Goal: Task Accomplishment & Management: Complete application form

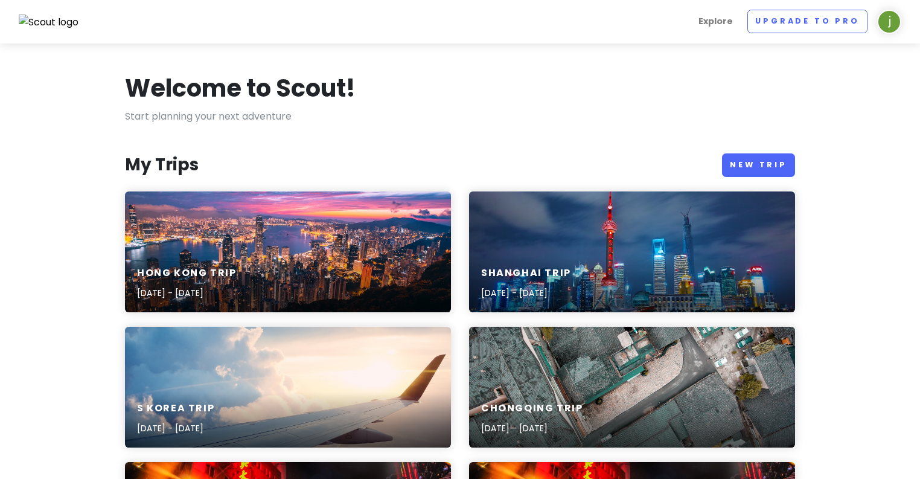
scroll to position [41, 0]
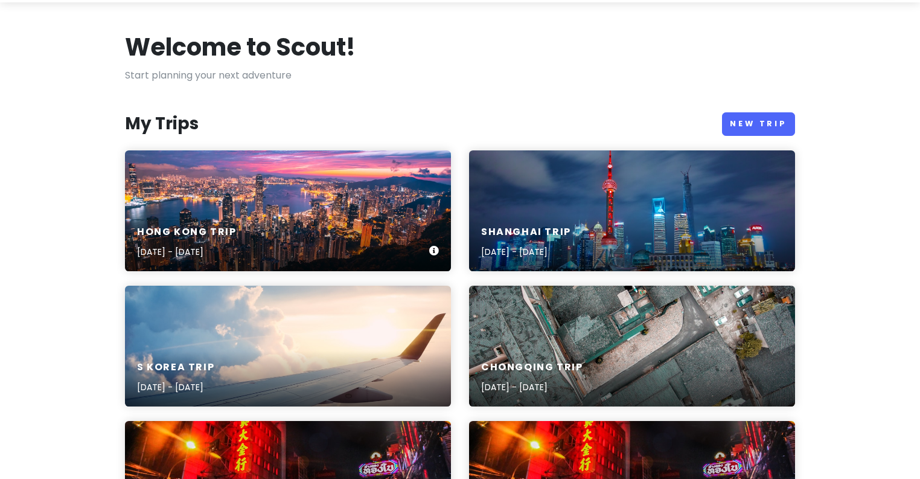
click at [307, 216] on div "Hong Kong Trip [DATE] - [DATE]" at bounding box center [288, 242] width 326 height 57
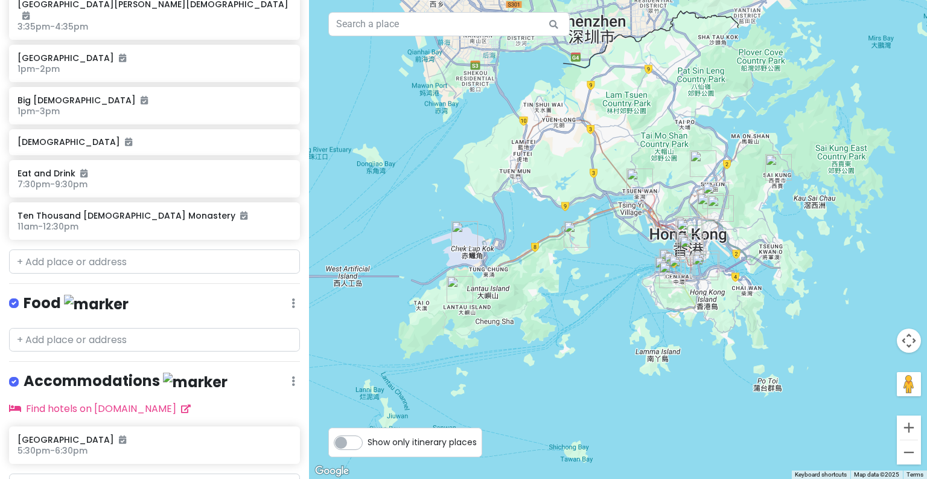
scroll to position [839, 0]
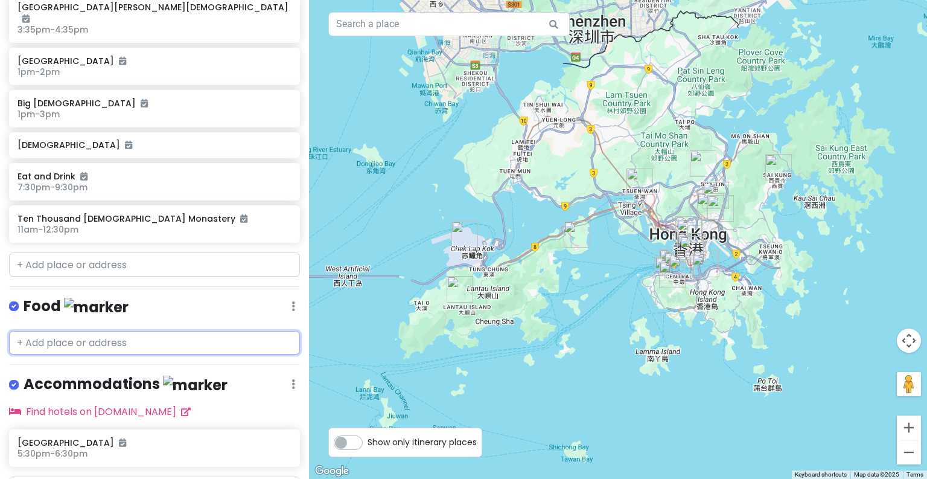
click at [168, 331] on input "text" at bounding box center [154, 343] width 291 height 24
paste input "[PERSON_NAME]"
type input "[PERSON_NAME]"
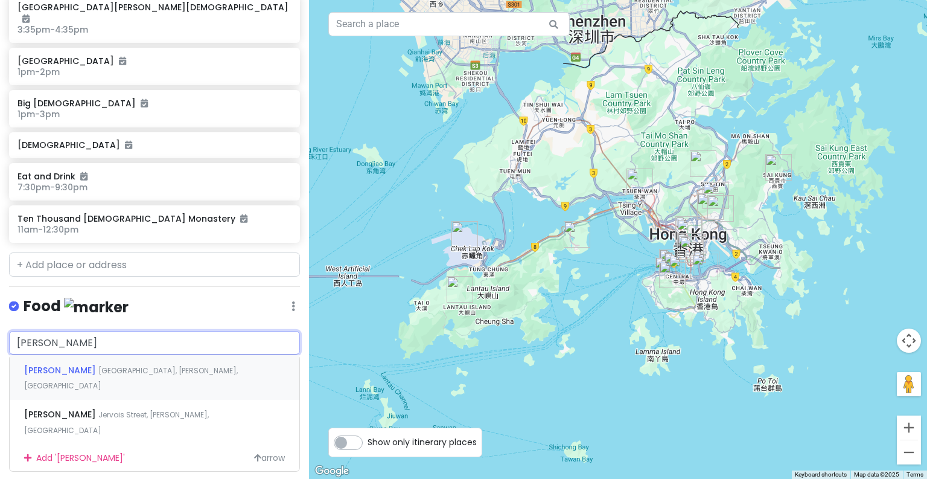
click at [80, 364] on span "[PERSON_NAME]" at bounding box center [61, 370] width 74 height 12
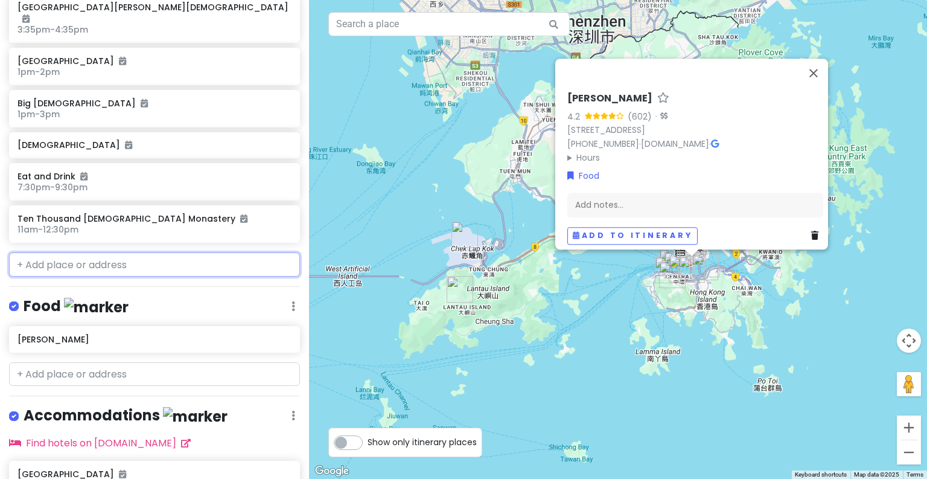
click at [205, 252] on input "text" at bounding box center [154, 264] width 291 height 24
paste input "Wing Wah Cake Shop"
type input "Wing Wah Cake Shop"
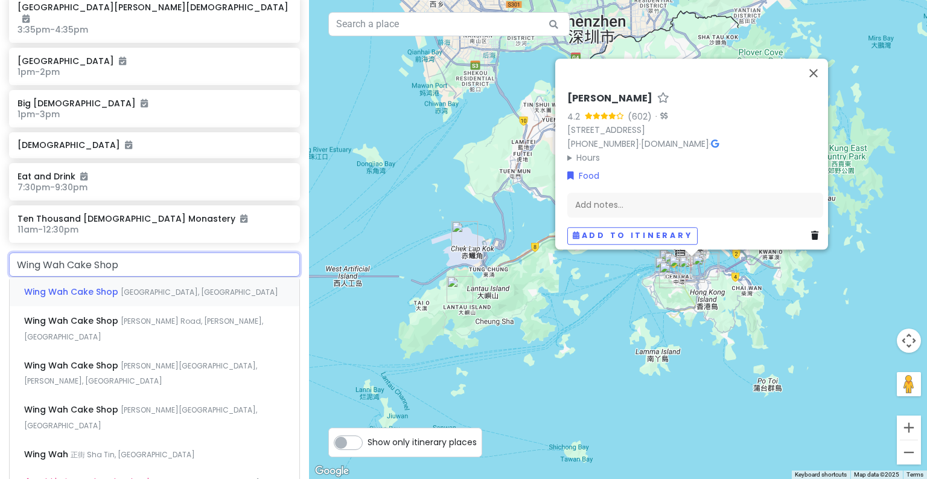
click at [176, 287] on span "[GEOGRAPHIC_DATA], [GEOGRAPHIC_DATA]" at bounding box center [200, 292] width 158 height 10
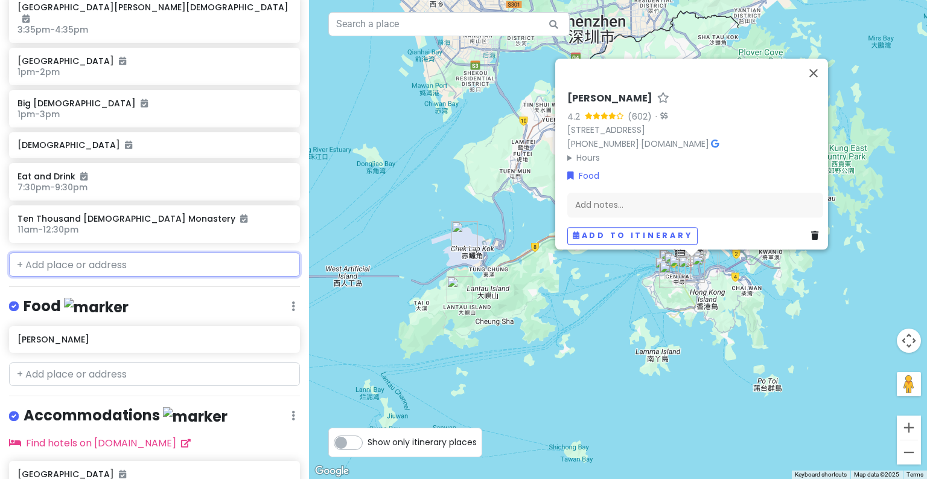
scroll to position [871, 0]
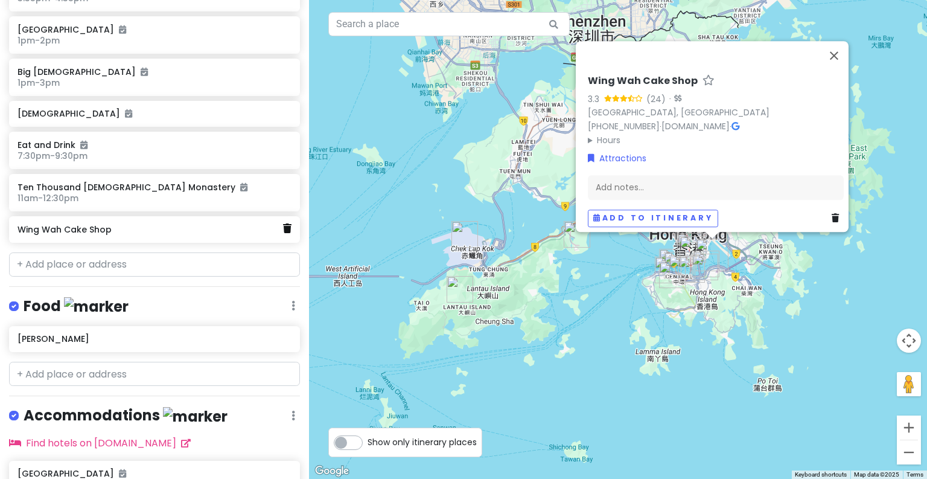
click at [283, 223] on icon at bounding box center [287, 228] width 8 height 10
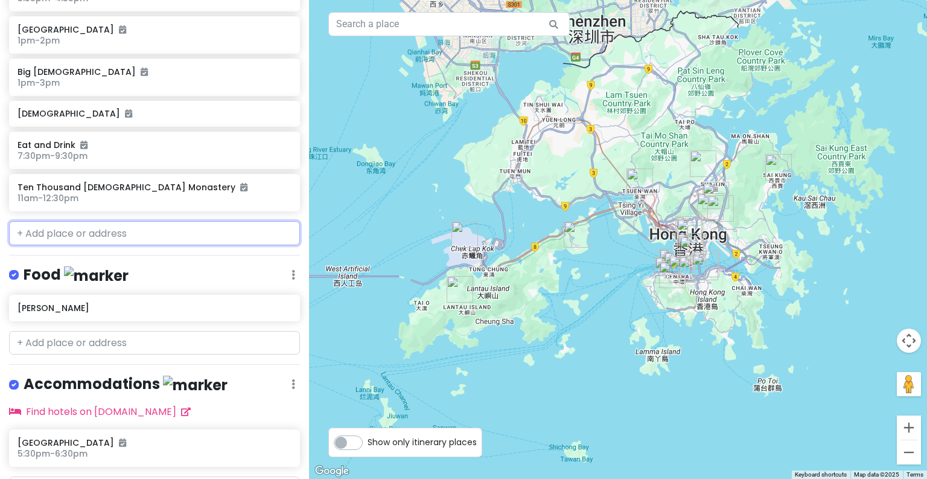
scroll to position [839, 0]
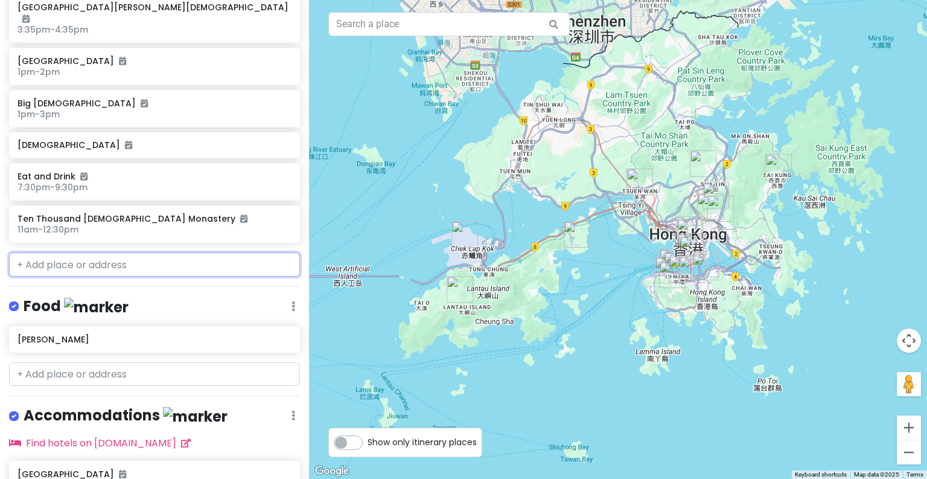
paste input "Wing Wah Cake Shop"
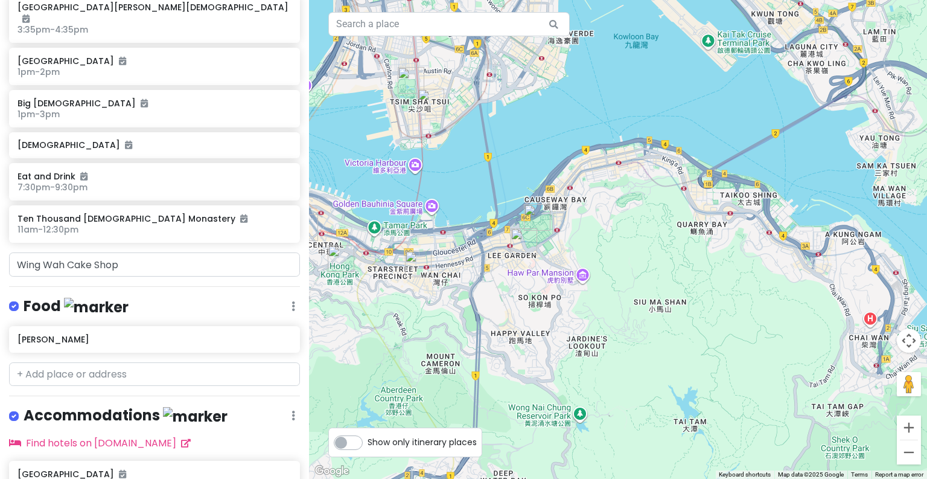
drag, startPoint x: 458, startPoint y: 287, endPoint x: 534, endPoint y: 295, distance: 76.4
click at [534, 295] on div at bounding box center [618, 239] width 618 height 479
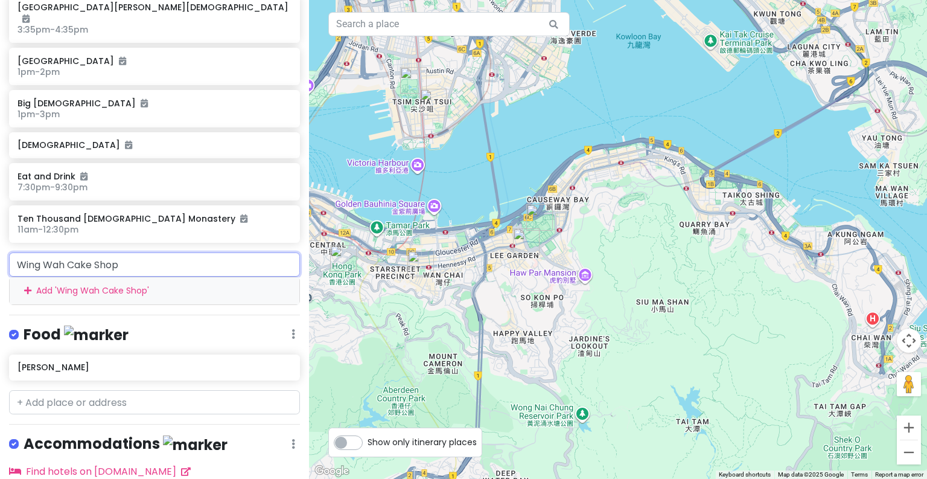
click at [225, 252] on input "Wing Wah Cake Shop" at bounding box center [154, 264] width 291 height 24
type input "Wing Wah Cake Sho"
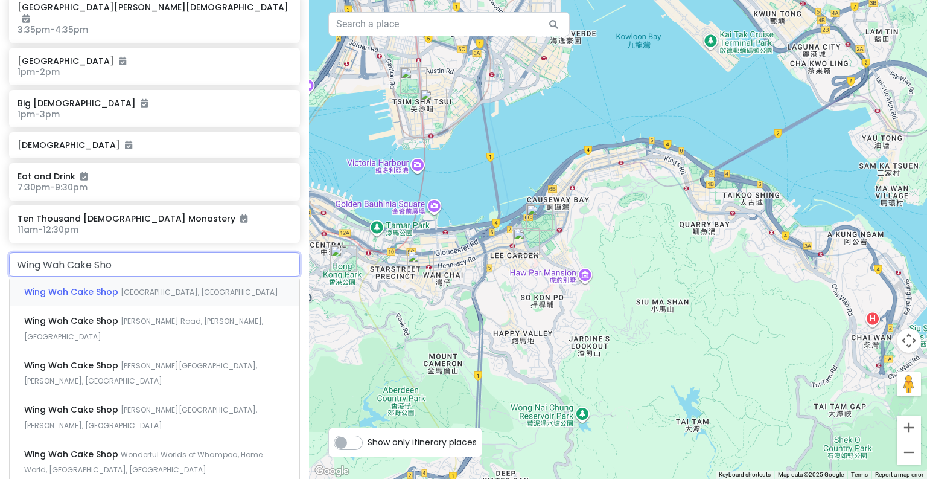
click at [171, 287] on span "[GEOGRAPHIC_DATA], [GEOGRAPHIC_DATA]" at bounding box center [200, 292] width 158 height 10
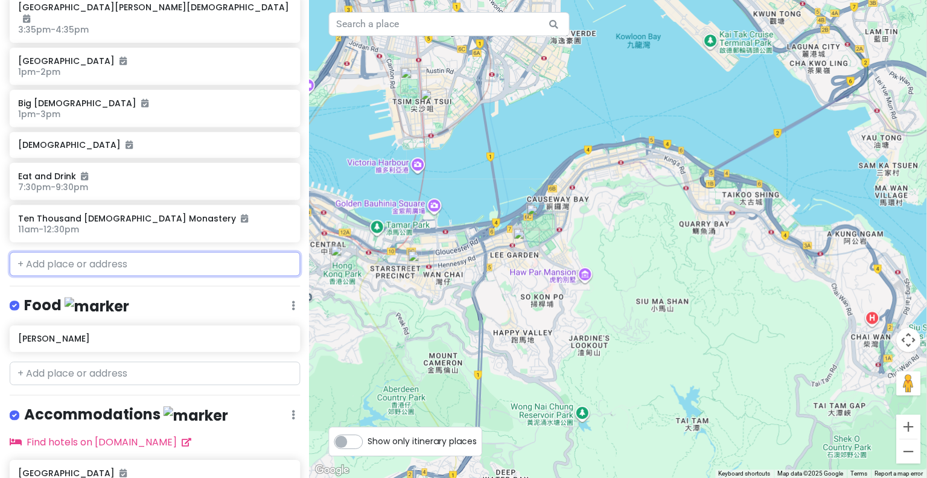
scroll to position [871, 0]
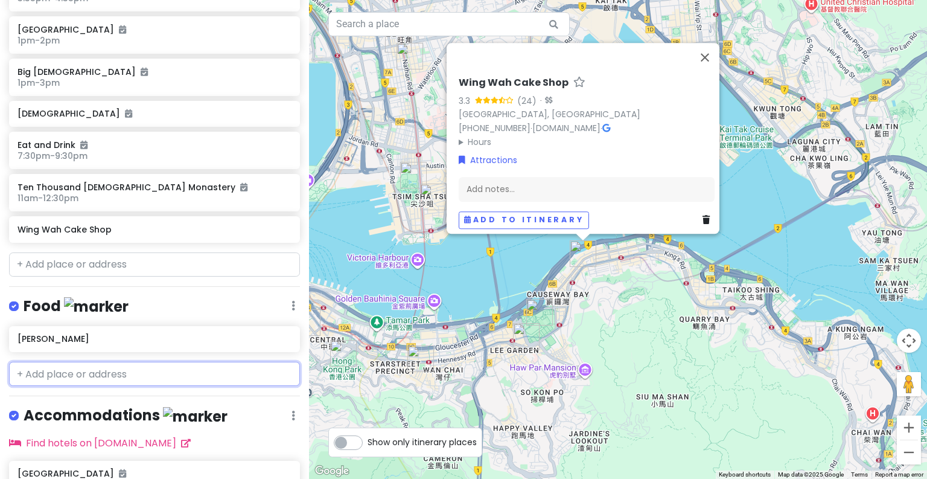
click at [167, 362] on input "text" at bounding box center [154, 374] width 291 height 24
paste input "Wing Wah Cake Shop"
type input "Wing Wah Cake Shop"
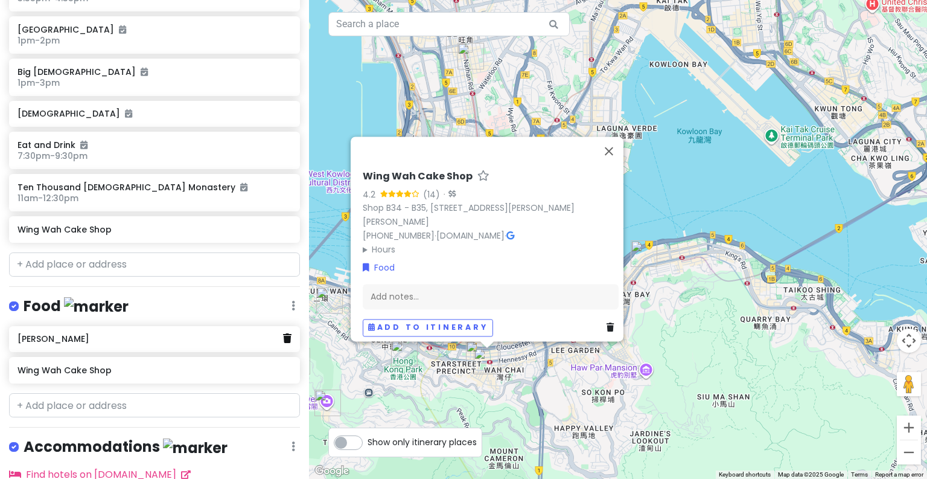
click at [283, 333] on icon at bounding box center [287, 338] width 8 height 10
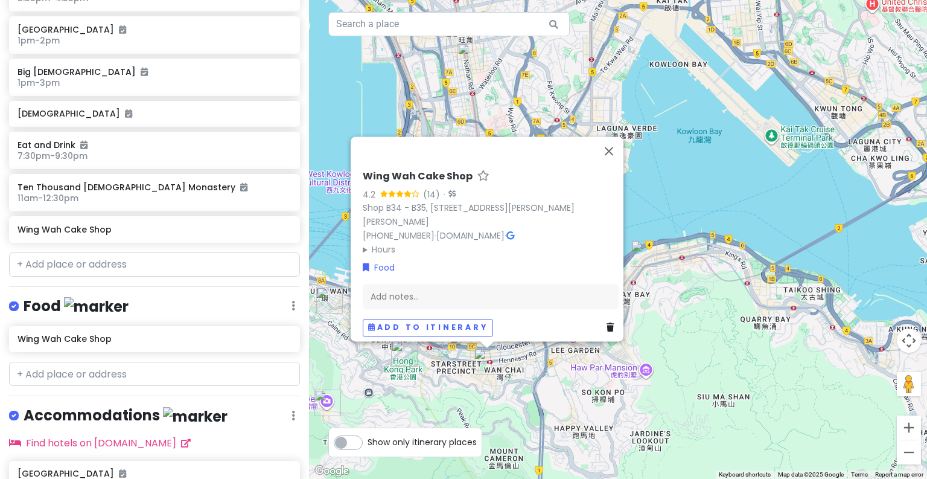
click at [711, 294] on div "Wing Wah Cake Shop 4.2 (14) · [STREET_ADDRESS][PERSON_NAME][PERSON_NAME] [PHONE…" at bounding box center [618, 239] width 618 height 479
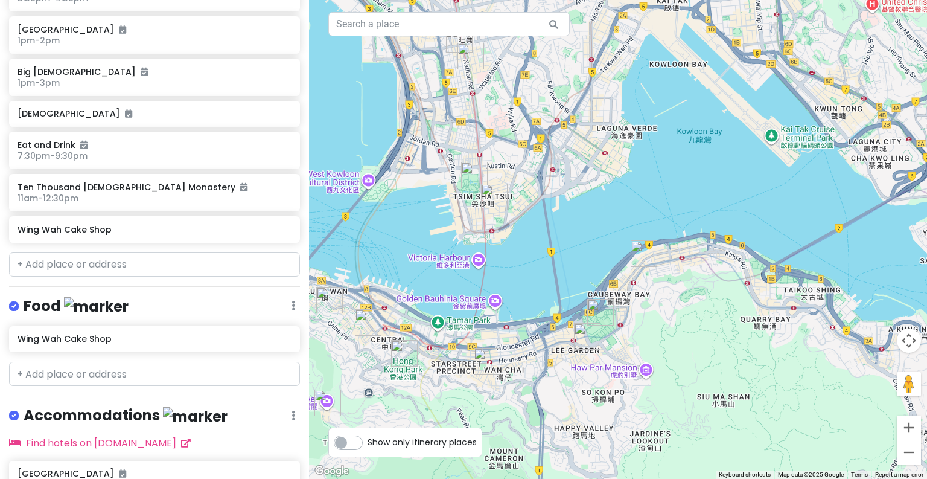
click at [639, 264] on img "Wing Wah Cake Shop" at bounding box center [644, 253] width 27 height 27
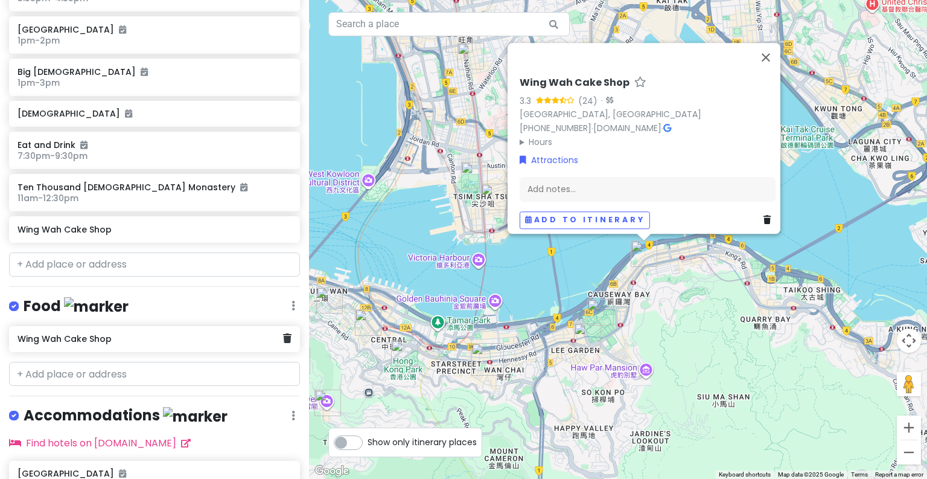
click at [276, 326] on div "Wing Wah Cake Shop" at bounding box center [154, 341] width 309 height 31
click at [283, 333] on icon at bounding box center [287, 338] width 8 height 10
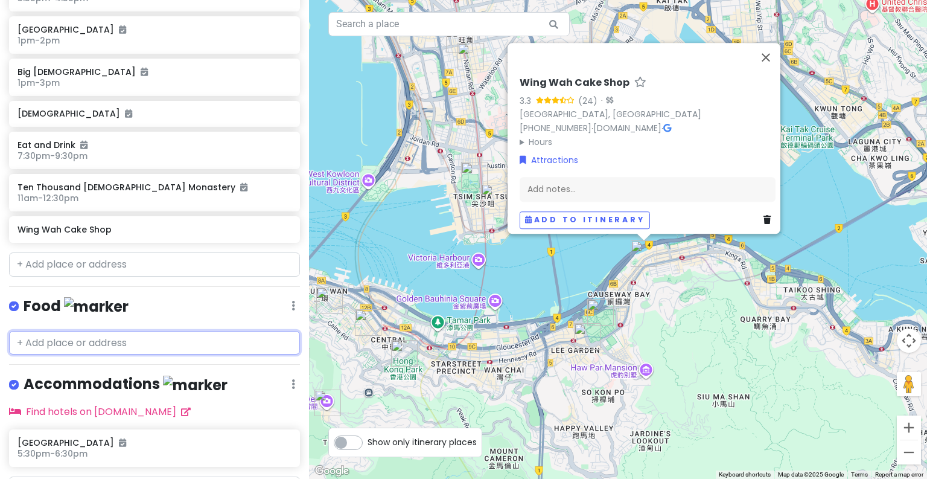
click at [225, 331] on input "text" at bounding box center [154, 343] width 291 height 24
paste input "Wing Wah Cake Shop"
type input "Wing Wah Cake Shop"
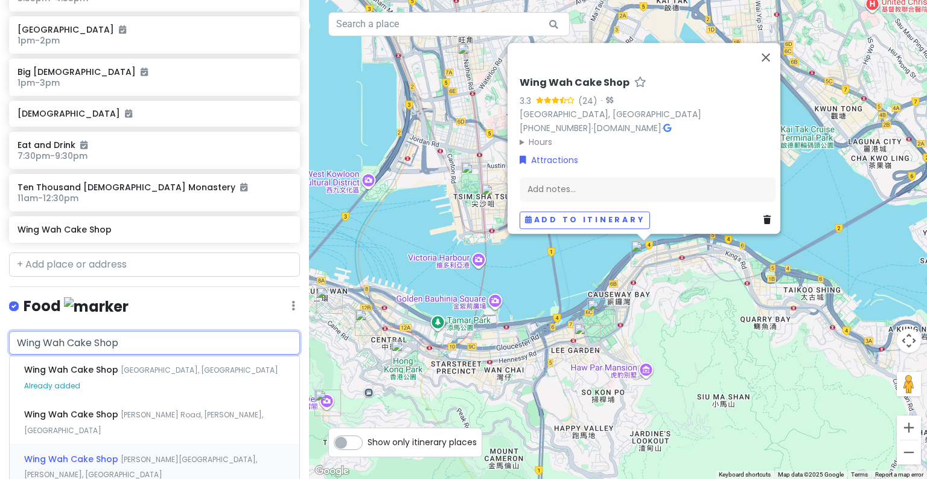
click at [203, 454] on span "[PERSON_NAME][GEOGRAPHIC_DATA], [PERSON_NAME], [GEOGRAPHIC_DATA]" at bounding box center [140, 467] width 233 height 26
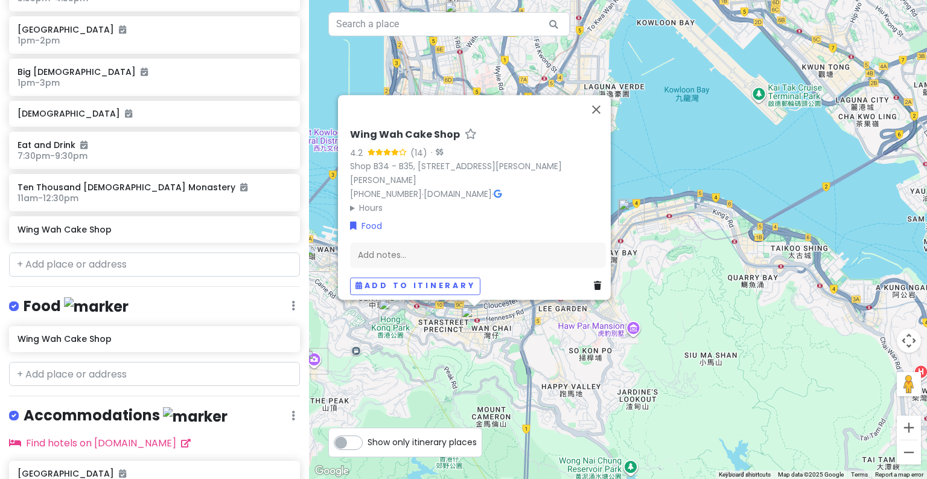
drag, startPoint x: 522, startPoint y: 390, endPoint x: 509, endPoint y: 343, distance: 48.8
click at [509, 343] on div "Wing Wah Cake Shop 4.2 (14) · [STREET_ADDRESS][PERSON_NAME][PERSON_NAME] [PHONE…" at bounding box center [618, 239] width 618 height 479
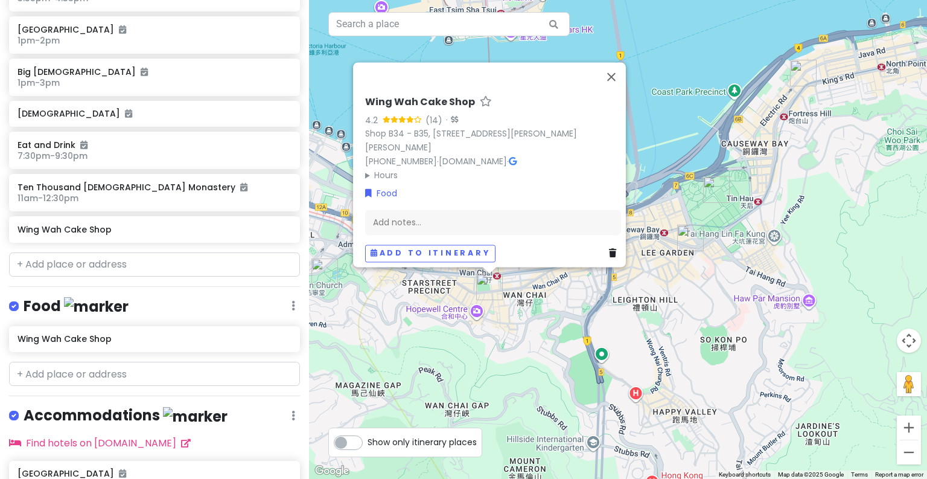
drag, startPoint x: 514, startPoint y: 310, endPoint x: 573, endPoint y: 315, distance: 59.3
click at [573, 315] on div "Wing Wah Cake Shop 4.2 (14) · [STREET_ADDRESS][PERSON_NAME][PERSON_NAME] [PHONE…" at bounding box center [618, 239] width 618 height 479
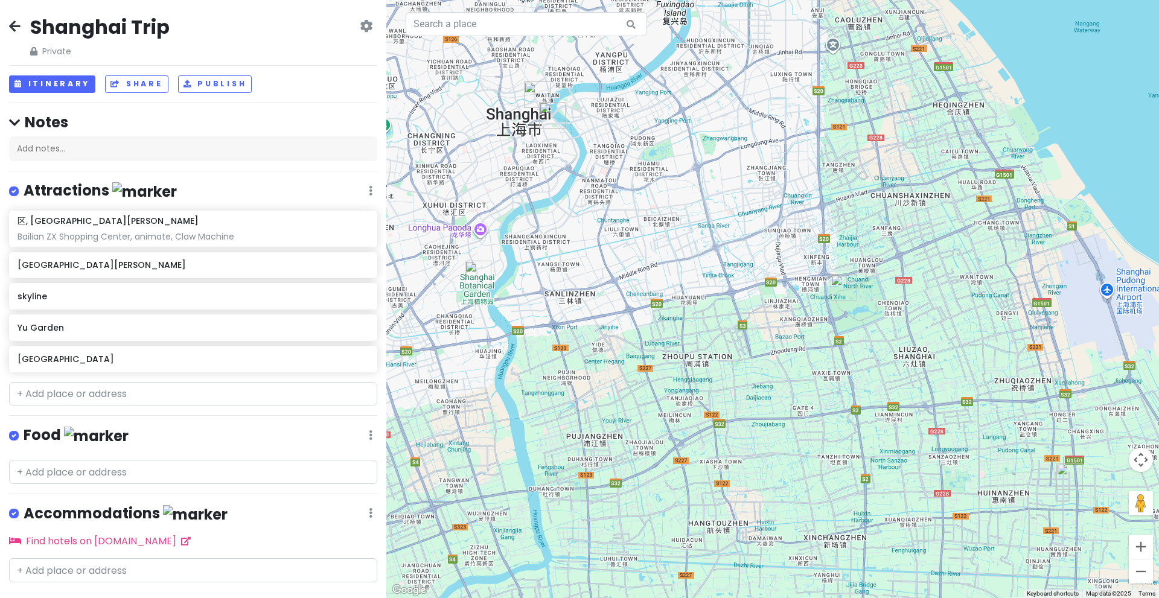
click at [20, 31] on icon at bounding box center [14, 26] width 11 height 10
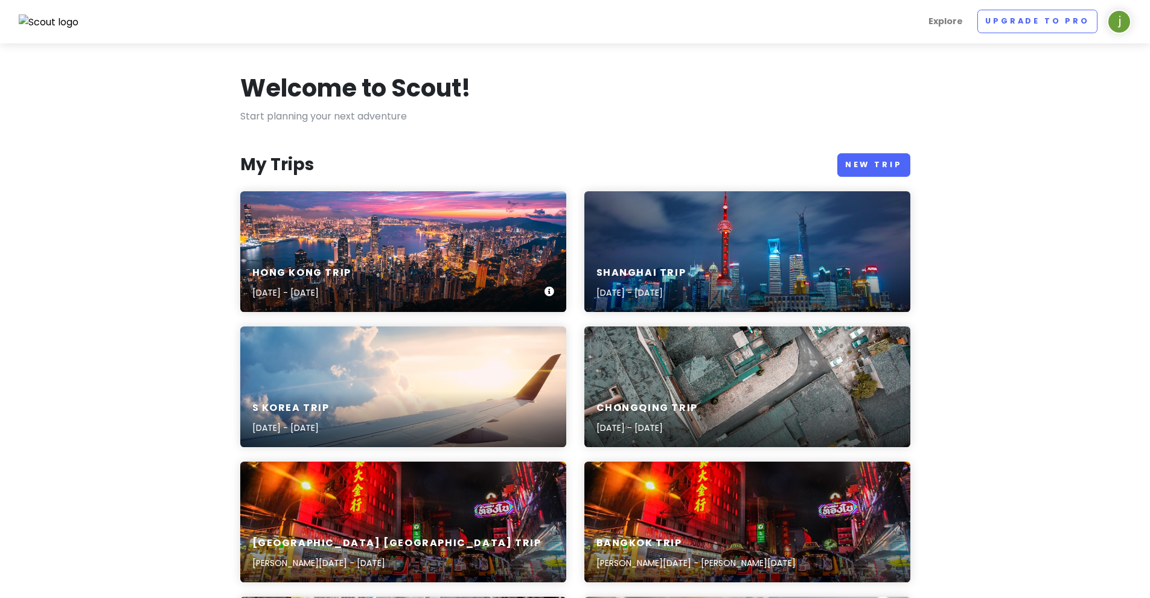
click at [403, 232] on div "Hong Kong Trip [DATE] - [DATE]" at bounding box center [403, 251] width 326 height 121
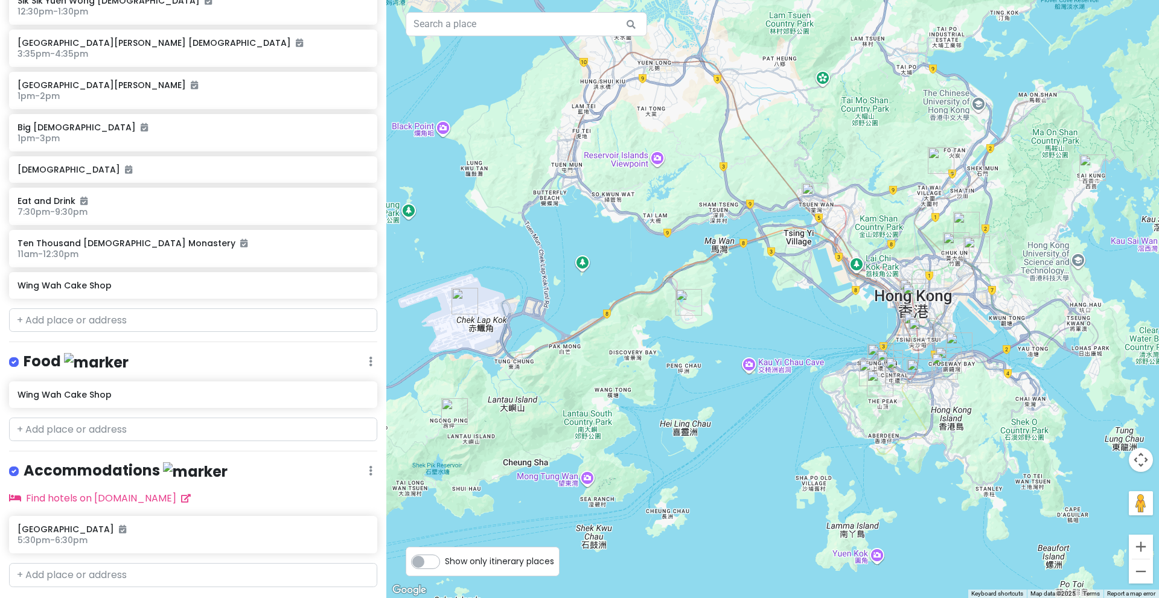
scroll to position [786, 0]
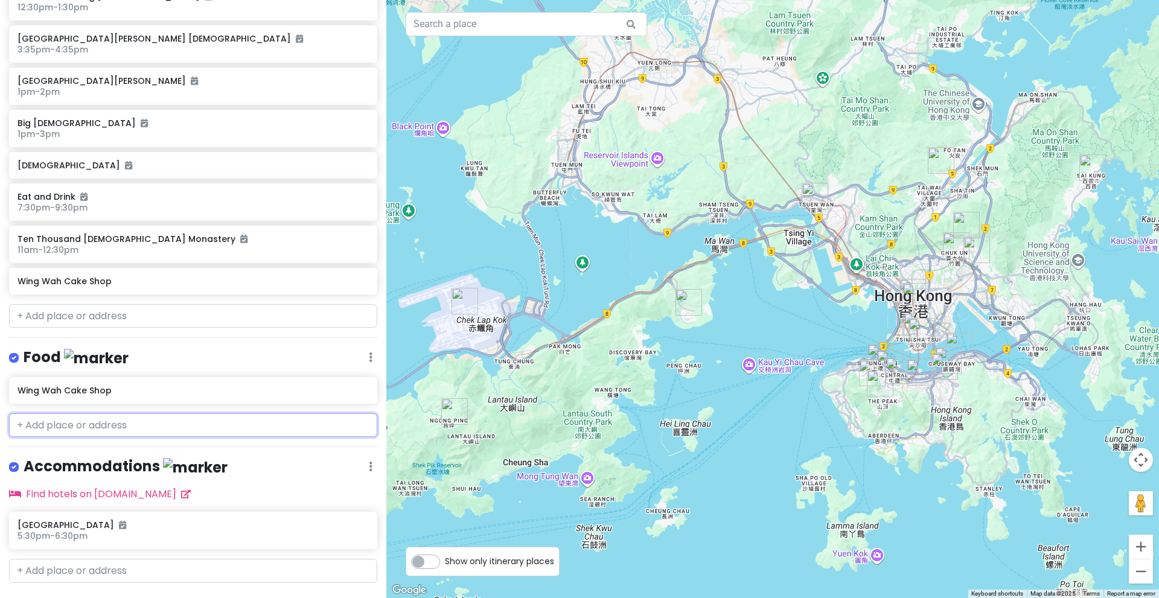
click at [171, 427] on input "text" at bounding box center [193, 426] width 368 height 24
paste input "Rakuraku Ramen"
type input "Rakuraku Ramen"
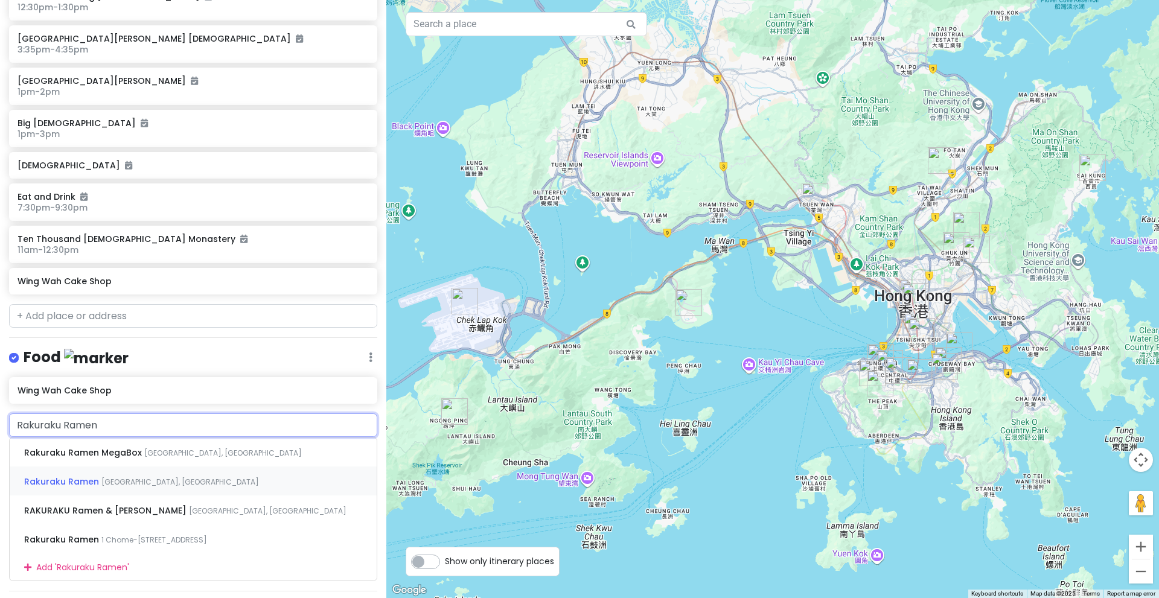
click at [214, 472] on div "Rakuraku Ramen Queen's Road East, Wan Chai, Hong Kong" at bounding box center [193, 481] width 367 height 29
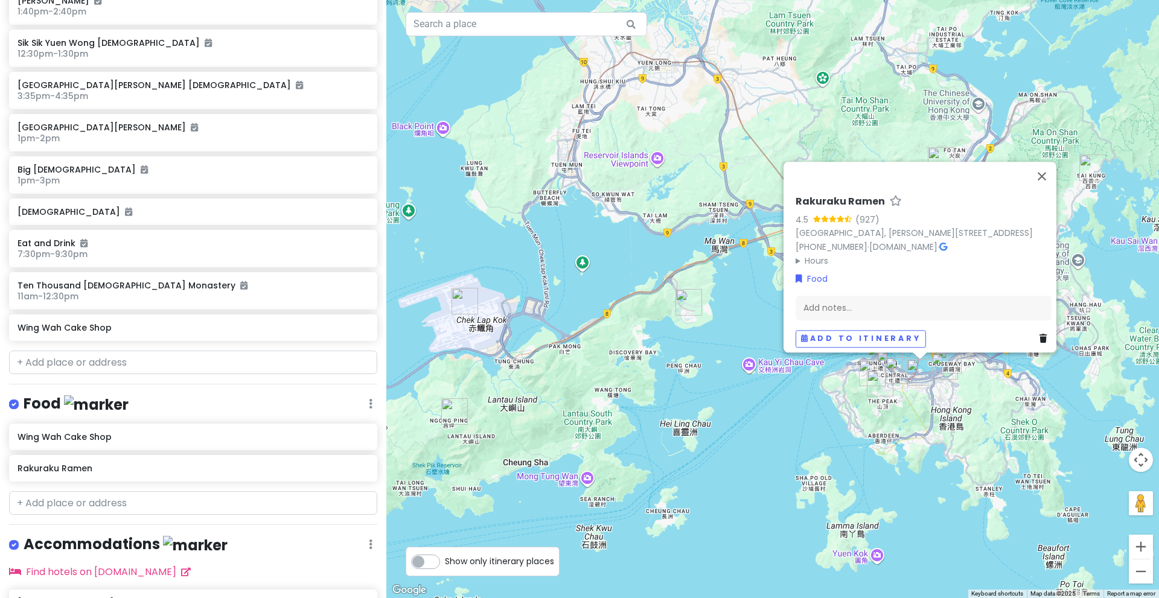
scroll to position [738, 0]
click at [360, 324] on icon at bounding box center [364, 329] width 8 height 10
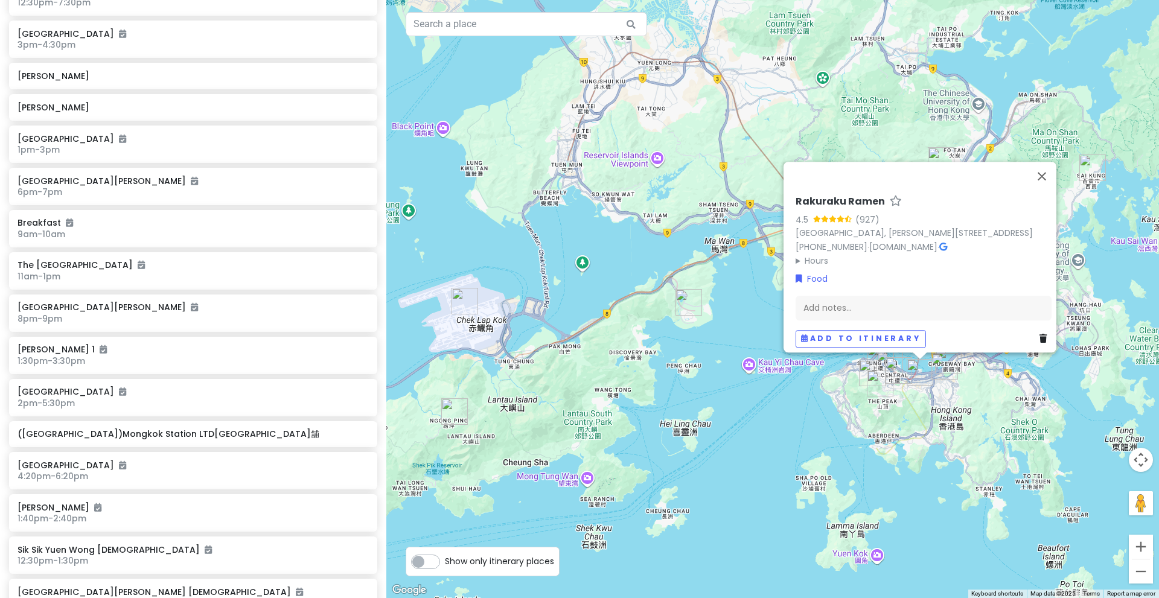
scroll to position [188, 0]
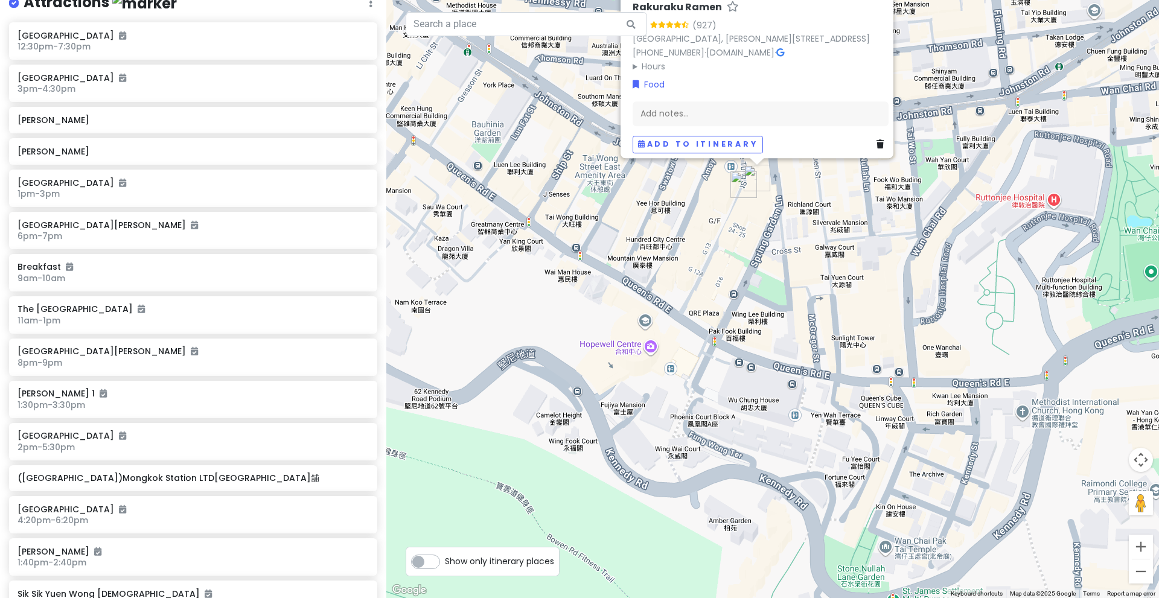
drag, startPoint x: 830, startPoint y: 325, endPoint x: 856, endPoint y: 441, distance: 119.4
click at [856, 441] on div "Rakuraku Ramen 4.5 (927) Hong Kong, Wan Chai, Queen's Rd E, 200號利東街地下G30號舖 +852…" at bounding box center [772, 299] width 773 height 598
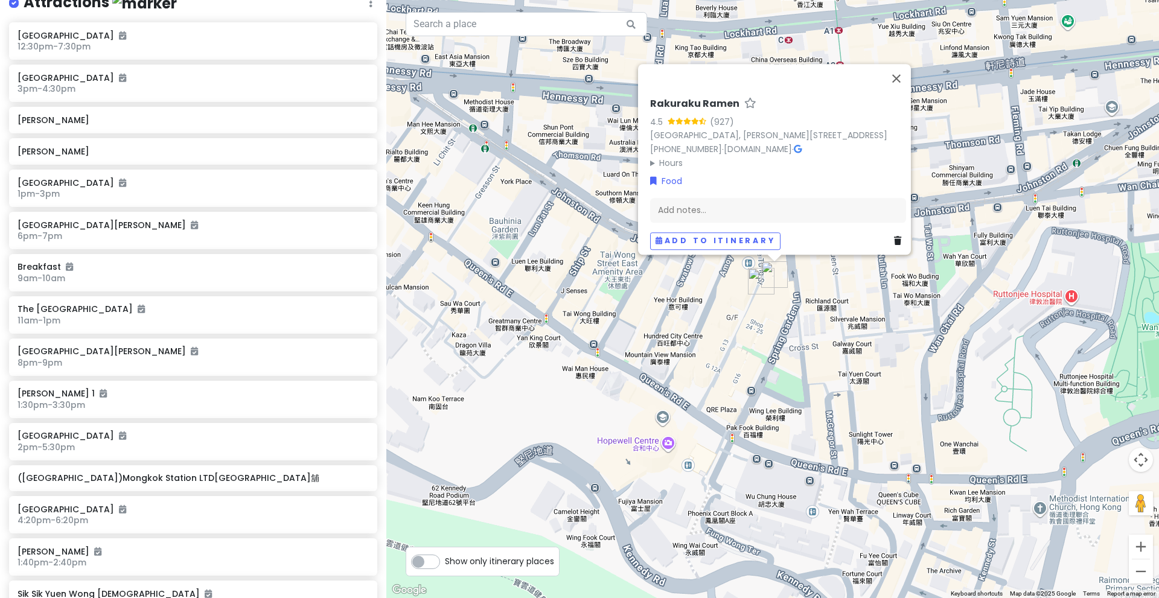
click at [756, 285] on img "Wing Wah Cake Shop" at bounding box center [761, 281] width 27 height 27
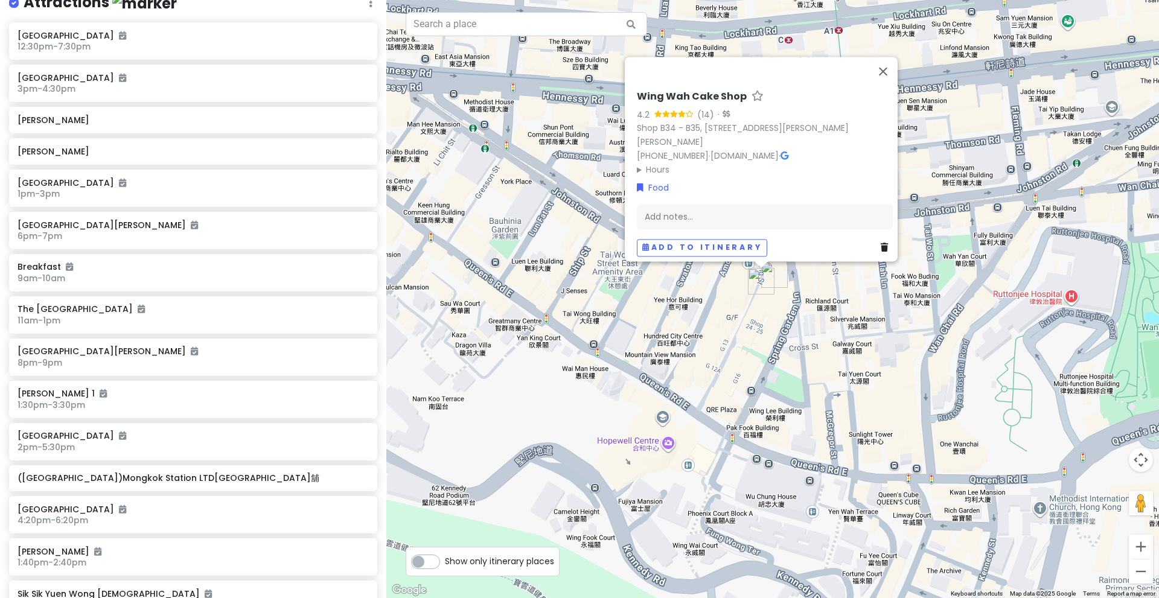
click at [773, 278] on img "Wing Wah Cake Shop" at bounding box center [761, 281] width 27 height 27
click at [775, 276] on img "Rakuraku Ramen" at bounding box center [774, 274] width 27 height 27
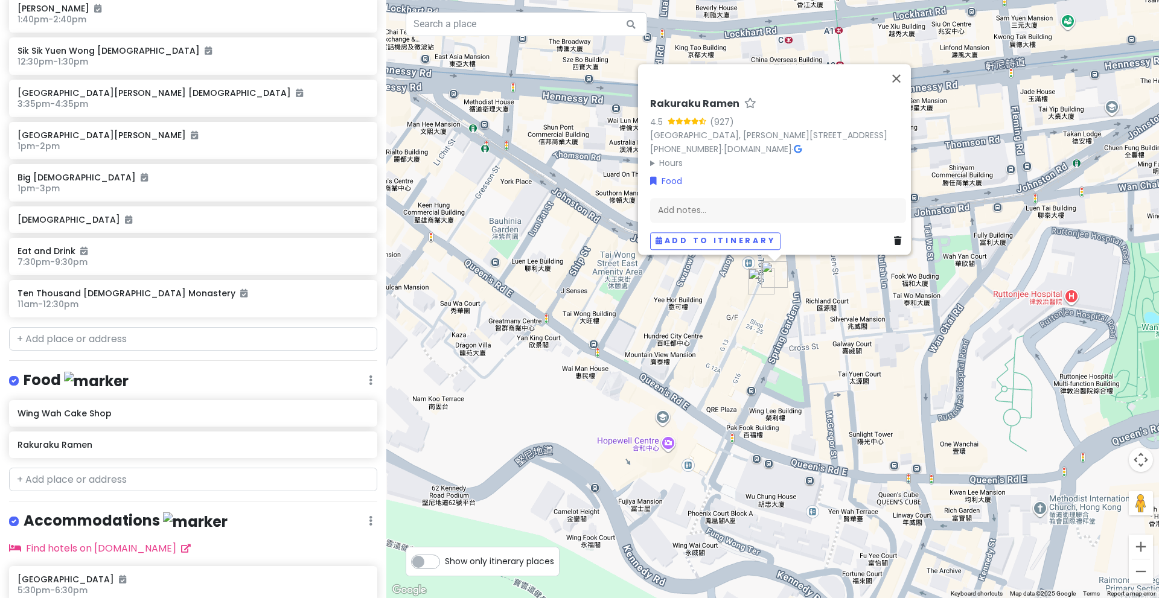
scroll to position [736, 0]
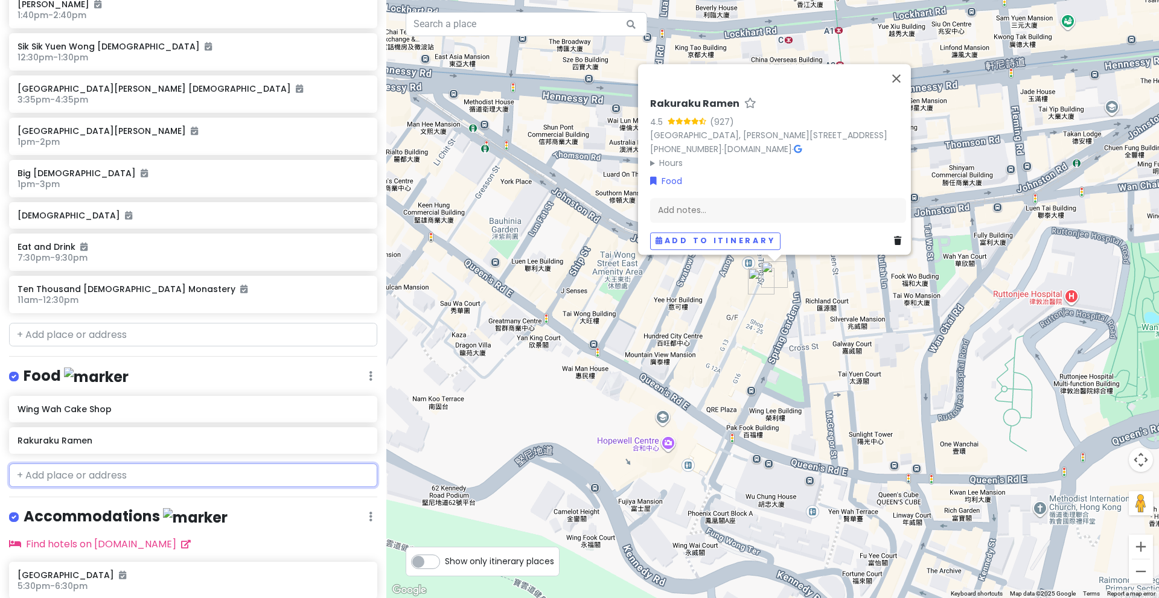
click at [257, 474] on input "text" at bounding box center [193, 476] width 368 height 24
paste input "[PERSON_NAME]"
type input "[PERSON_NAME]"
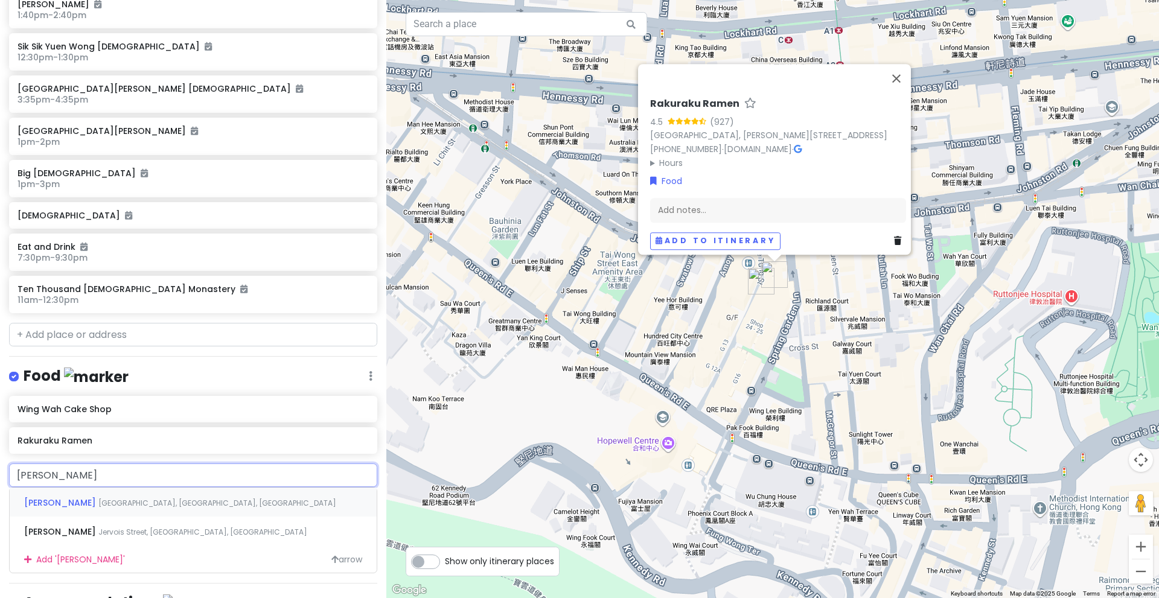
click at [224, 505] on span "[GEOGRAPHIC_DATA], [PERSON_NAME], [GEOGRAPHIC_DATA]" at bounding box center [217, 503] width 238 height 10
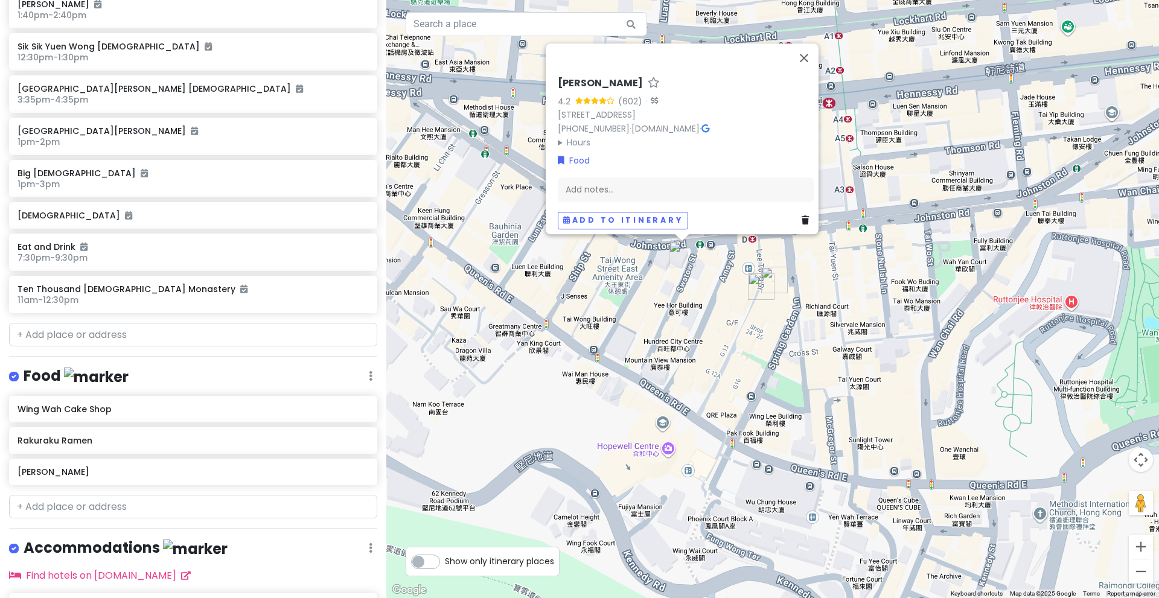
click at [828, 295] on div "Koku Ryu Ramen 4.2 (602) · 29 Swatow St, Wan Chai, Hong Kong +852 2217 6883 · w…" at bounding box center [772, 299] width 773 height 598
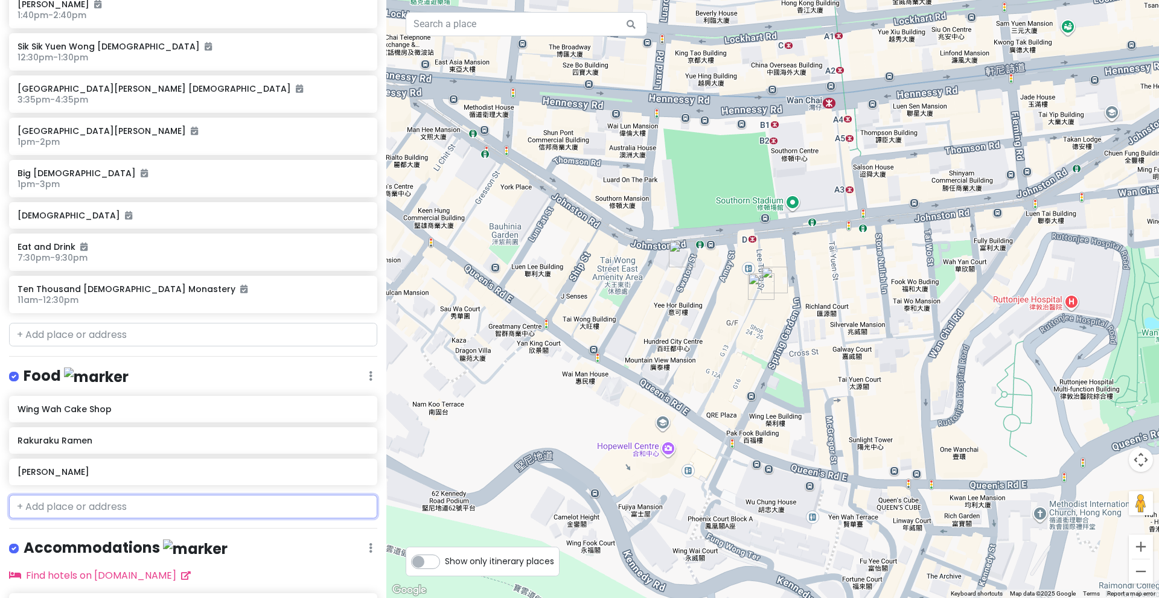
click at [167, 500] on input "text" at bounding box center [193, 507] width 368 height 24
paste input "Yakitori Kobako"
type input "Yakitori Kobako"
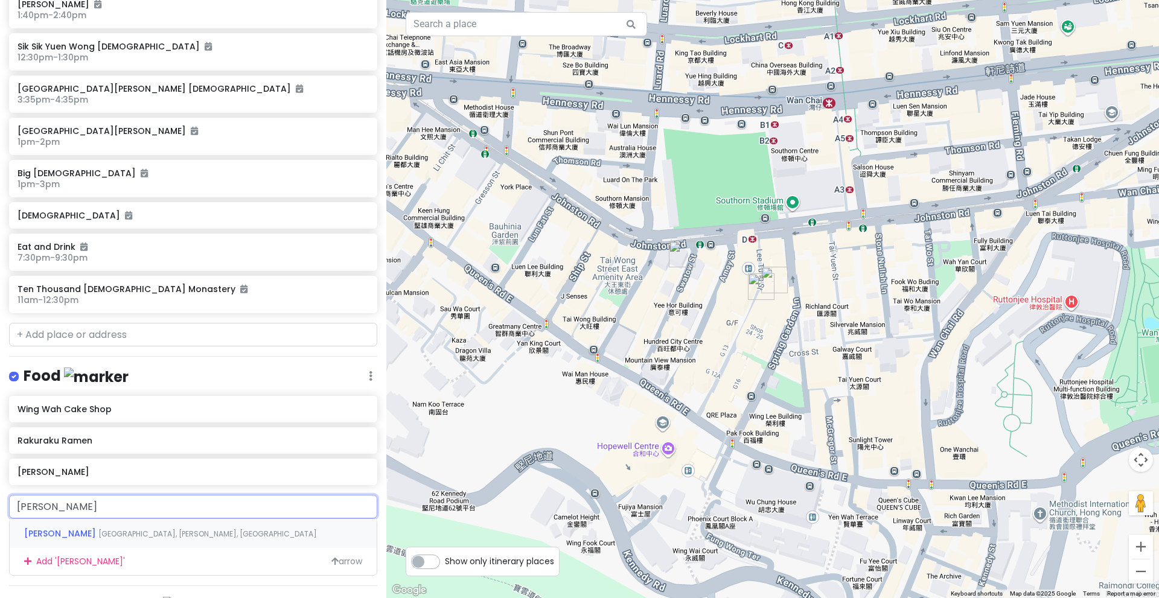
click at [147, 534] on span "Hong Kong, Wan Chai, Swatow Street" at bounding box center [207, 534] width 219 height 10
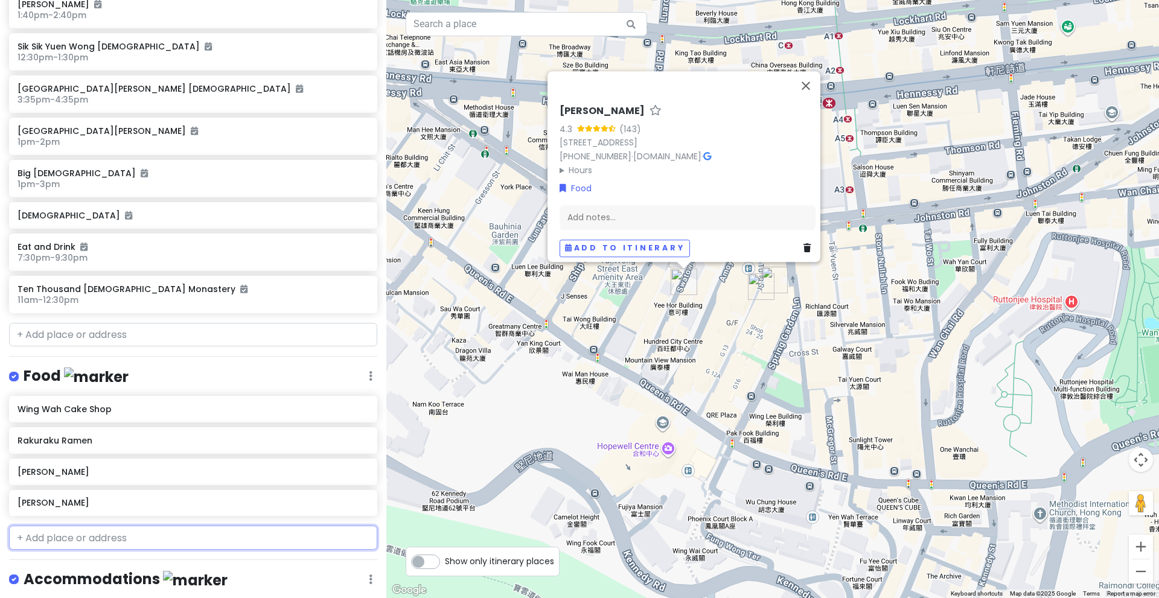
click at [132, 531] on input "text" at bounding box center [193, 538] width 368 height 24
paste input "Guang Mein Zi Noodle"
type input "Guang Mein Zi Noodle"
click at [124, 561] on span "Guang Mein Zi Noodle (Wan Chai)" at bounding box center [114, 565] width 181 height 12
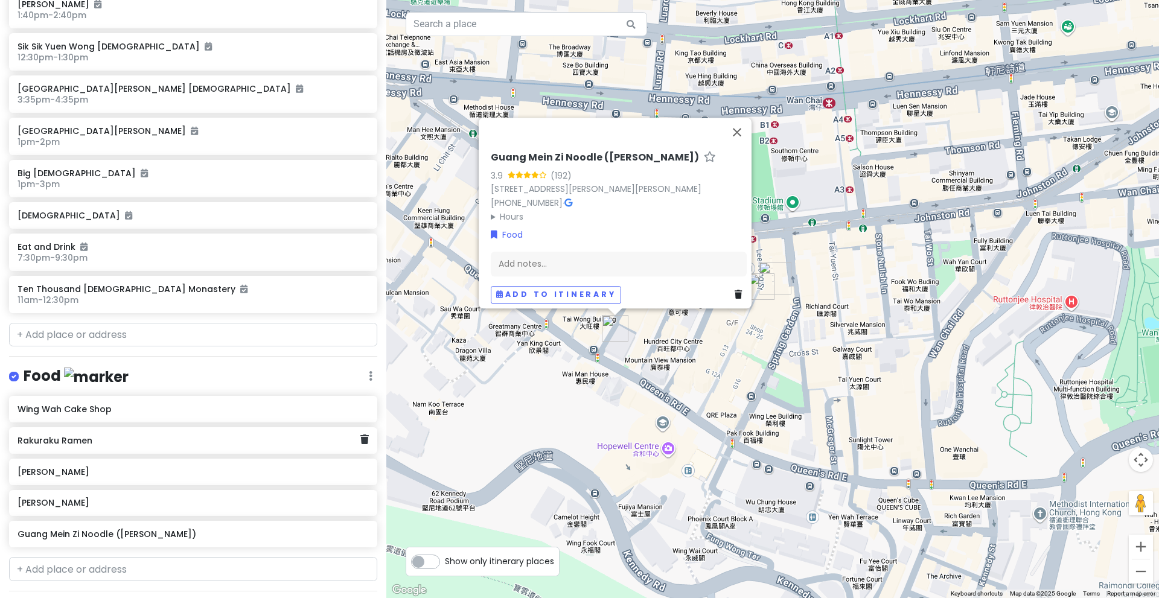
click at [165, 442] on h6 "Rakuraku Ramen" at bounding box center [189, 440] width 342 height 11
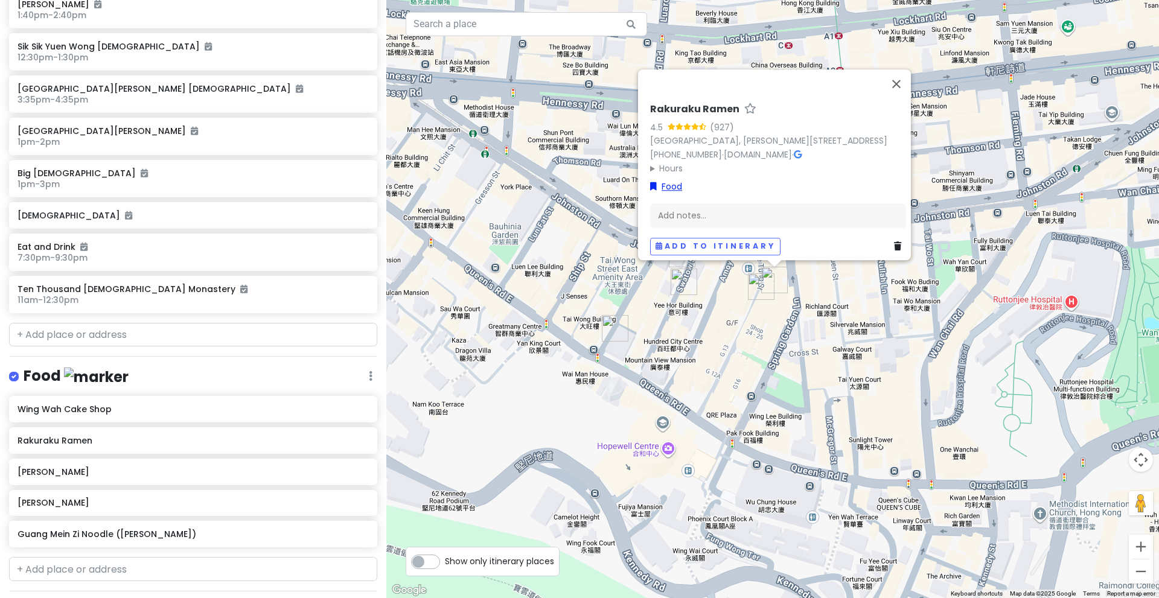
click at [658, 180] on link "Food" at bounding box center [666, 186] width 32 height 13
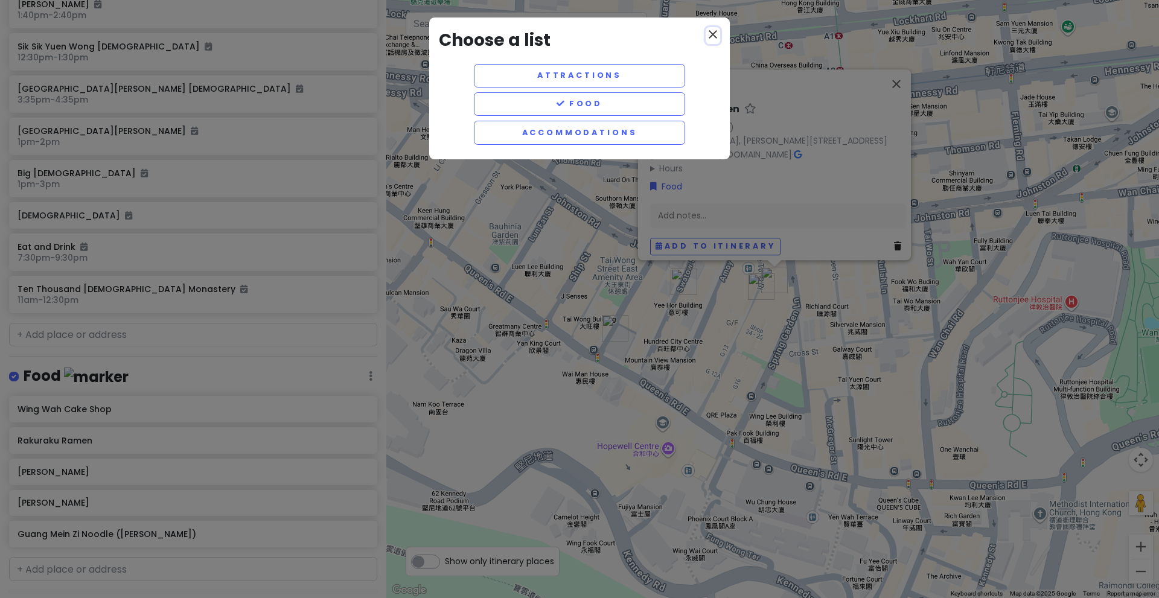
click at [713, 28] on icon "close" at bounding box center [713, 34] width 14 height 14
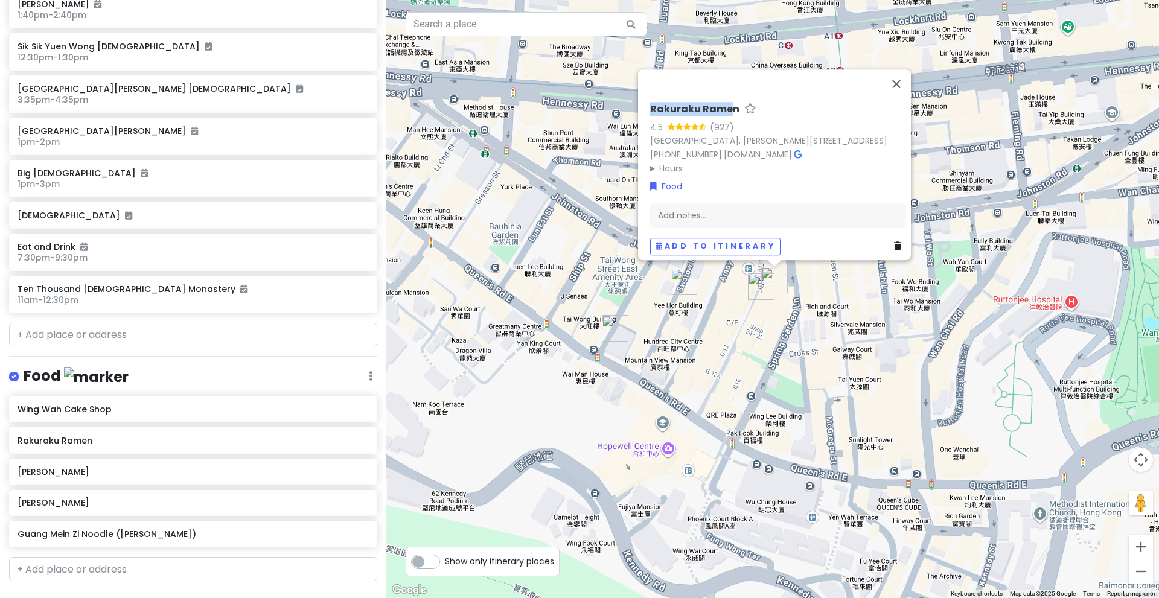
drag, startPoint x: 644, startPoint y: 103, endPoint x: 727, endPoint y: 102, distance: 83.3
click at [727, 102] on div "Rakuraku Ramen 4.5 (927) Hong Kong, Wan Chai, Queen's Rd E, 200號利東街地下G30號舖 +852…" at bounding box center [778, 179] width 266 height 162
copy h6 "Rakuraku Rame"
click at [45, 557] on input "text" at bounding box center [193, 569] width 368 height 24
paste input "modern china restaurant"
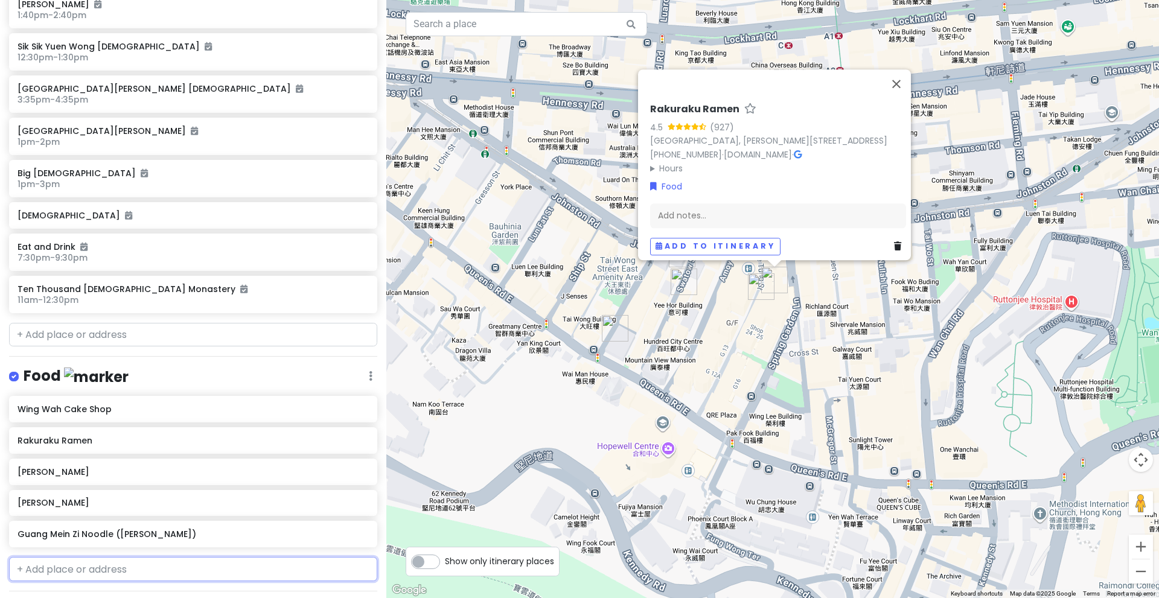
type input "modern china restaurant"
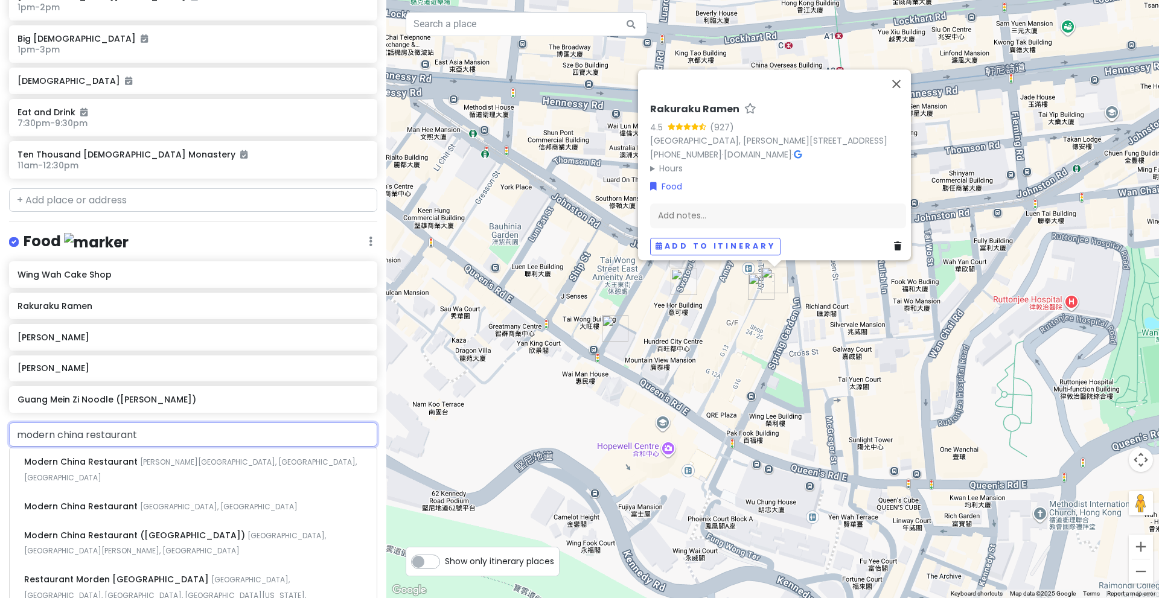
scroll to position [875, 0]
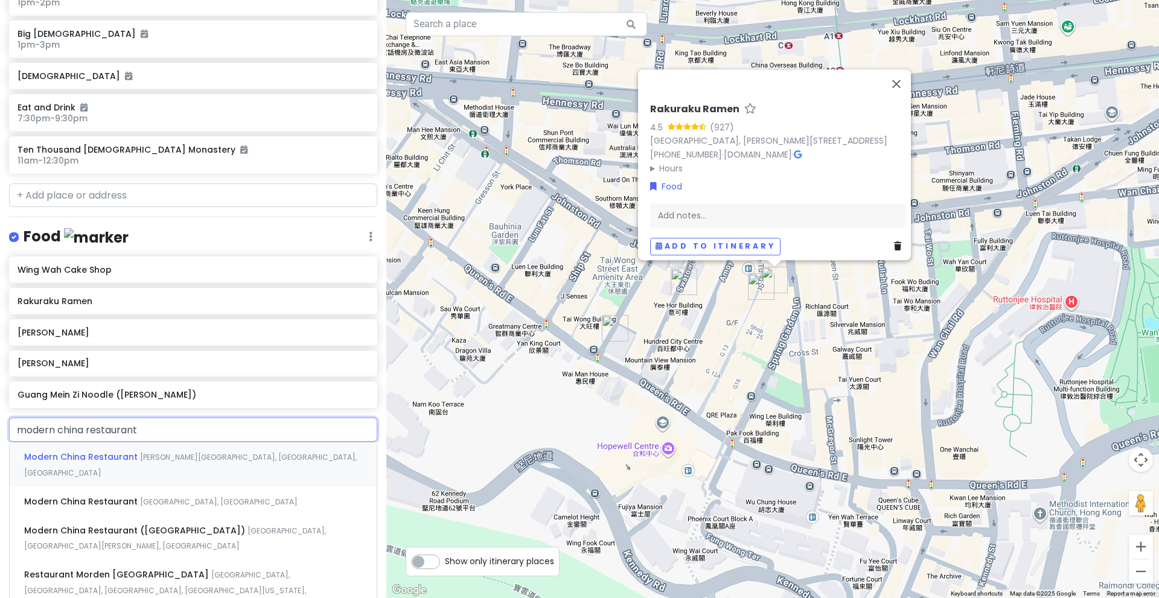
click at [203, 462] on div "Modern China Restaurant Lee Tung Street, Wan Chai, Hong Kong" at bounding box center [193, 464] width 367 height 45
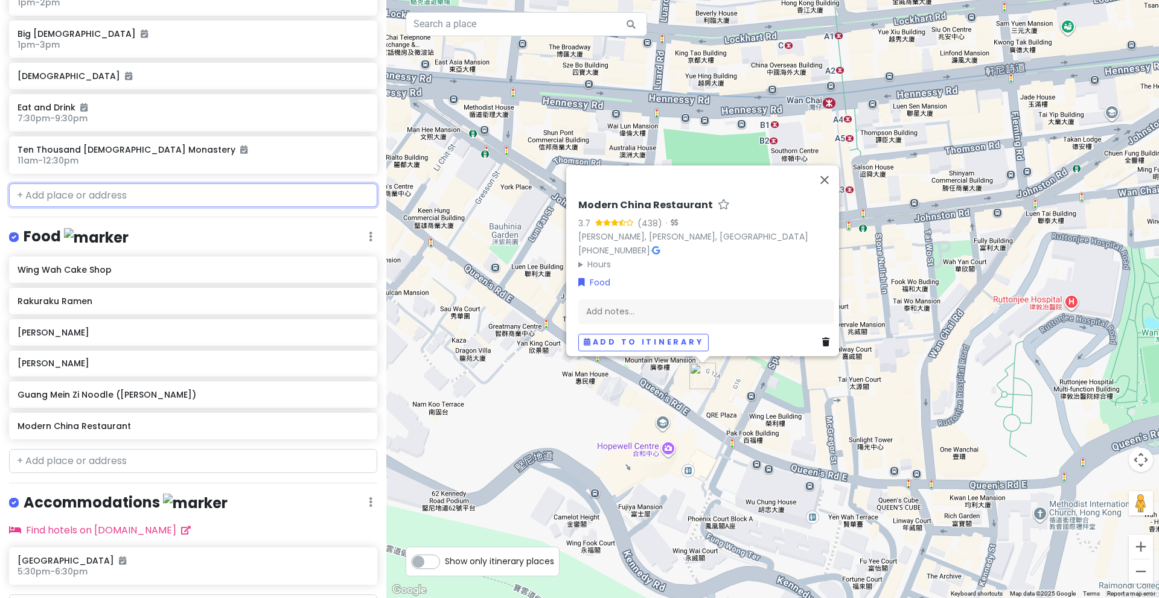
click at [145, 191] on input "text" at bounding box center [193, 196] width 368 height 24
click at [55, 468] on input "text" at bounding box center [193, 461] width 368 height 24
paste input "Cóm Bánh Mì"
type input "Cóm Bánh Mì"
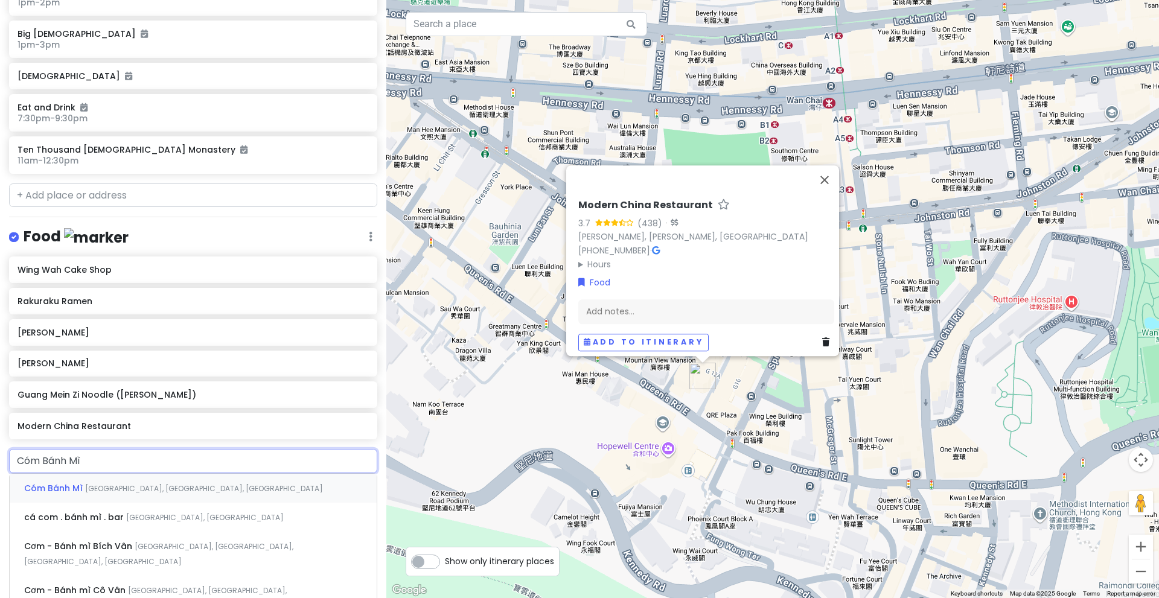
click at [64, 487] on span "Cóm Bánh Mì" at bounding box center [54, 488] width 61 height 12
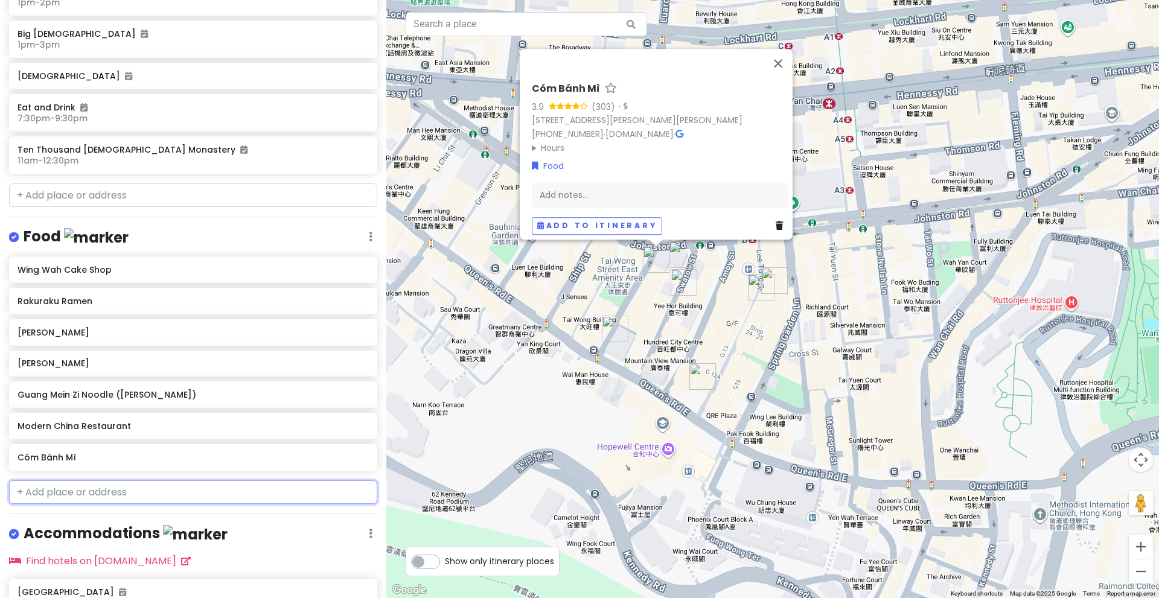
click at [69, 488] on input "text" at bounding box center [193, 493] width 368 height 24
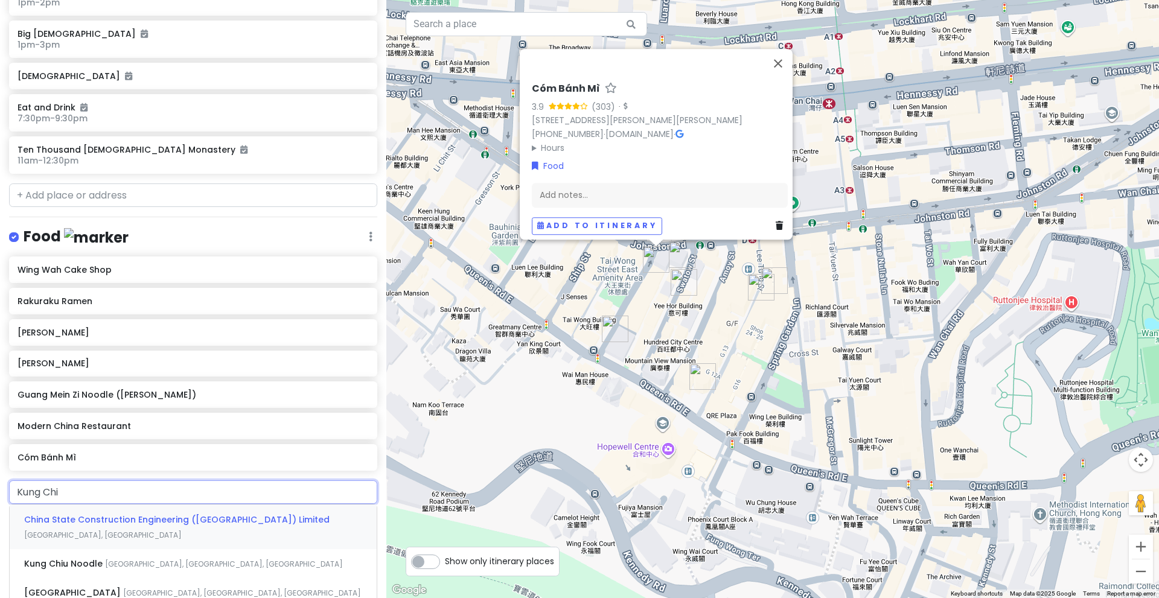
type input "Kung Chiu"
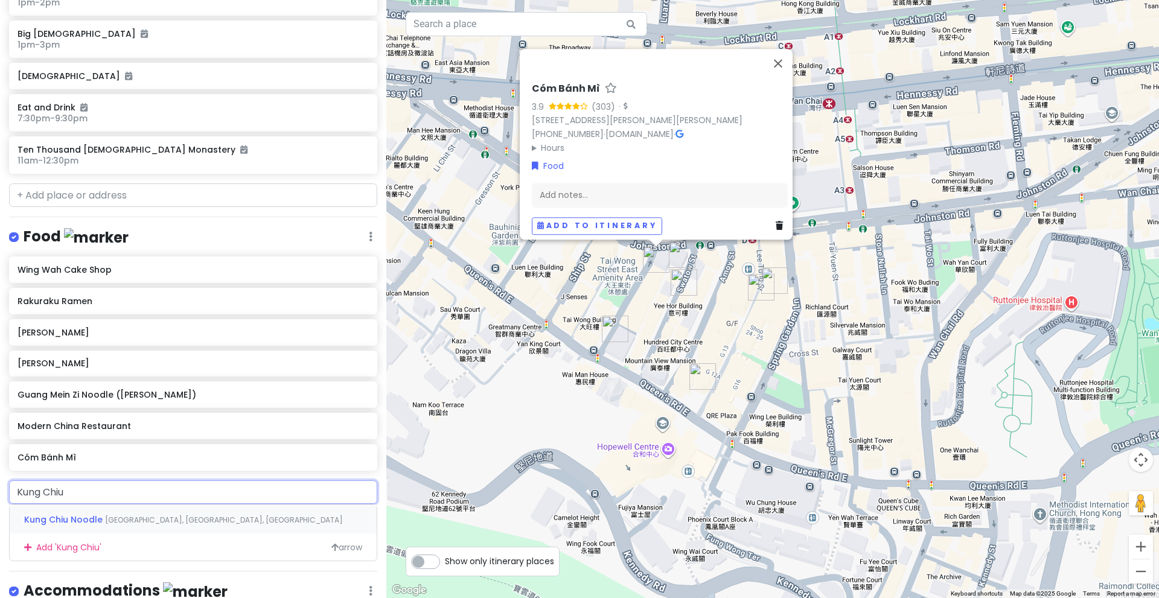
click at [95, 517] on span "Kung Chiu Noodle" at bounding box center [64, 520] width 81 height 12
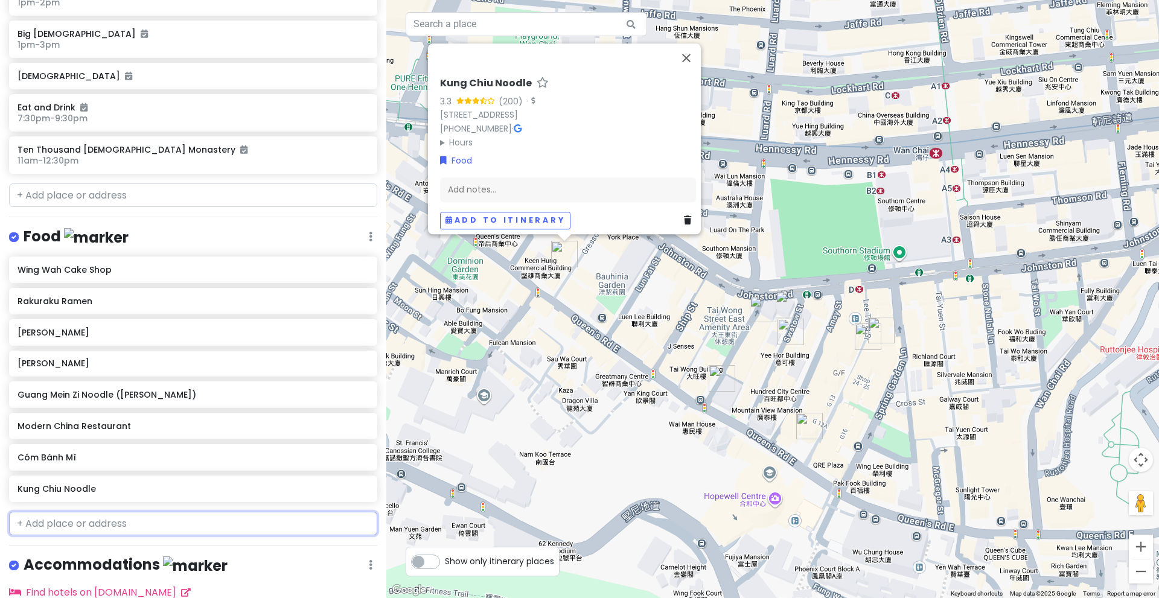
click at [52, 519] on input "text" at bounding box center [193, 524] width 368 height 24
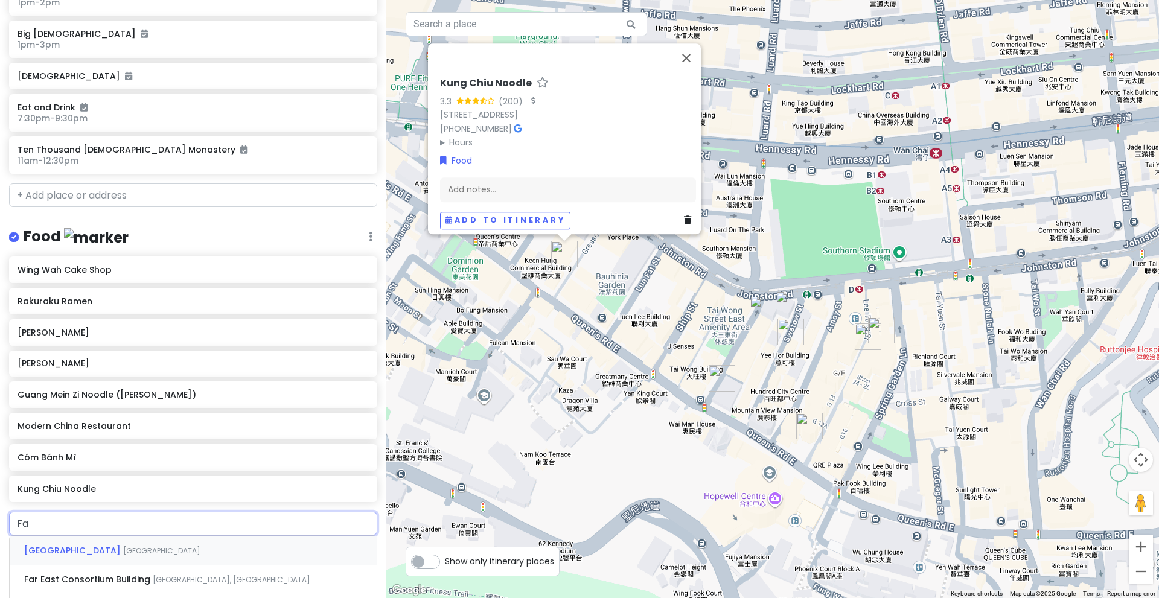
type input "Fat"
click at [69, 554] on span "FAT J Char Siu" at bounding box center [56, 551] width 64 height 12
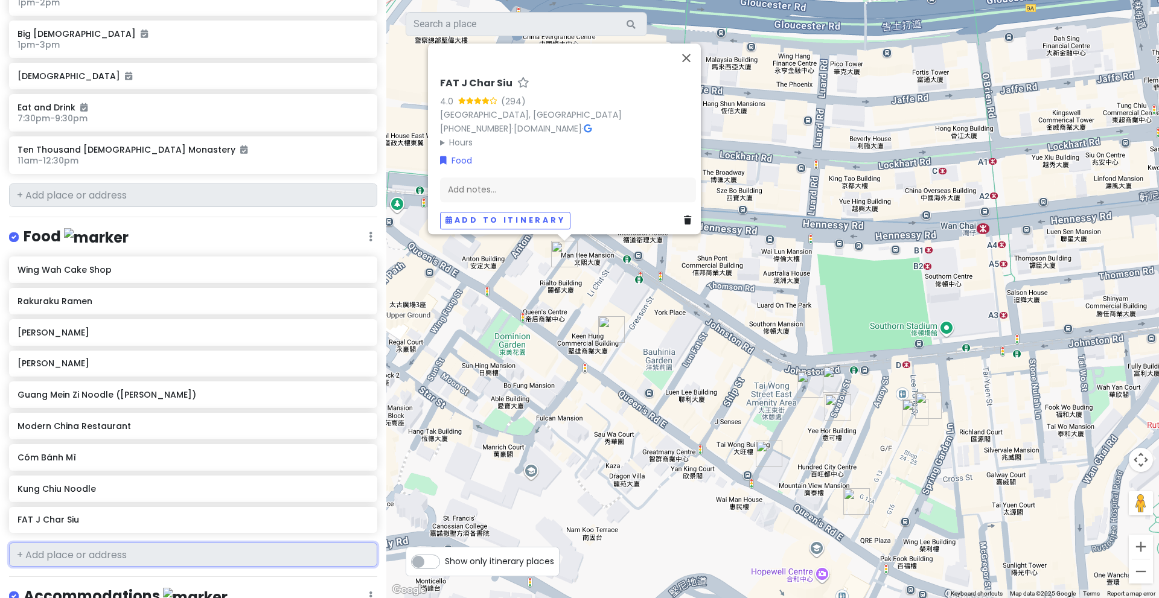
click at [85, 557] on input "text" at bounding box center [193, 555] width 368 height 24
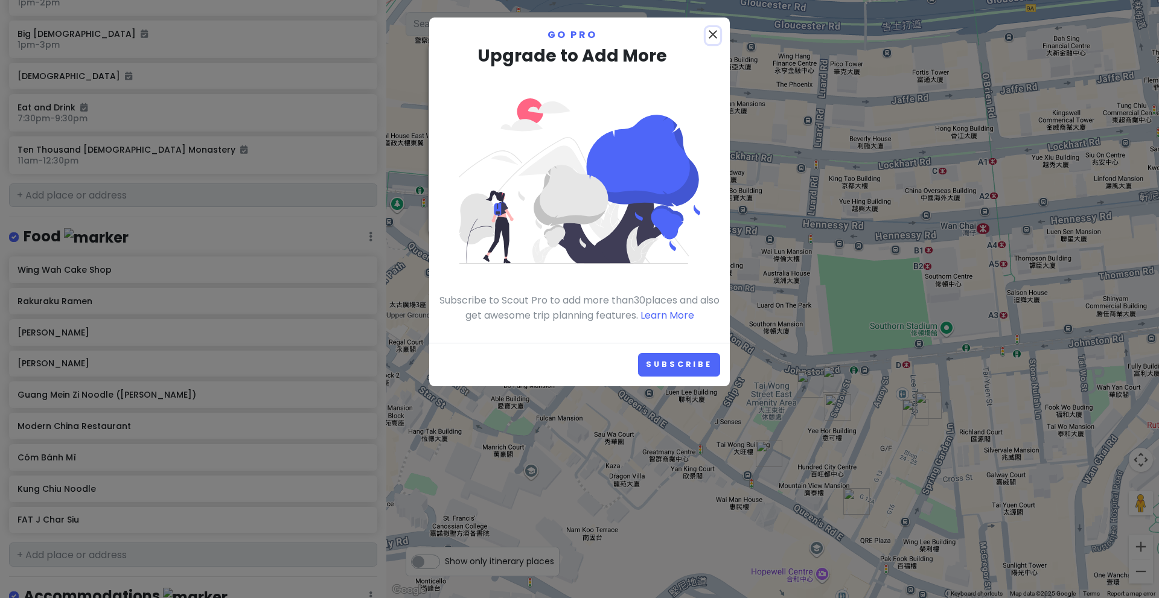
click at [714, 33] on icon "close" at bounding box center [713, 34] width 14 height 14
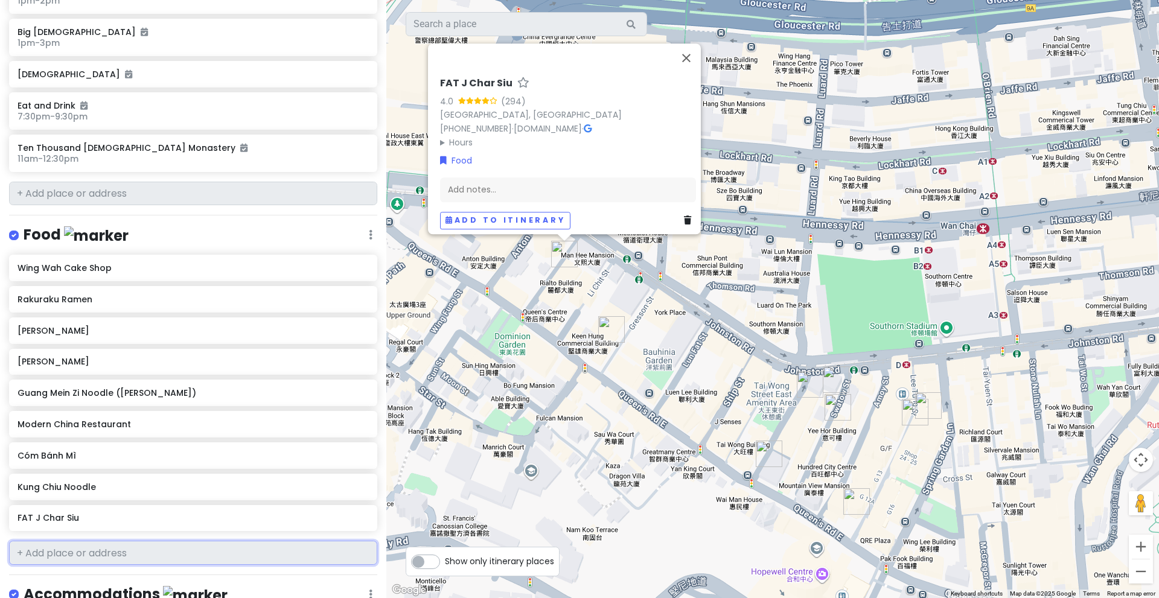
scroll to position [881, 0]
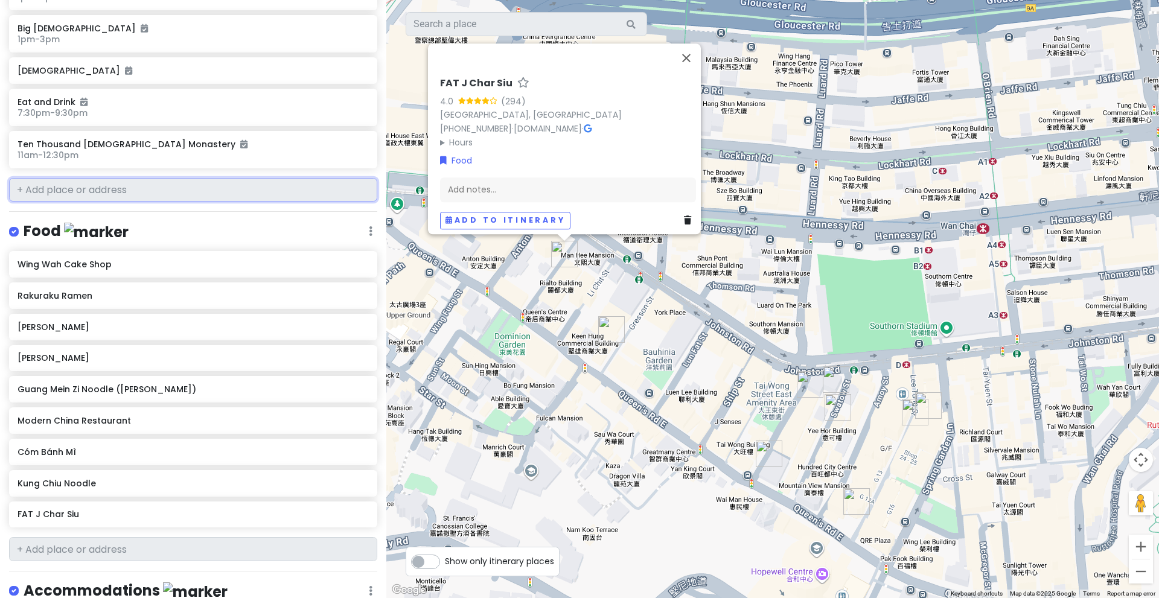
click at [258, 187] on input "text" at bounding box center [193, 190] width 368 height 24
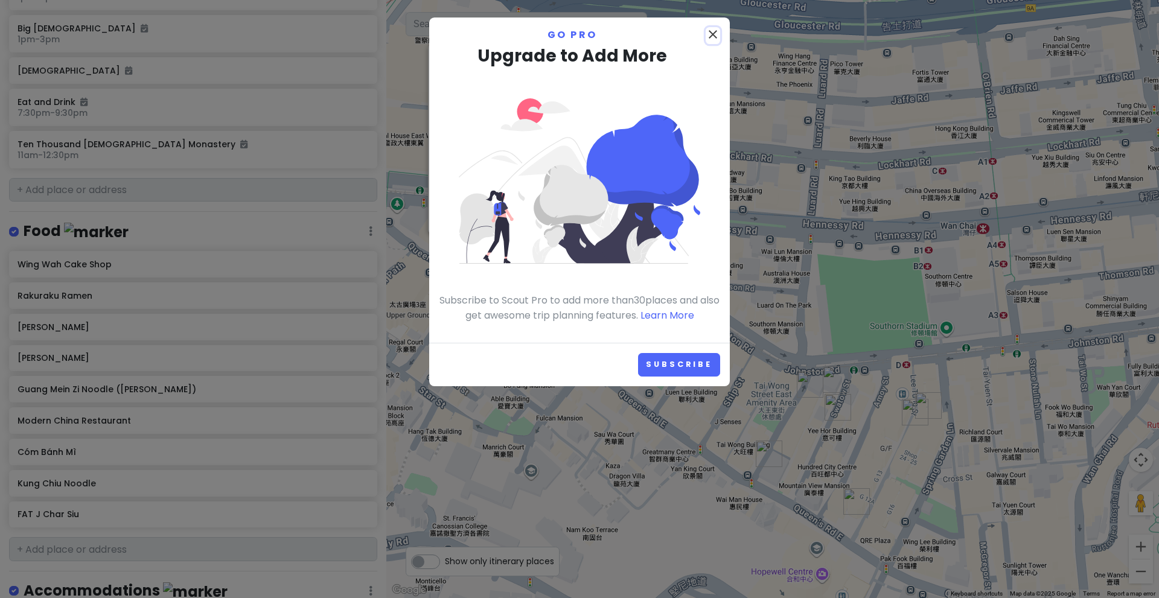
click at [714, 33] on icon "close" at bounding box center [713, 34] width 14 height 14
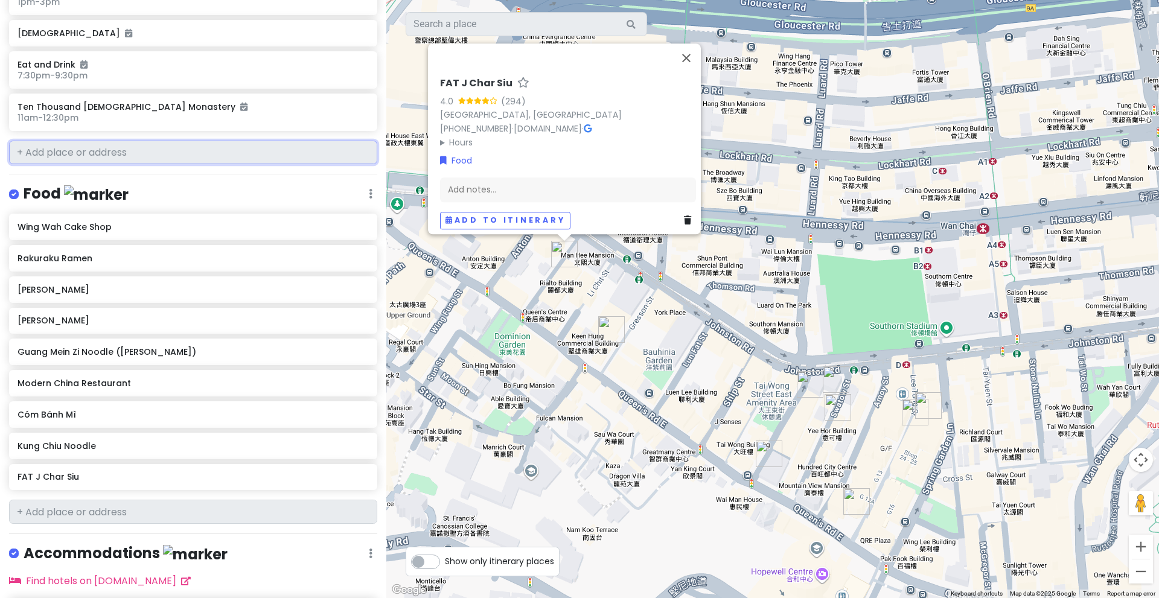
scroll to position [920, 0]
click at [162, 251] on h6 "Rakuraku Ramen" at bounding box center [189, 256] width 342 height 11
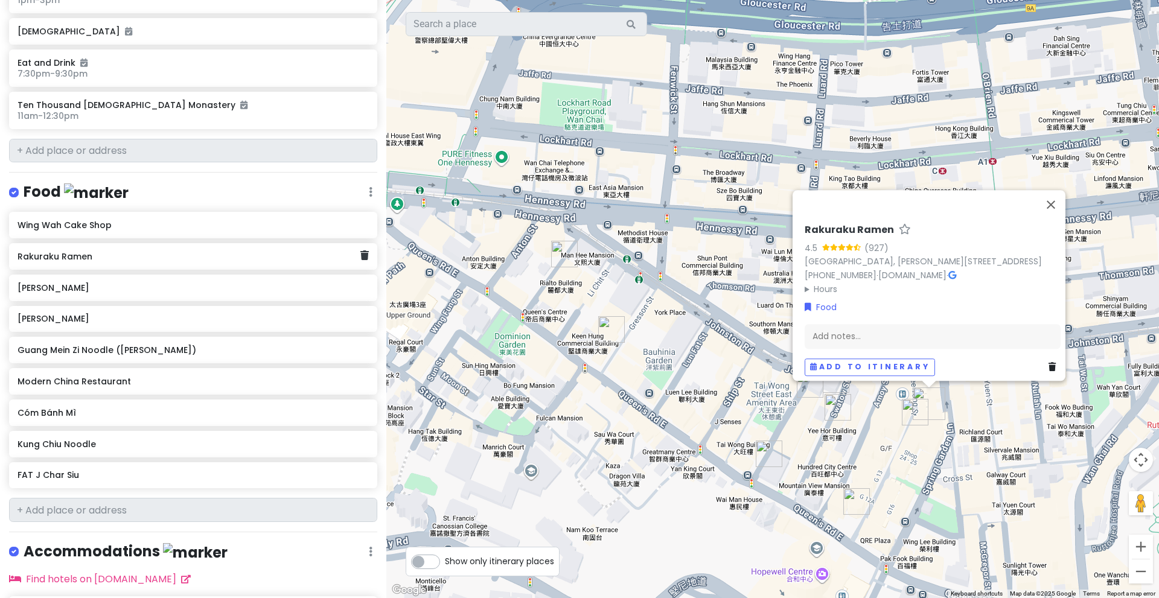
click at [119, 261] on div "Rakuraku Ramen" at bounding box center [189, 256] width 342 height 17
drag, startPoint x: 119, startPoint y: 261, endPoint x: 56, endPoint y: 255, distance: 63.6
click at [56, 255] on h6 "Rakuraku Ramen" at bounding box center [189, 256] width 342 height 11
click at [360, 474] on div "FAT J Char Siu" at bounding box center [193, 475] width 368 height 27
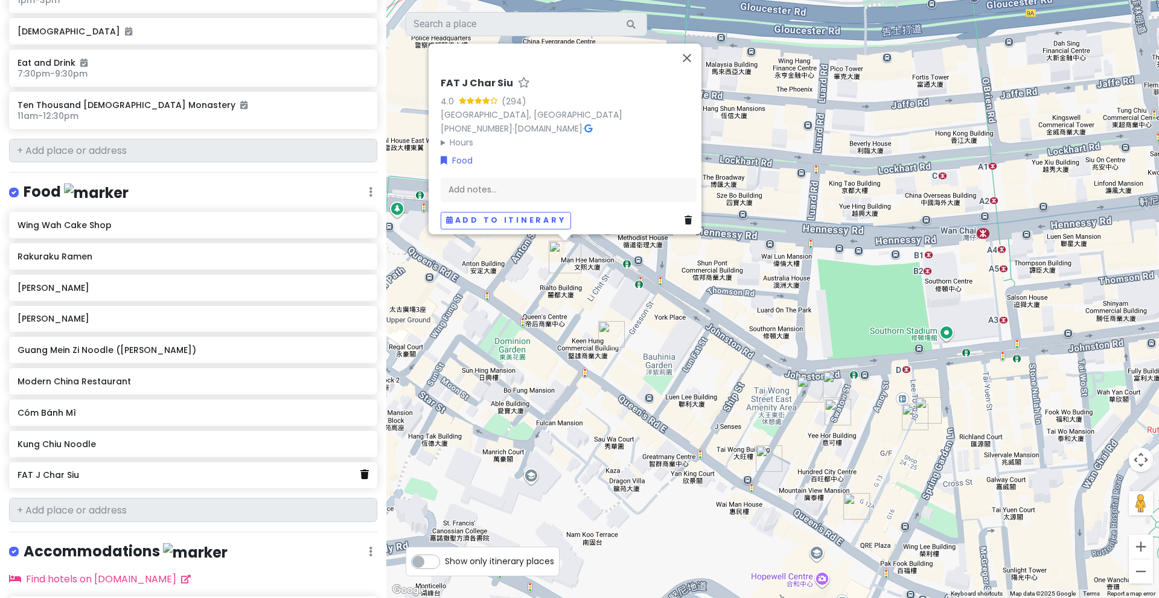
click at [360, 476] on icon at bounding box center [364, 475] width 8 height 10
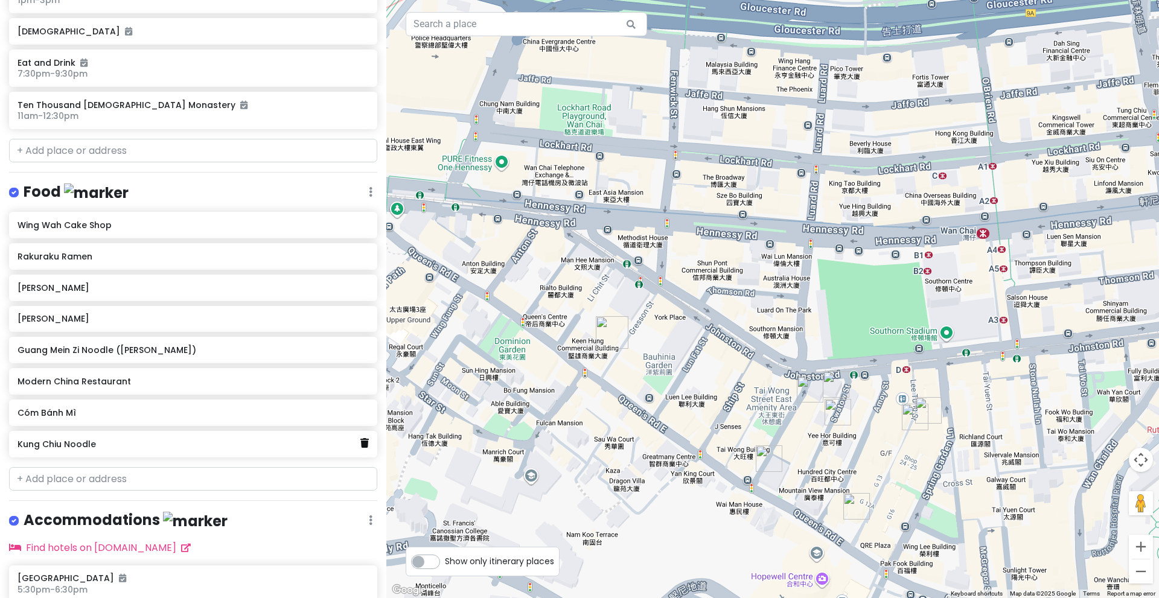
click at [360, 439] on icon at bounding box center [364, 443] width 8 height 10
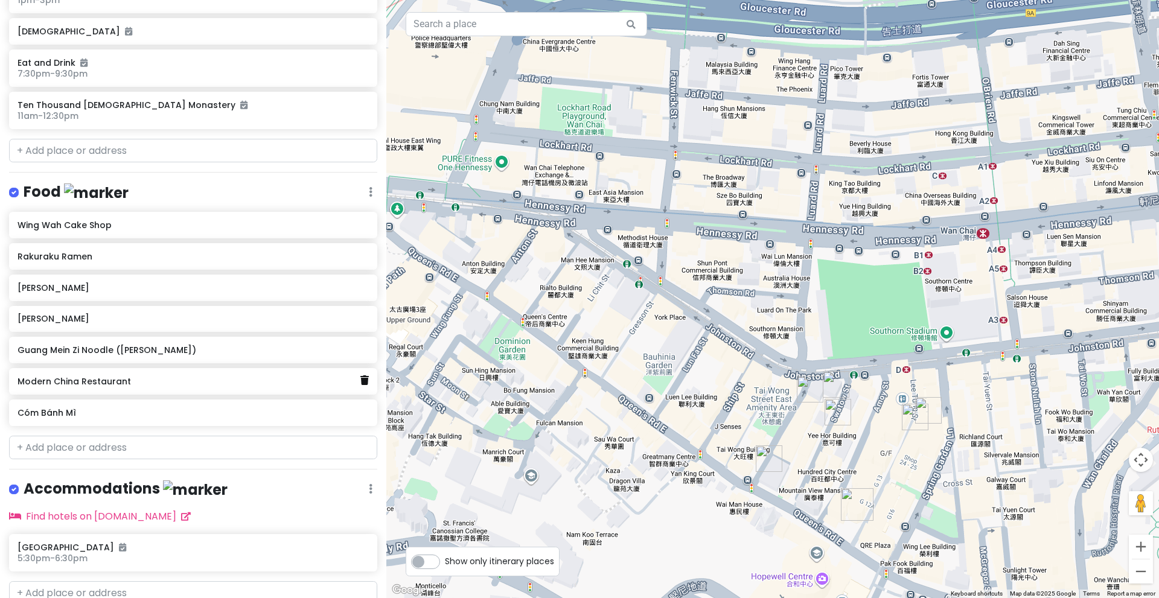
click at [360, 382] on icon at bounding box center [364, 380] width 8 height 10
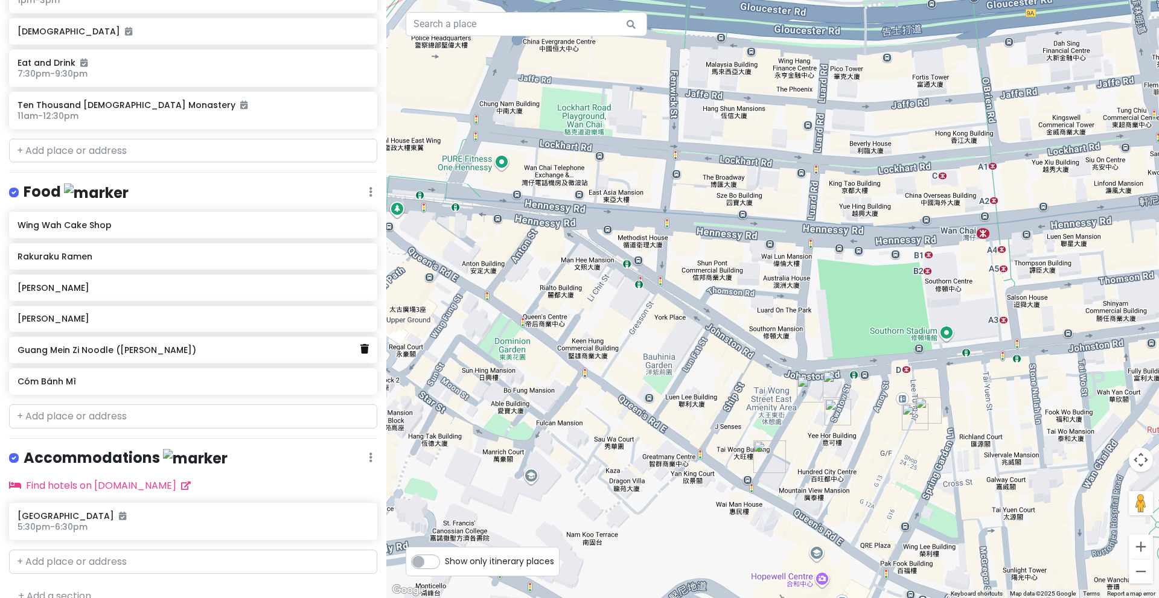
click at [360, 350] on icon at bounding box center [364, 349] width 8 height 10
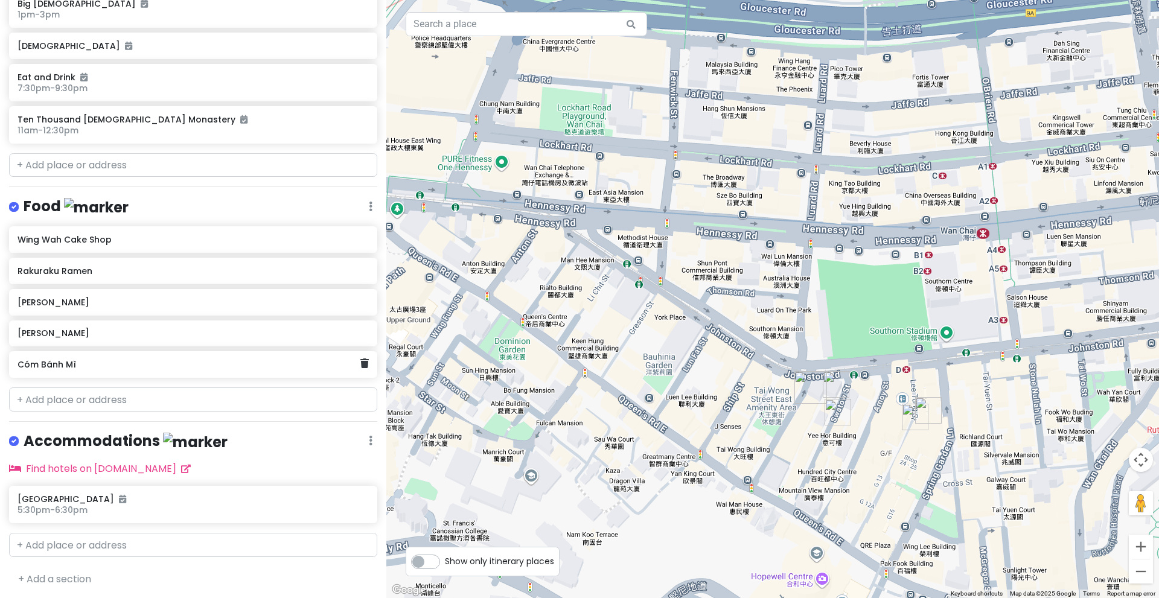
click at [330, 367] on h6 "Cóm Bánh Mì" at bounding box center [189, 364] width 342 height 11
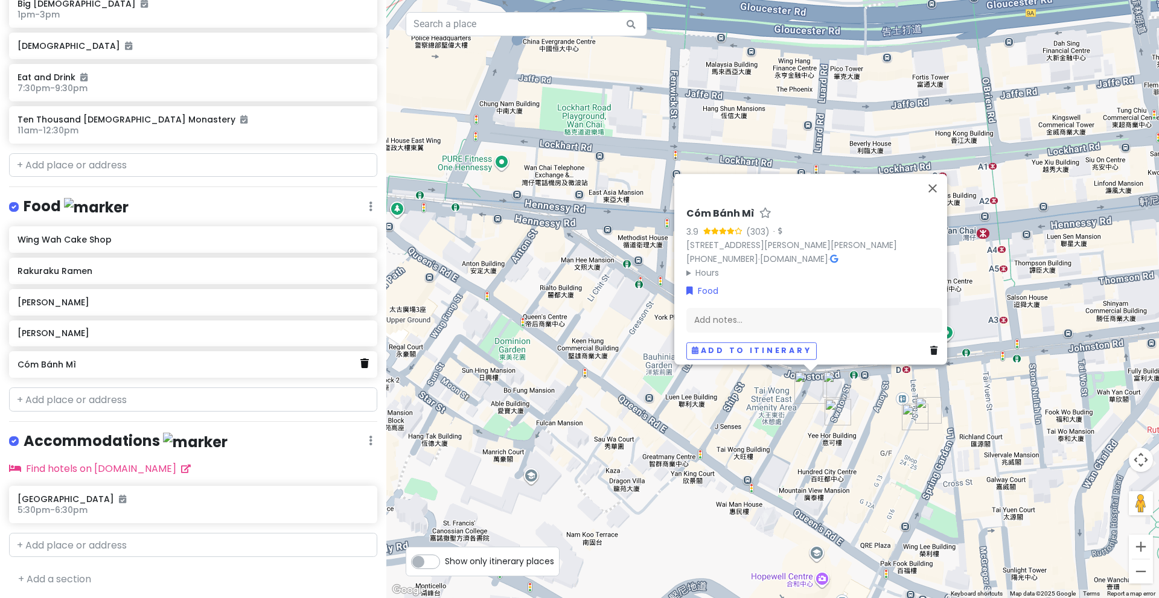
click at [360, 365] on icon at bounding box center [364, 364] width 8 height 10
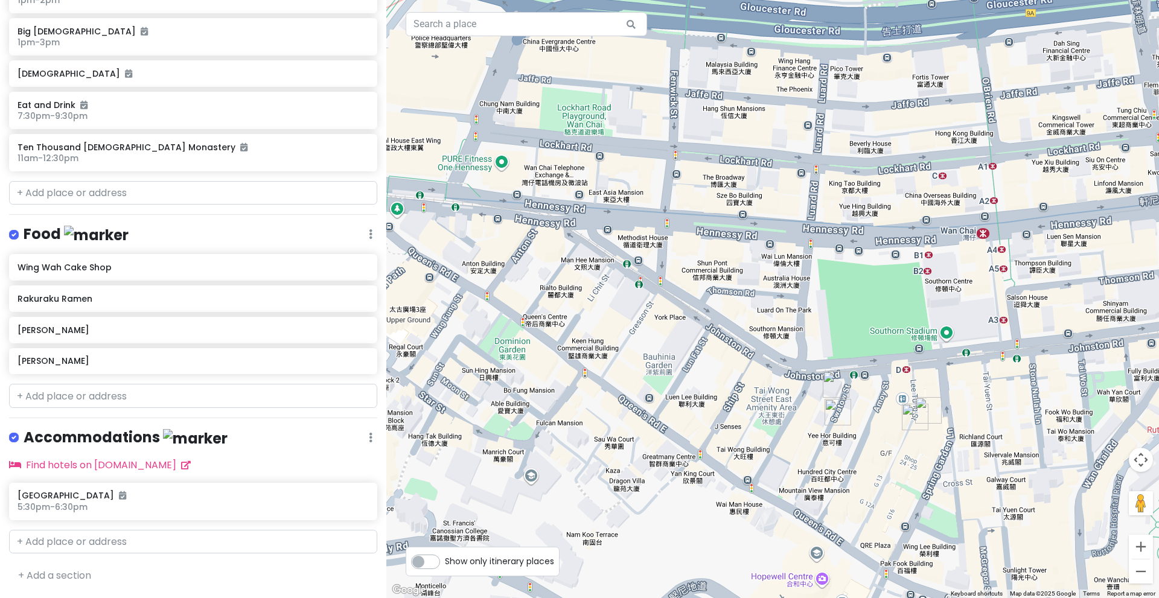
scroll to position [875, 0]
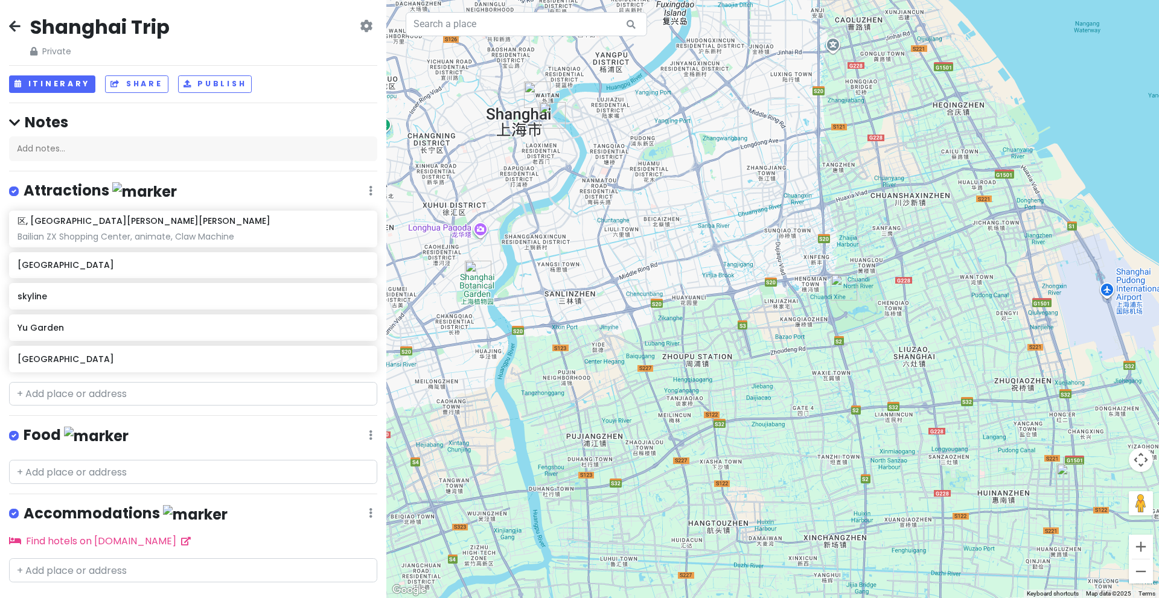
click at [7, 25] on div "Shanghai Trip Private Change Dates Make a Copy Delete Trip Go Pro ⚡️ Give Feedb…" at bounding box center [193, 299] width 386 height 598
click at [12, 25] on icon at bounding box center [14, 26] width 11 height 10
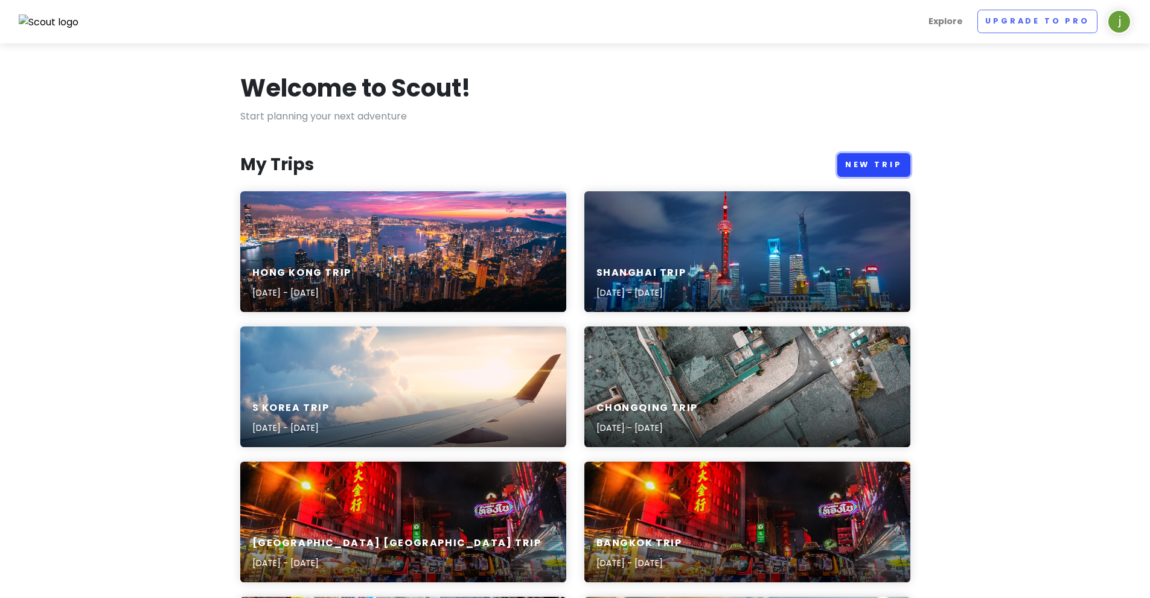
click at [874, 159] on link "New Trip" at bounding box center [873, 165] width 73 height 24
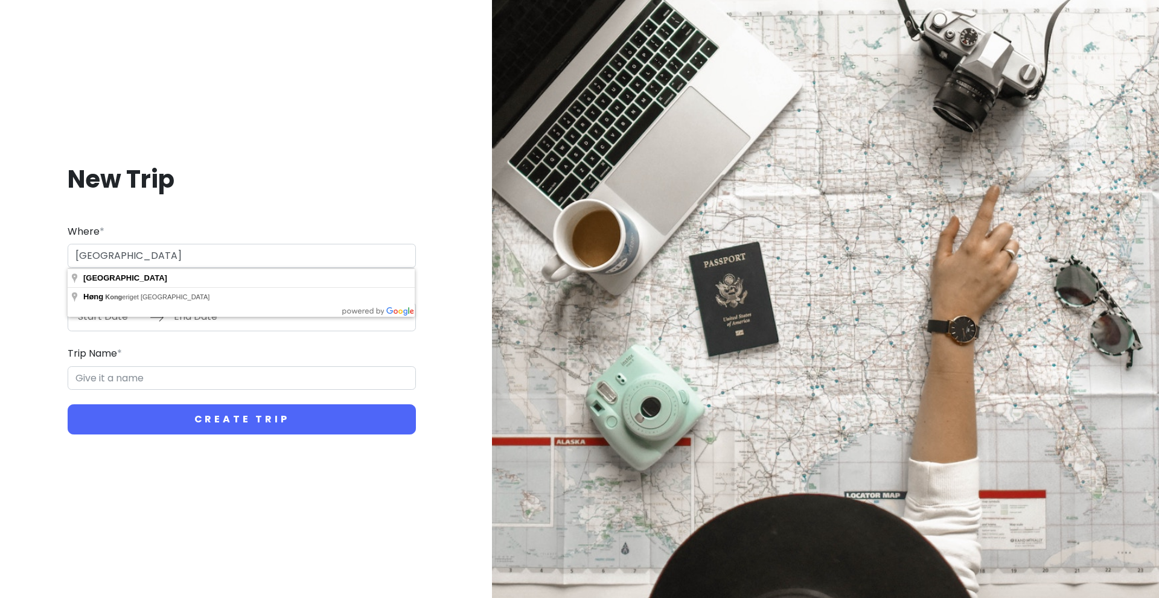
type input "Hong Kong"
click at [312, 237] on div "Where * Hong Kong" at bounding box center [242, 246] width 348 height 44
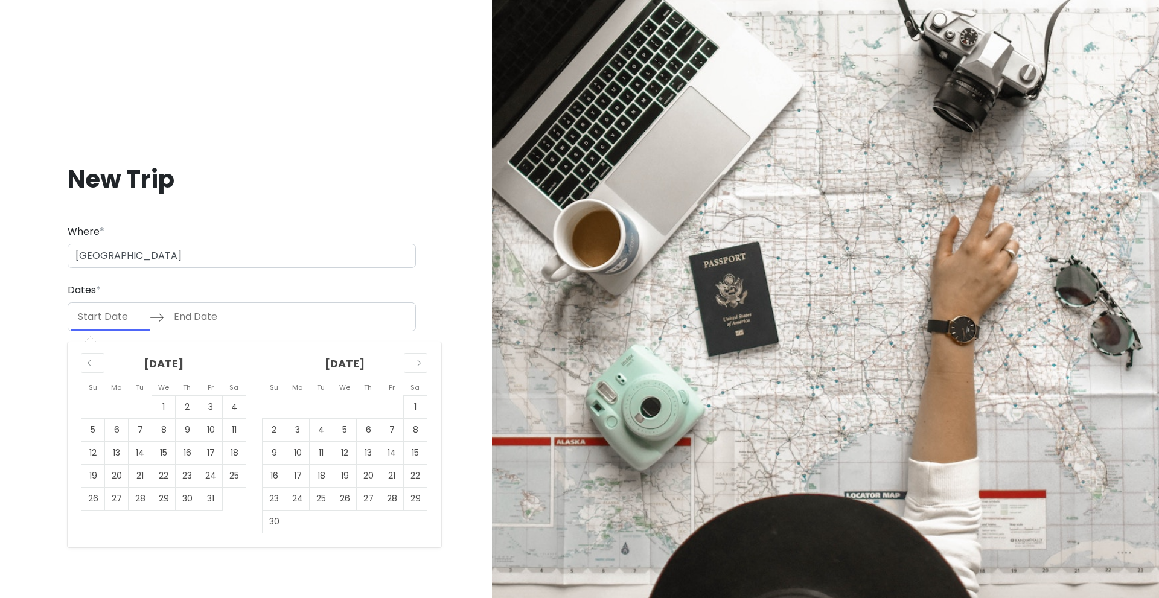
click at [113, 329] on input "Start Date" at bounding box center [110, 317] width 78 height 28
click at [414, 363] on icon "Move forward to switch to the next month." at bounding box center [415, 362] width 11 height 11
click at [420, 362] on icon "Move forward to switch to the next month." at bounding box center [415, 362] width 11 height 11
click at [96, 477] on td "21" at bounding box center [93, 476] width 24 height 23
type input "12/21/2025"
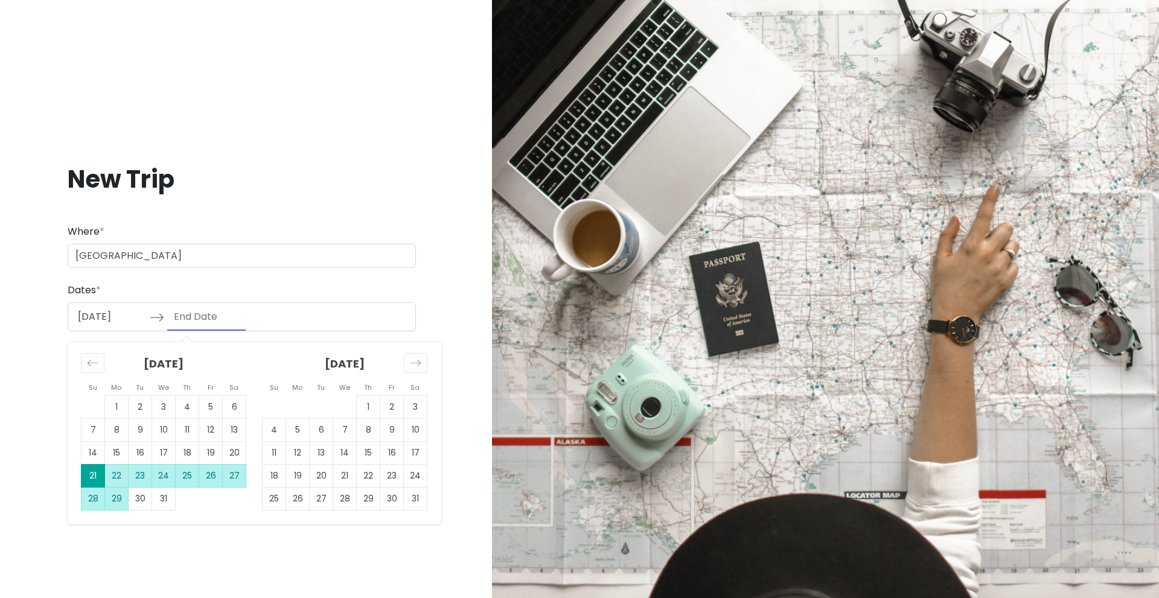
click at [112, 498] on td "29" at bounding box center [117, 499] width 24 height 23
type input "12/29/2025"
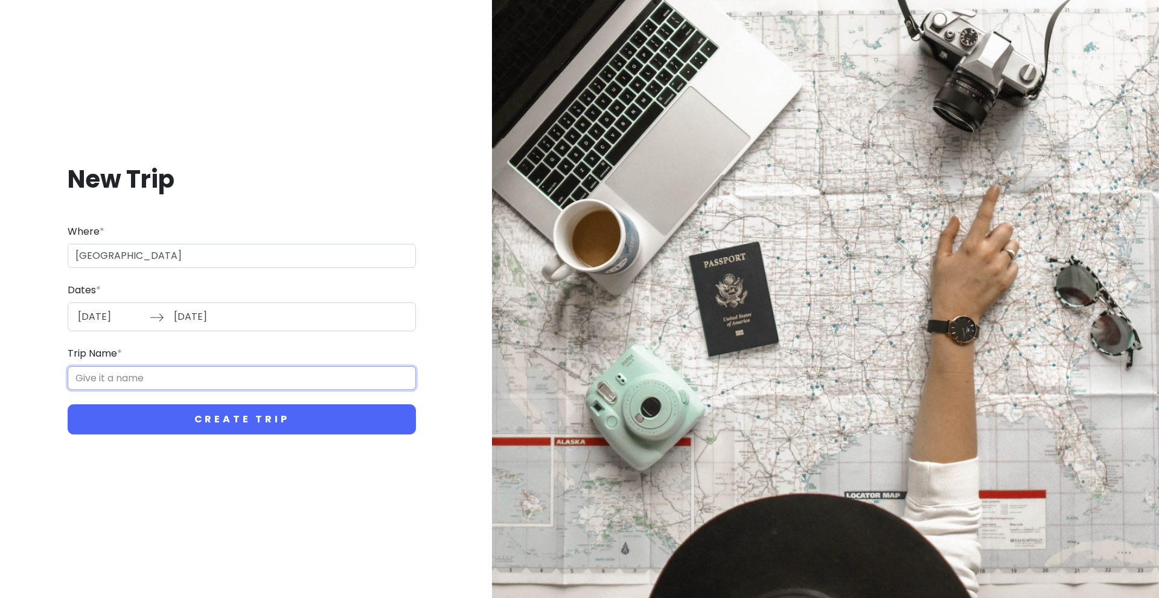
click at [149, 380] on input "Trip Name *" at bounding box center [242, 378] width 348 height 24
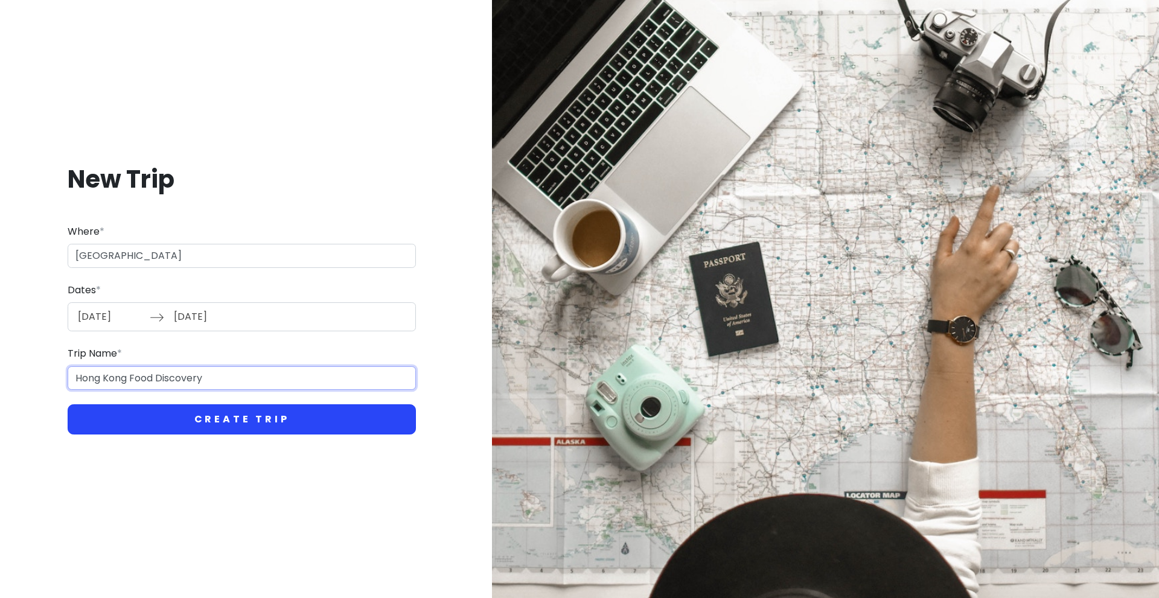
type input "Hong Kong Food Discovery"
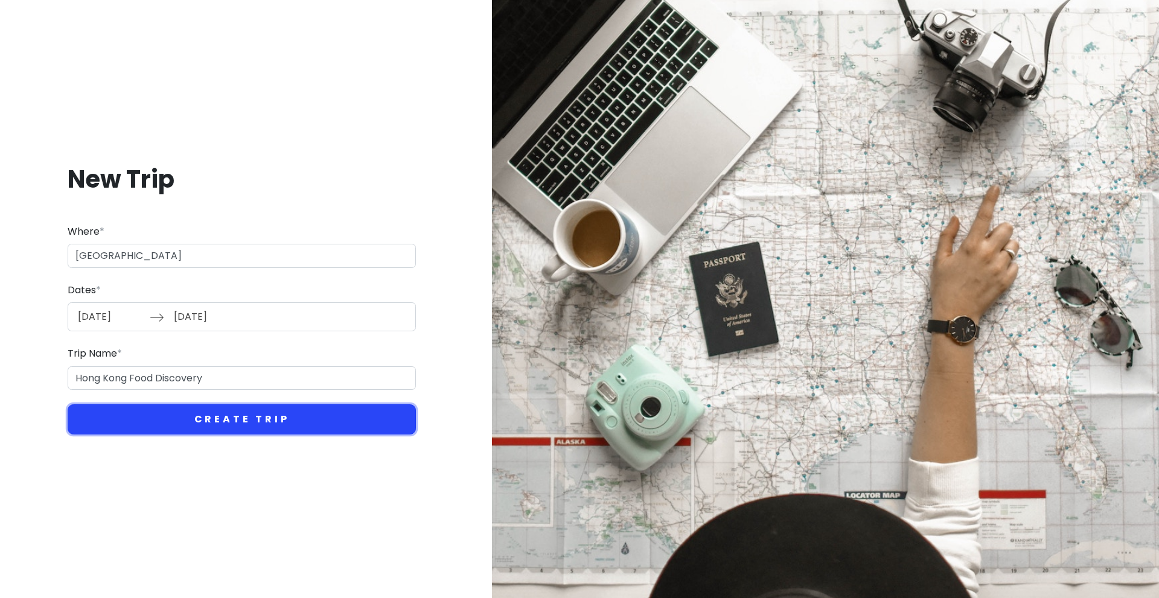
click at [262, 417] on button "Create Trip" at bounding box center [242, 419] width 348 height 30
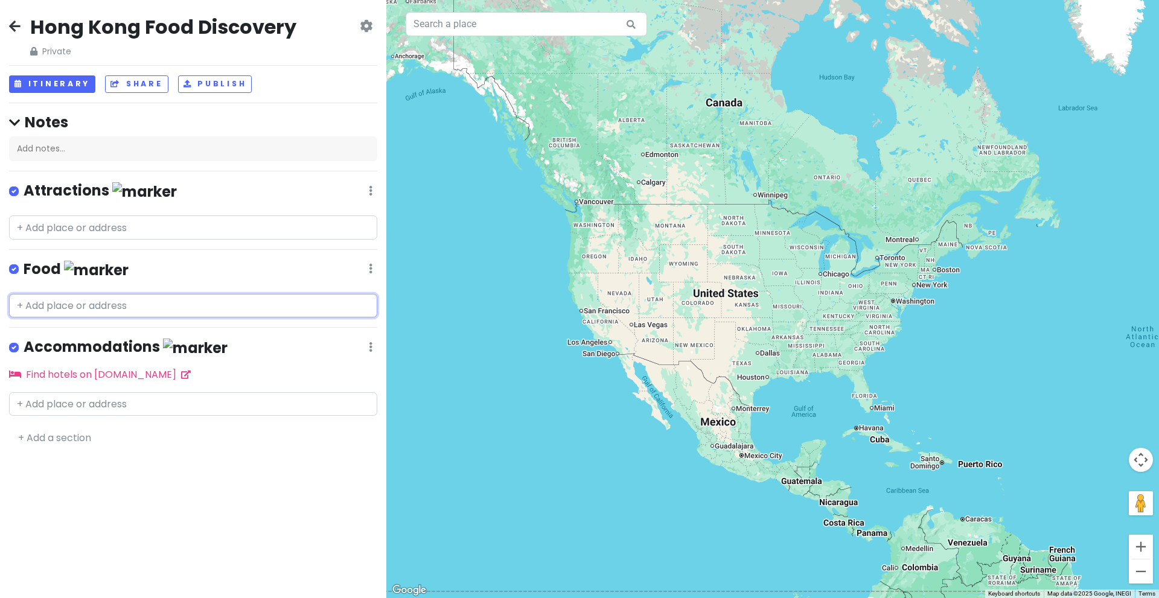
click at [115, 308] on input "text" at bounding box center [193, 306] width 368 height 24
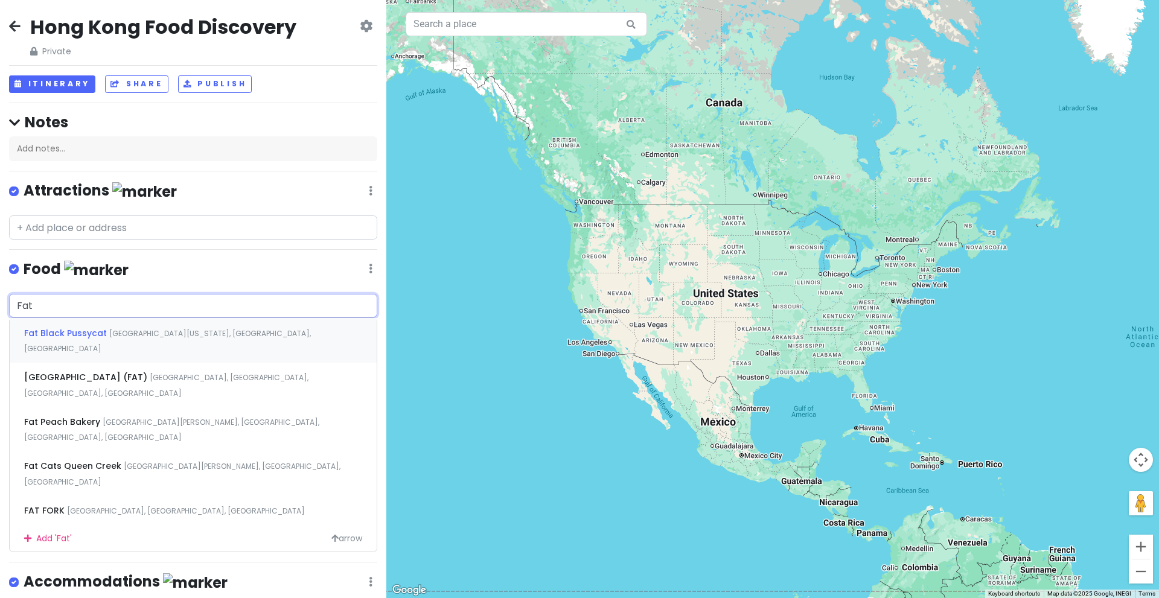
type input "Fat J"
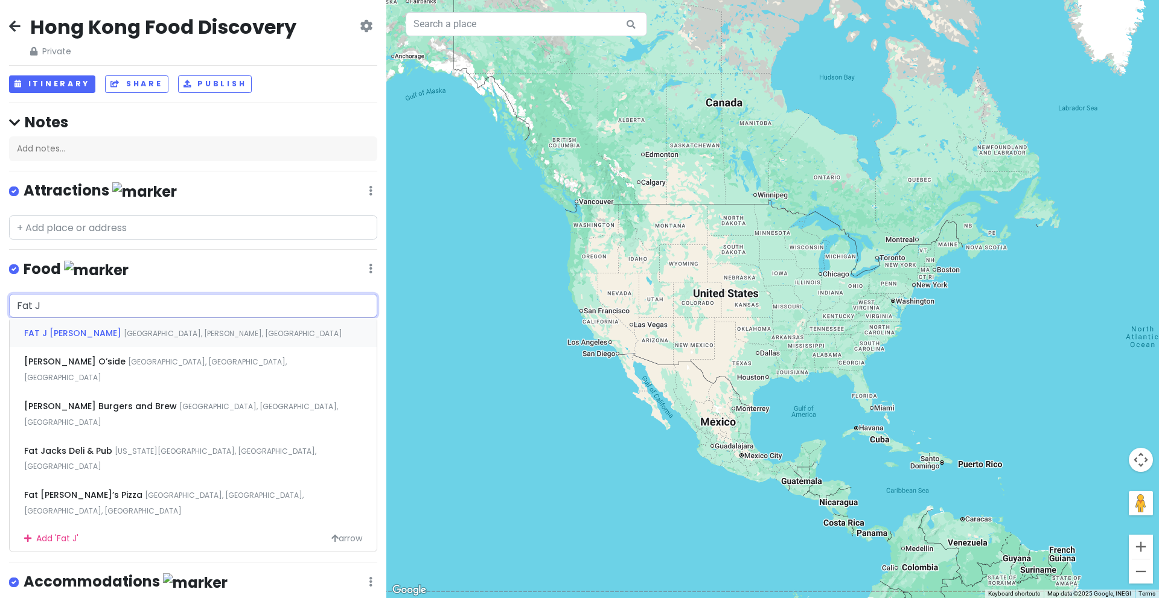
click at [114, 336] on div "FAT J Char Siu Landale Street, Wan Chai, Hong Kong" at bounding box center [193, 332] width 367 height 29
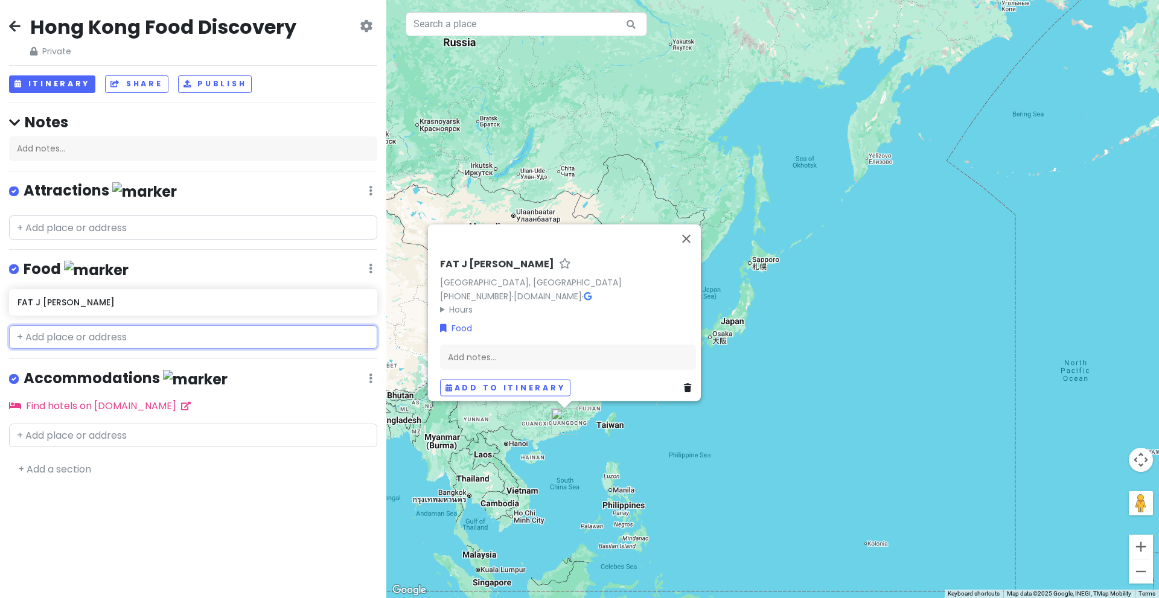
click at [143, 337] on input "text" at bounding box center [193, 337] width 368 height 24
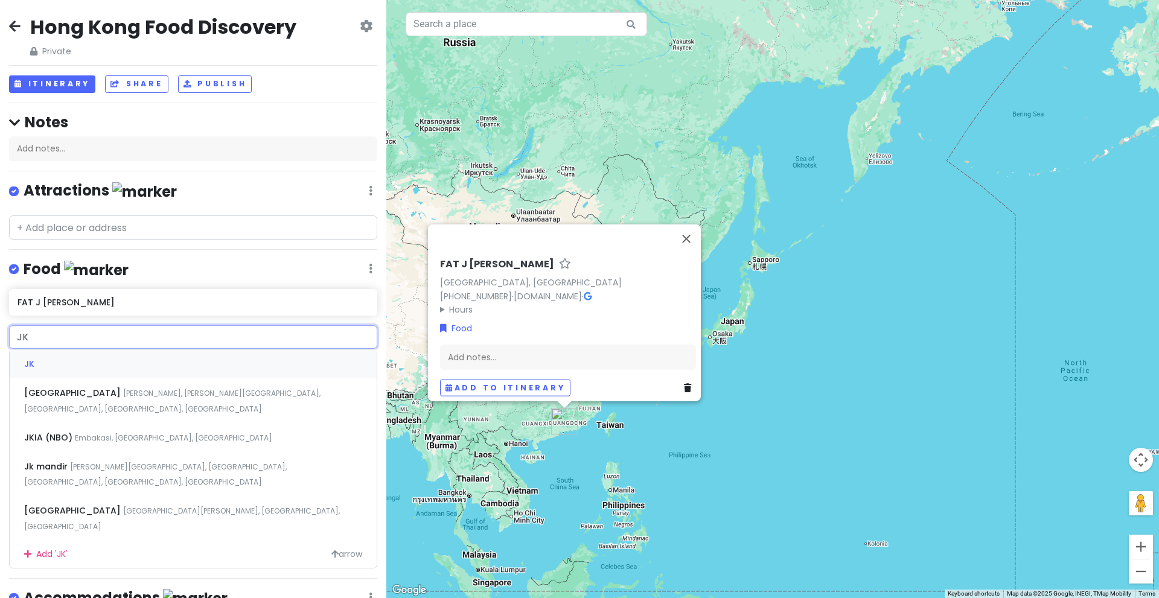
type input "J"
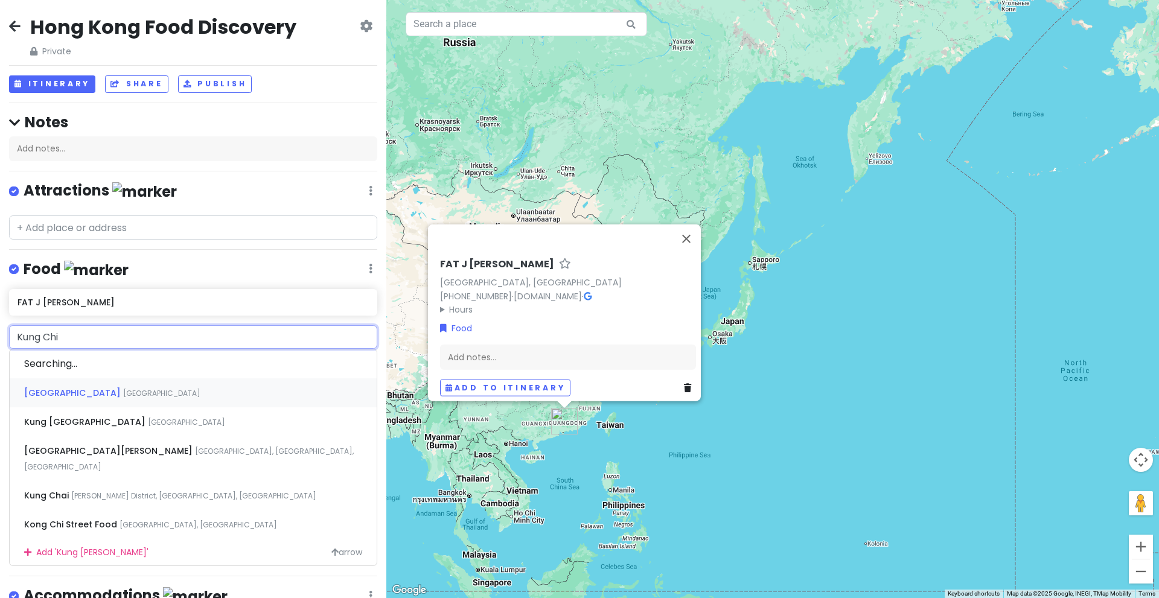
type input "Kung Chiu"
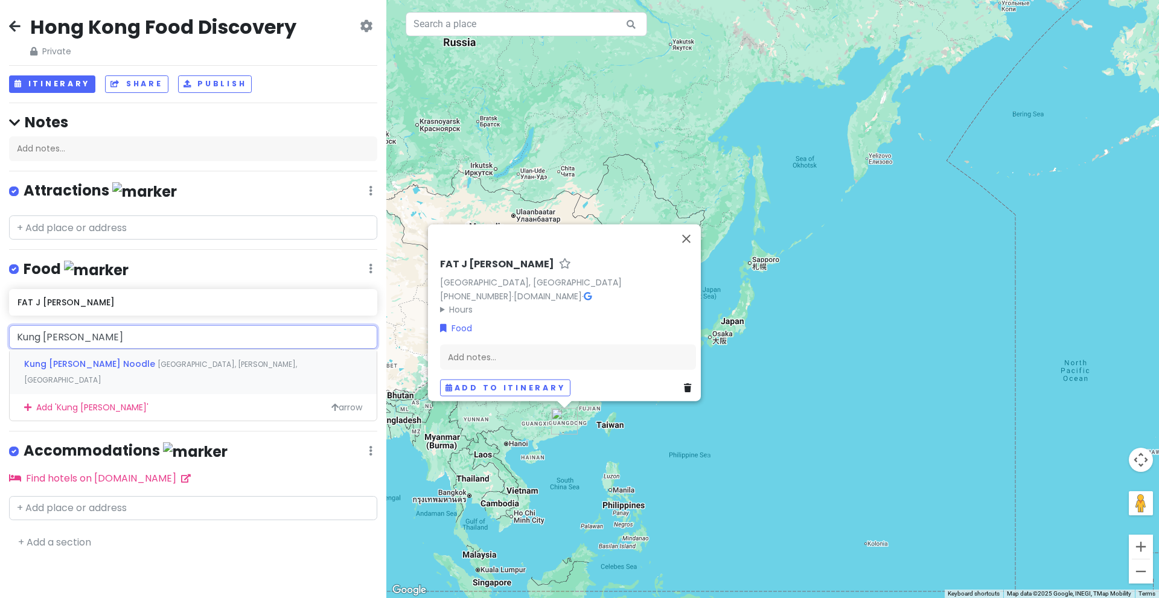
click at [136, 365] on span "Gresson Street, Wan Chai, Hong Kong" at bounding box center [160, 372] width 273 height 26
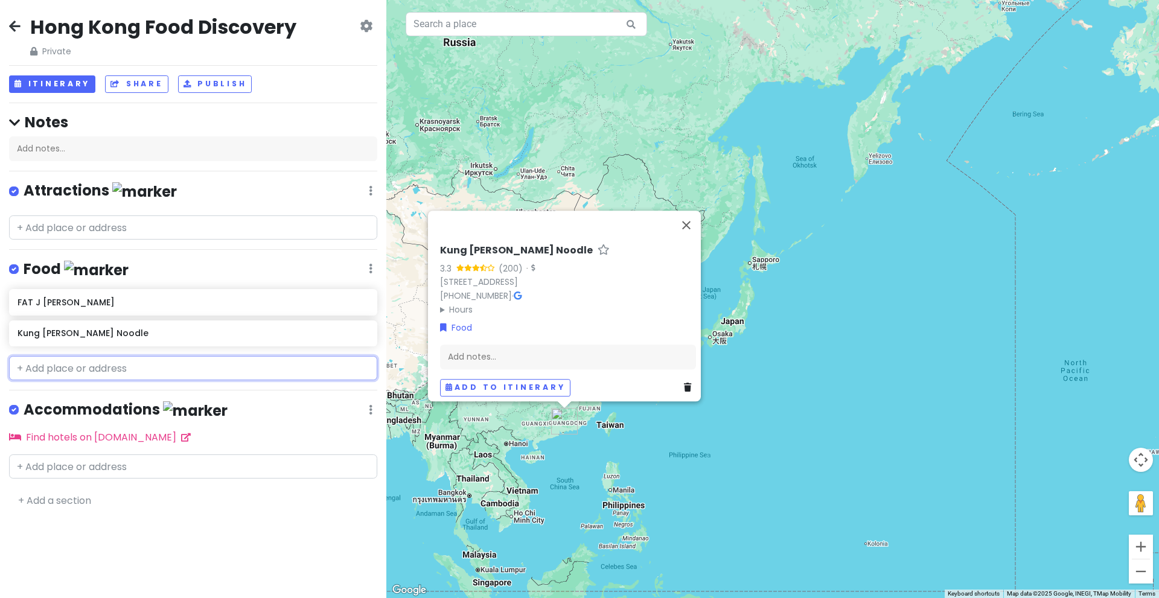
click at [77, 364] on input "text" at bounding box center [193, 368] width 368 height 24
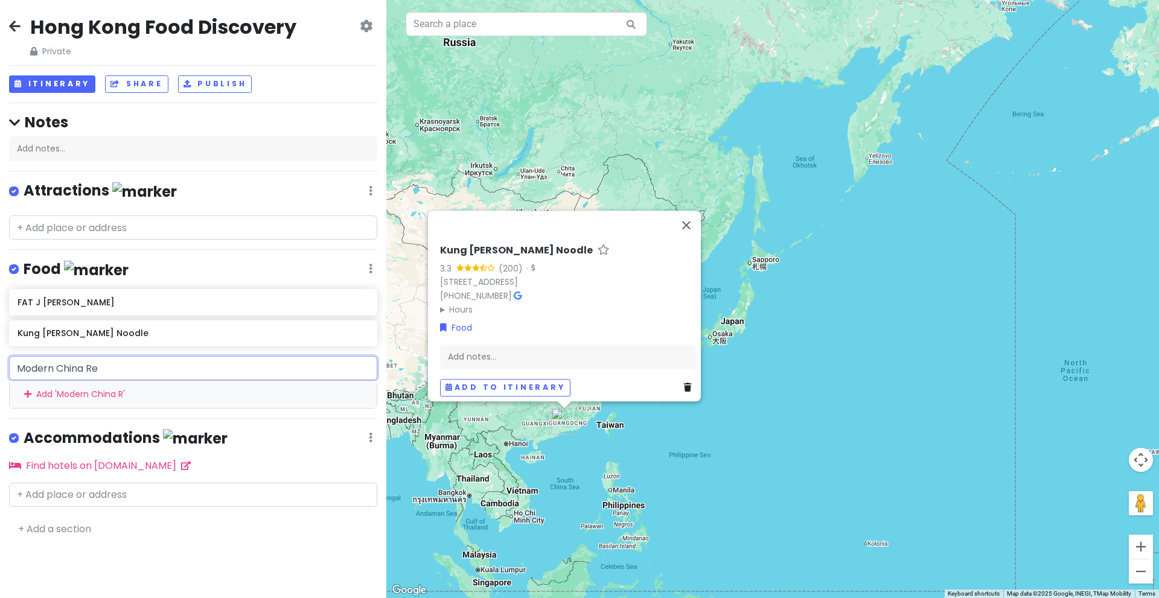
type input "Modern China Res"
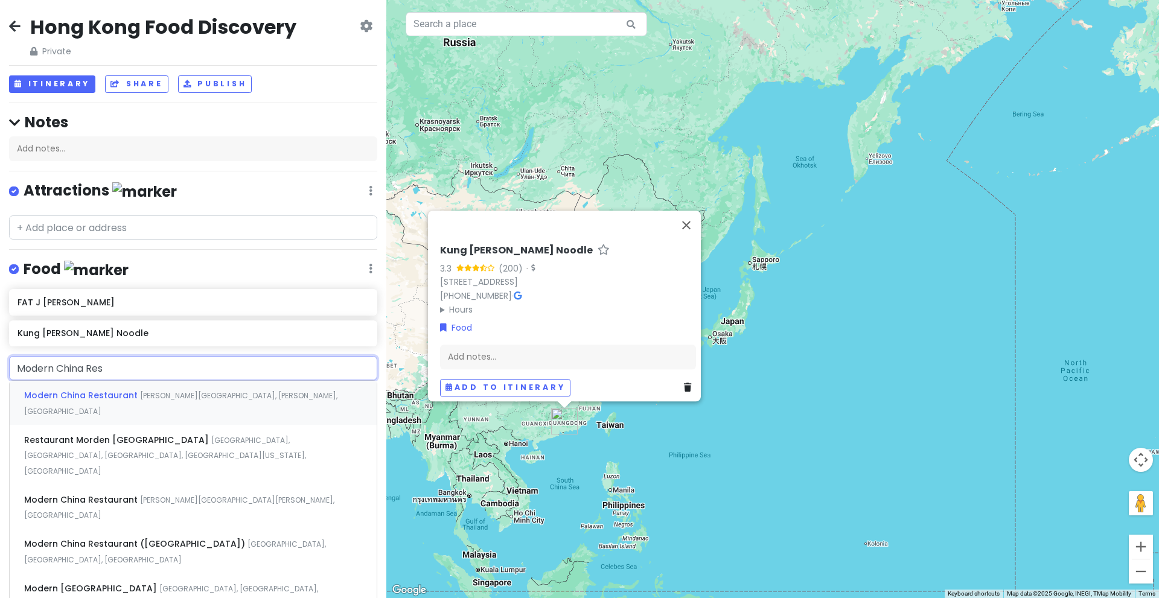
click at [99, 397] on span "Modern China Restaurant" at bounding box center [82, 395] width 116 height 12
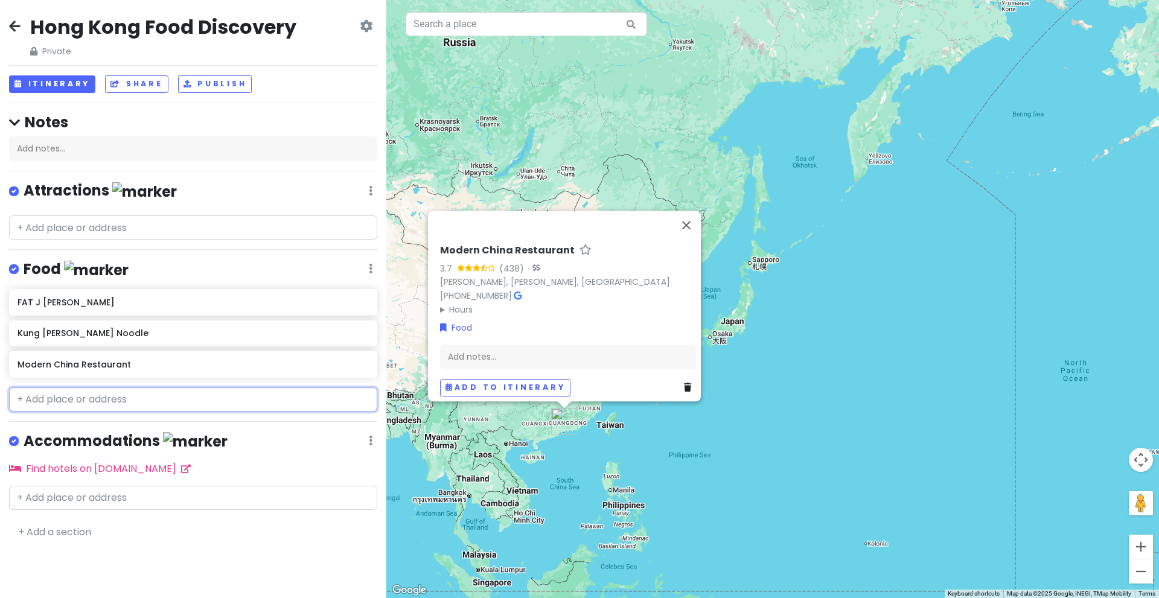
click at [161, 400] on input "text" at bounding box center [193, 400] width 368 height 24
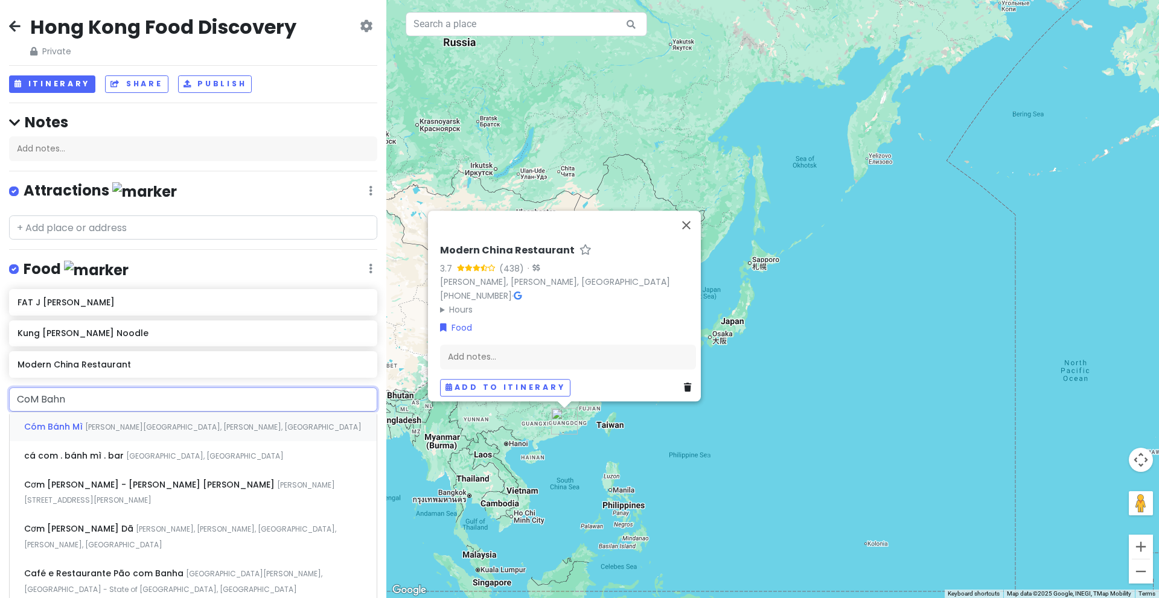
type input "CoM Bahn"
click at [169, 426] on span "Tai Wong Street East, Wan Chai, Hong Kong" at bounding box center [223, 427] width 276 height 10
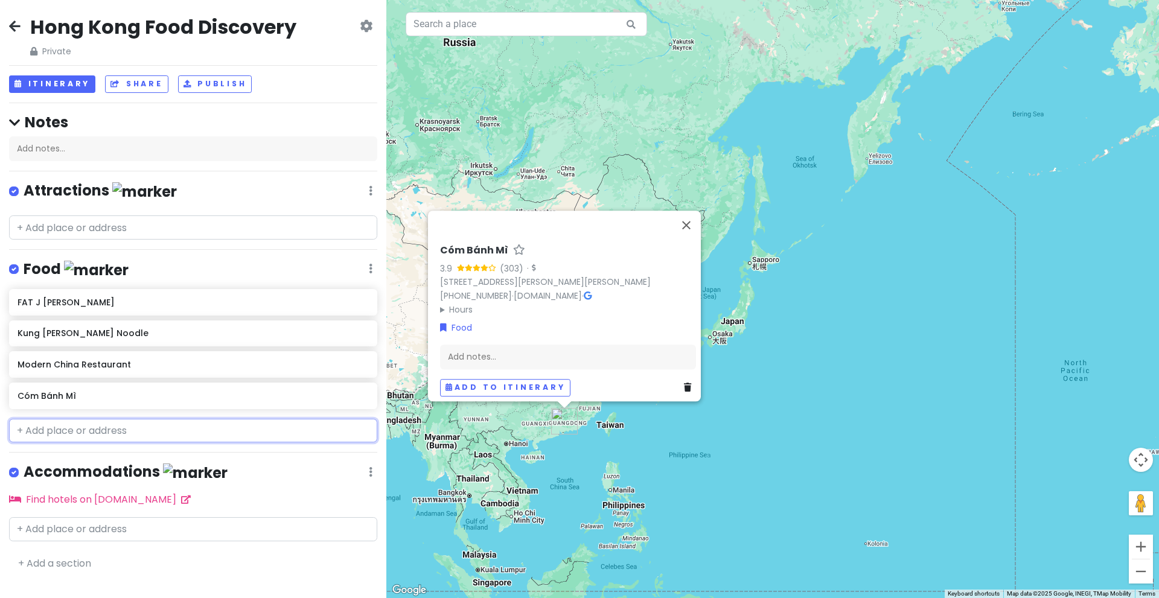
click at [122, 427] on input "text" at bounding box center [193, 431] width 368 height 24
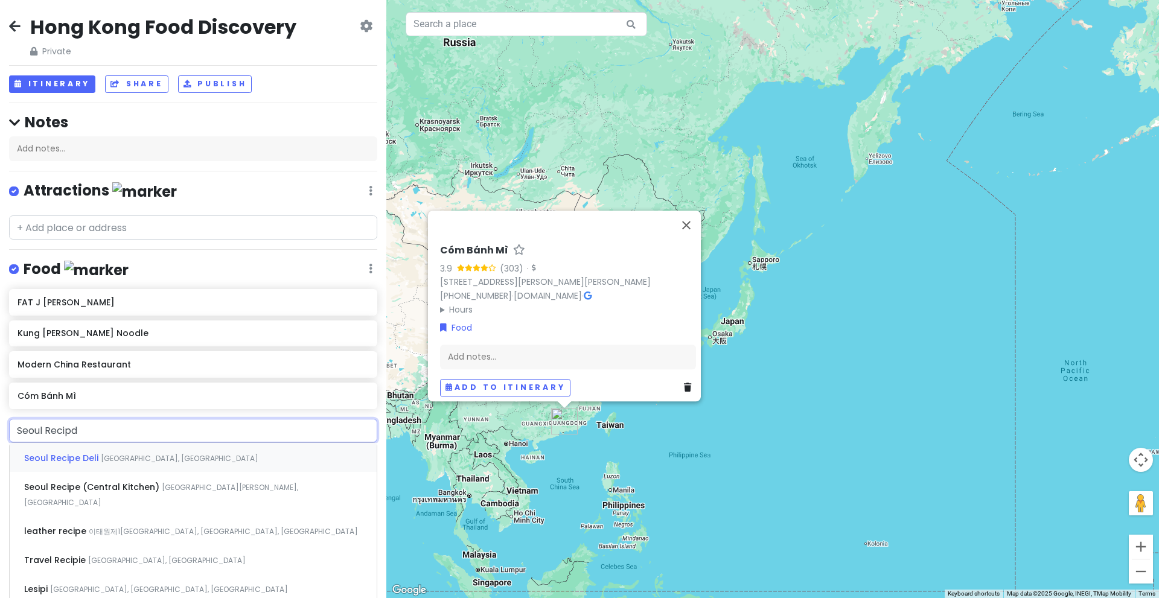
type input "Seoul Recipde"
click at [122, 449] on div "Seoul Recipe Deli Queen's Road East, Wan Chai, Hong Kong" at bounding box center [193, 457] width 367 height 29
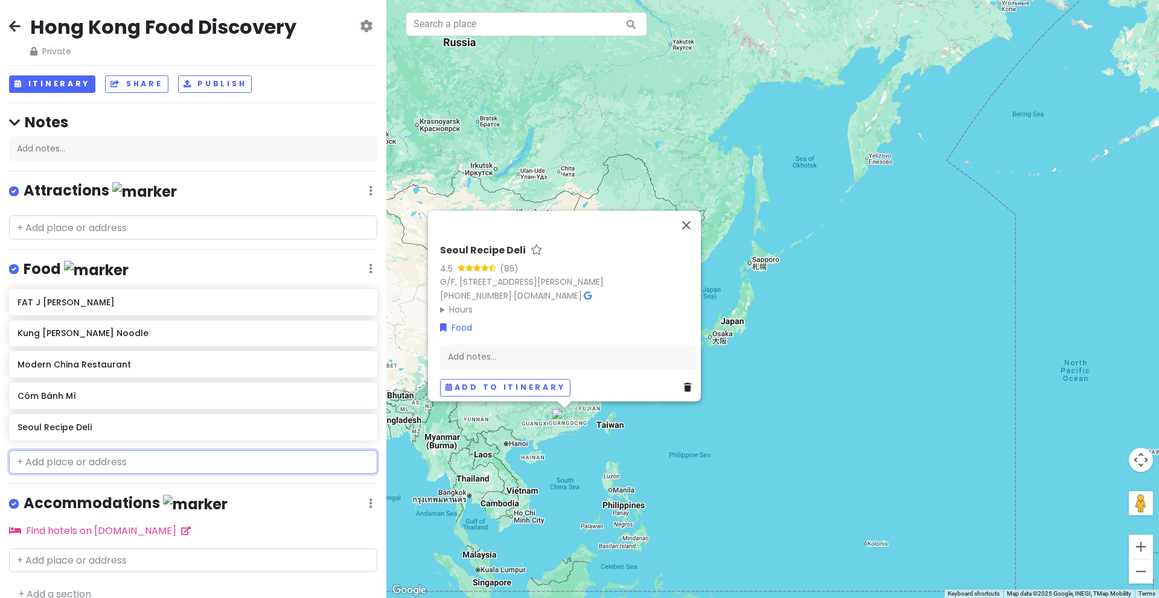
click at [122, 450] on input "text" at bounding box center [193, 462] width 368 height 24
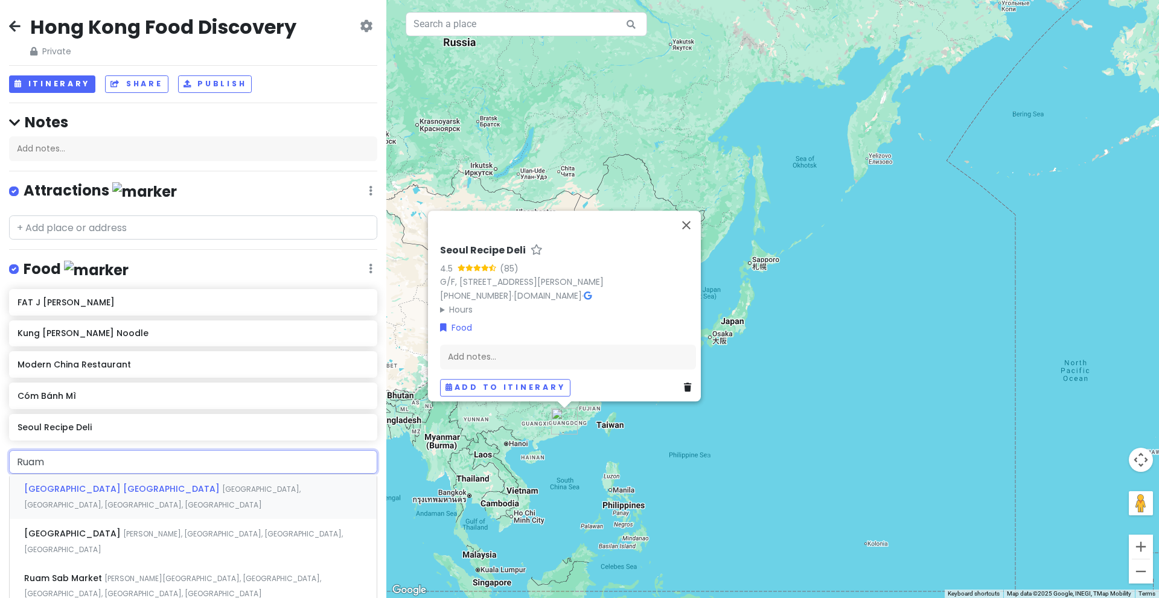
type input "Ruam"
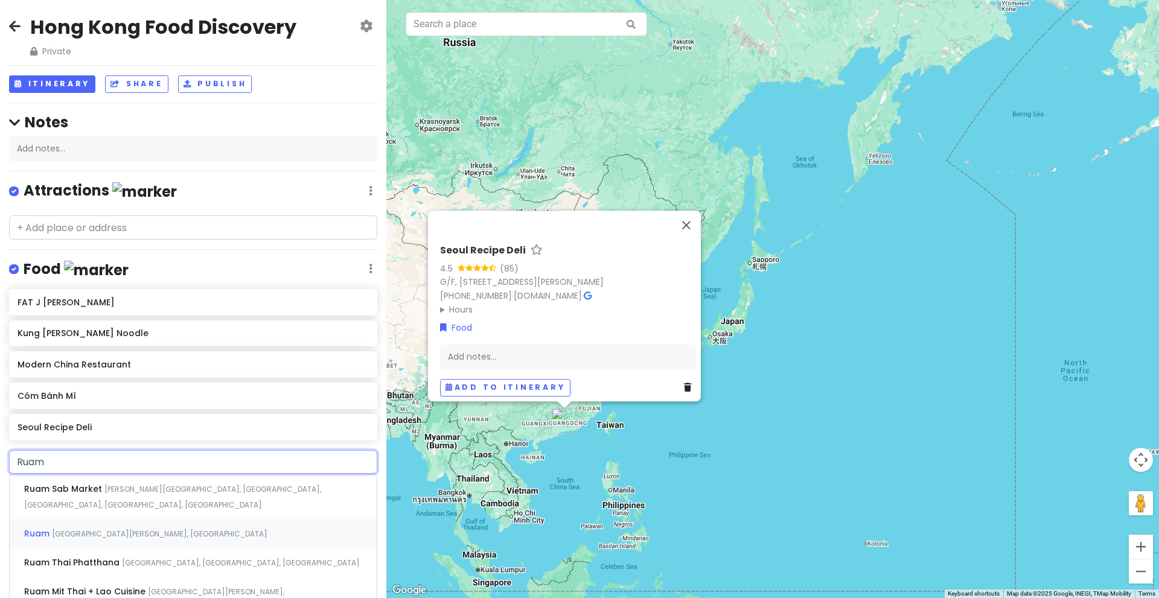
click at [144, 529] on span "Ship Street, Wan Chai, Hong Kong" at bounding box center [160, 534] width 216 height 10
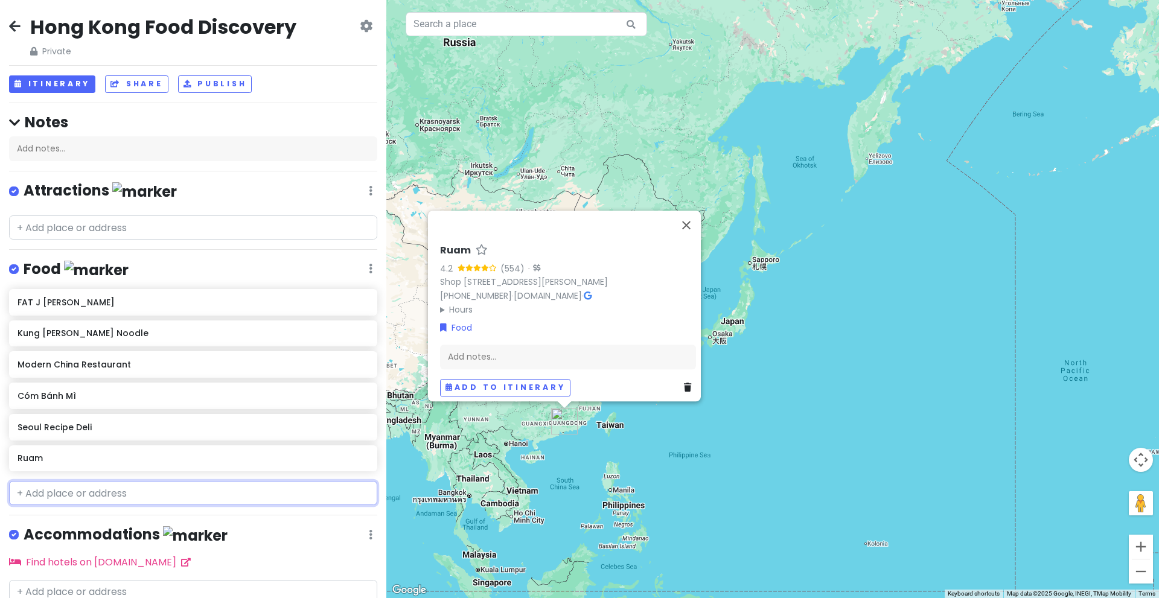
click at [71, 496] on input "text" at bounding box center [193, 493] width 368 height 24
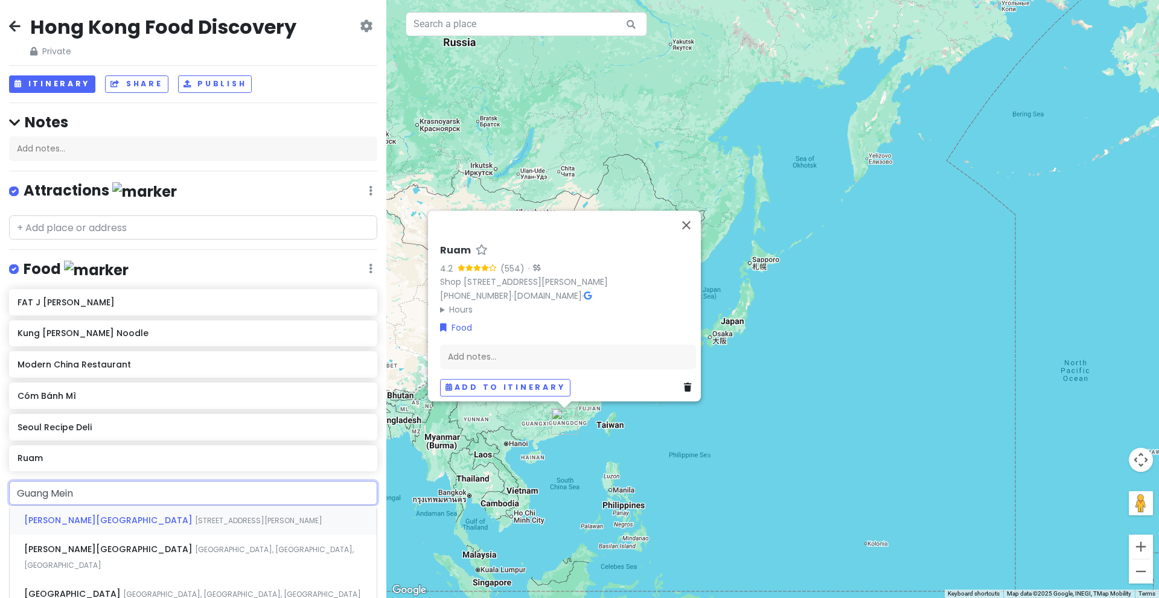
type input "Guang Mein"
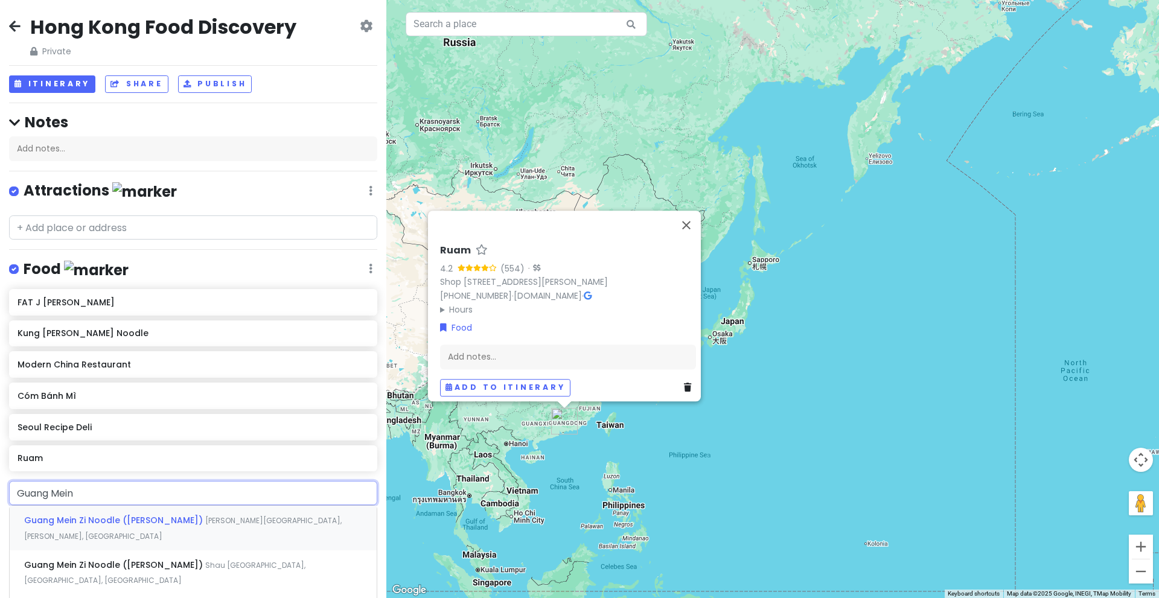
click at [94, 521] on span "Guang Mein Zi Noodle (Wan Chai)" at bounding box center [114, 520] width 181 height 12
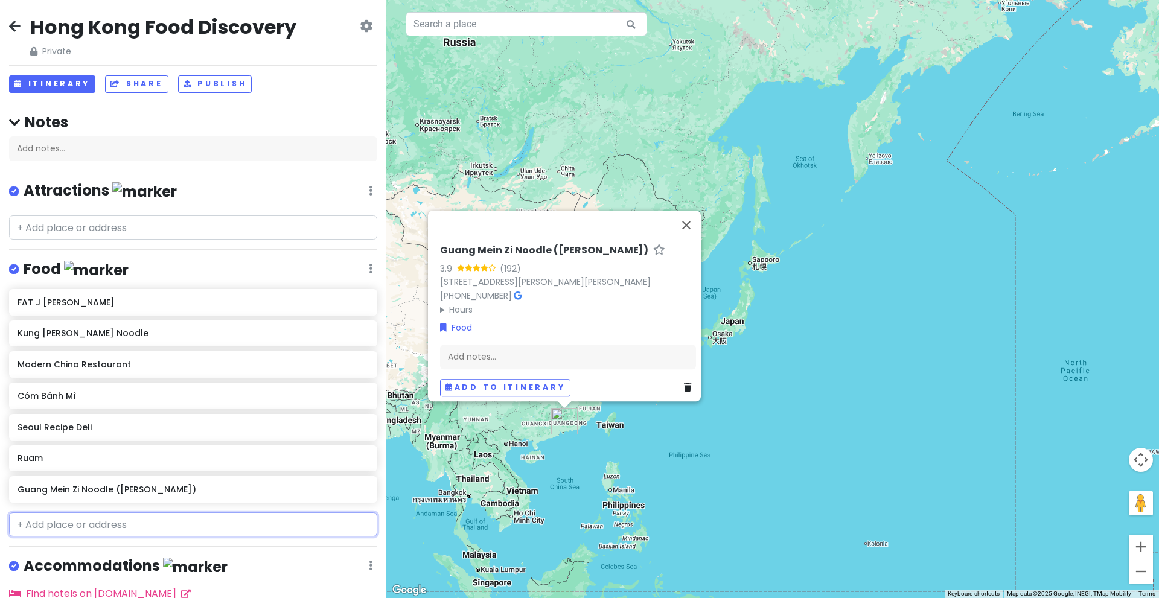
click at [54, 524] on input "text" at bounding box center [193, 525] width 368 height 24
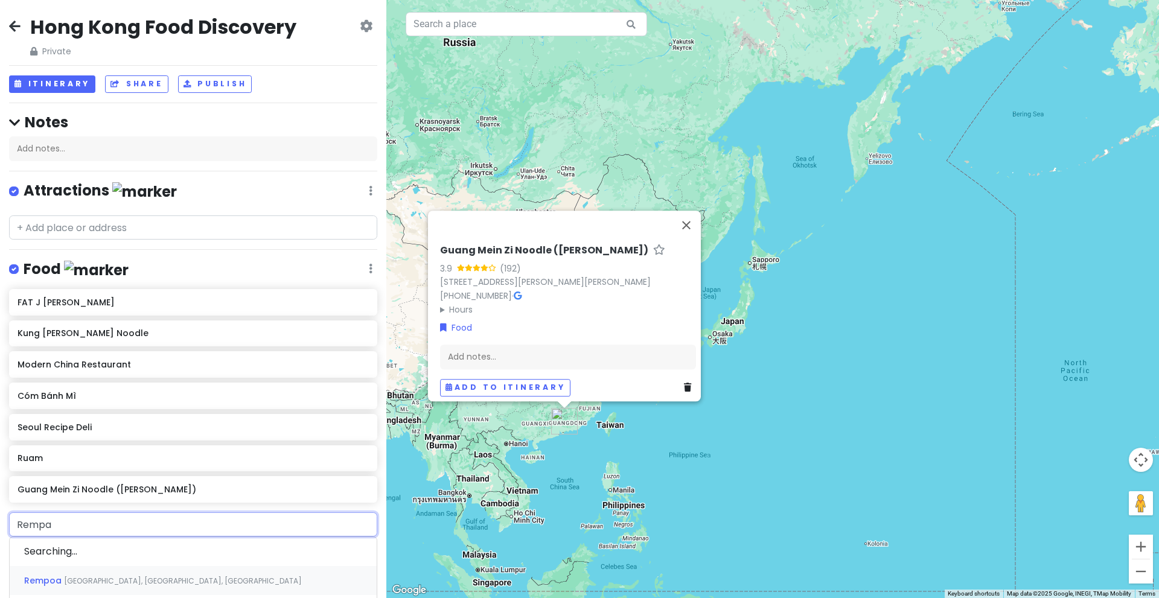
type input "Rempah"
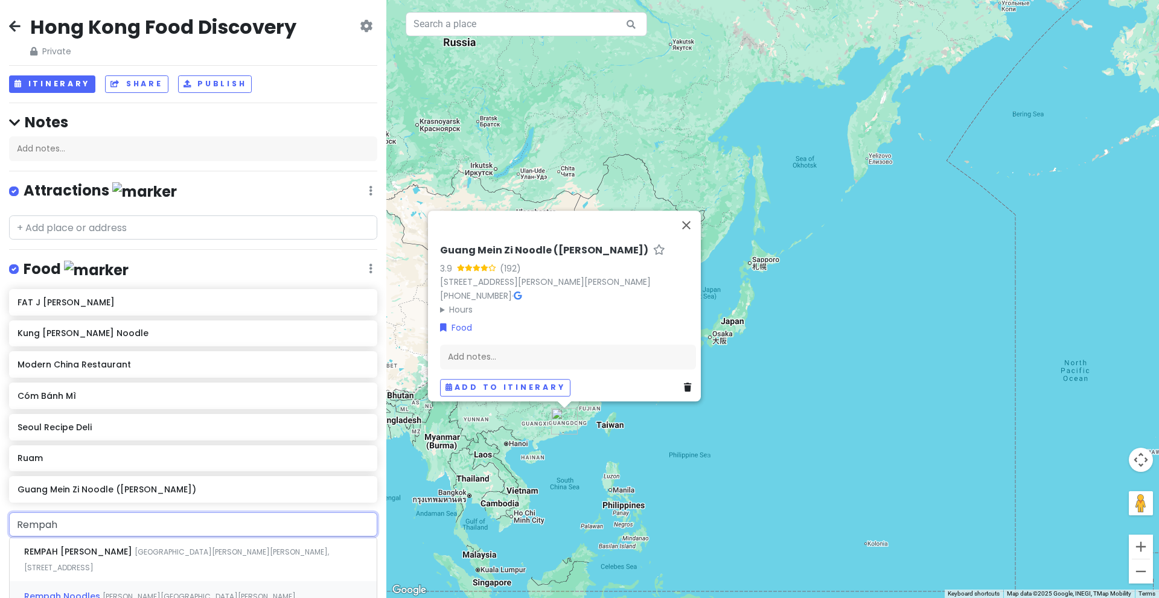
click at [100, 593] on span "Hennessy Road, Wan Chai, Hong Kong" at bounding box center [160, 605] width 273 height 26
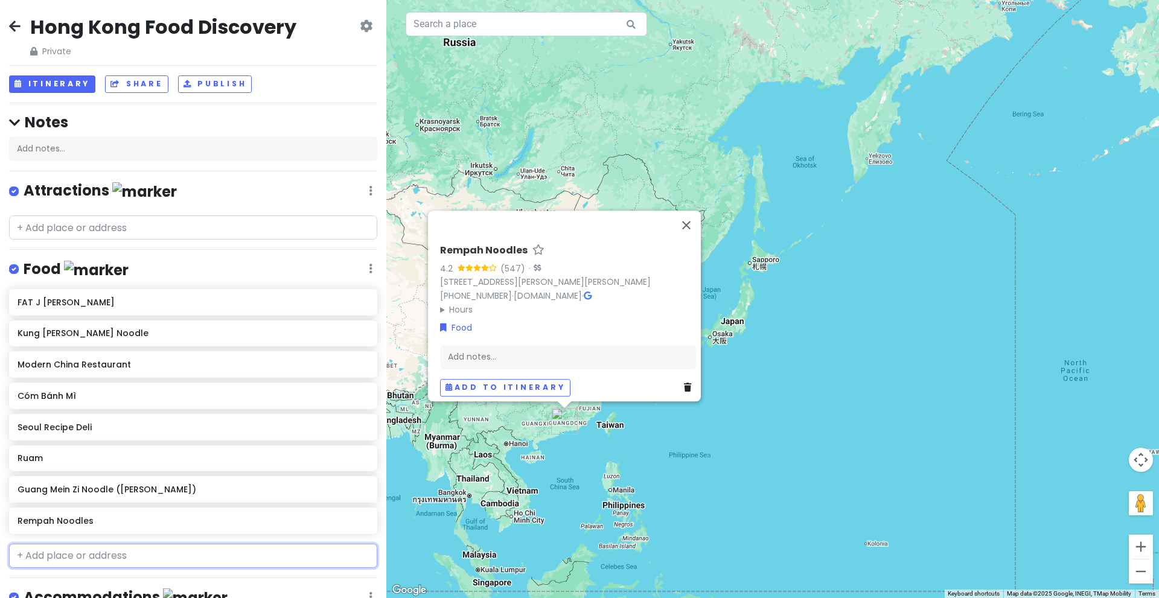
click at [48, 552] on input "text" at bounding box center [193, 556] width 368 height 24
paste input "車仔麵之家"
type input "車仔麵之家"
click at [202, 571] on div "車仔麵之家 Anton Street, Wan Chai, Hong Kong" at bounding box center [193, 583] width 367 height 29
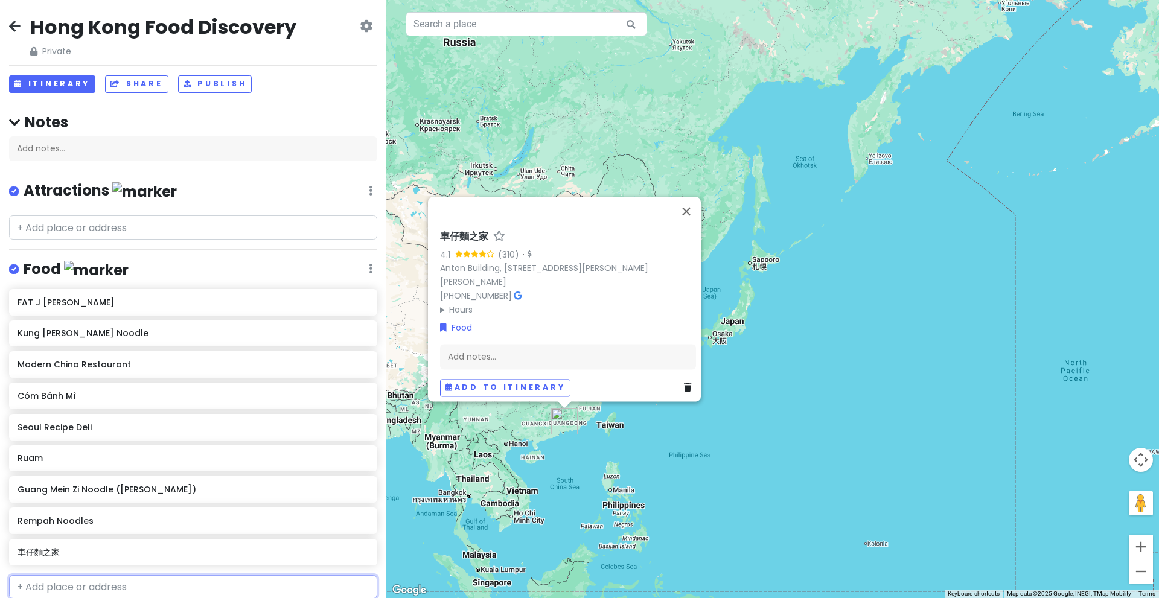
click at [101, 580] on input "text" at bounding box center [193, 587] width 368 height 24
type input "Fook Lam Moon"
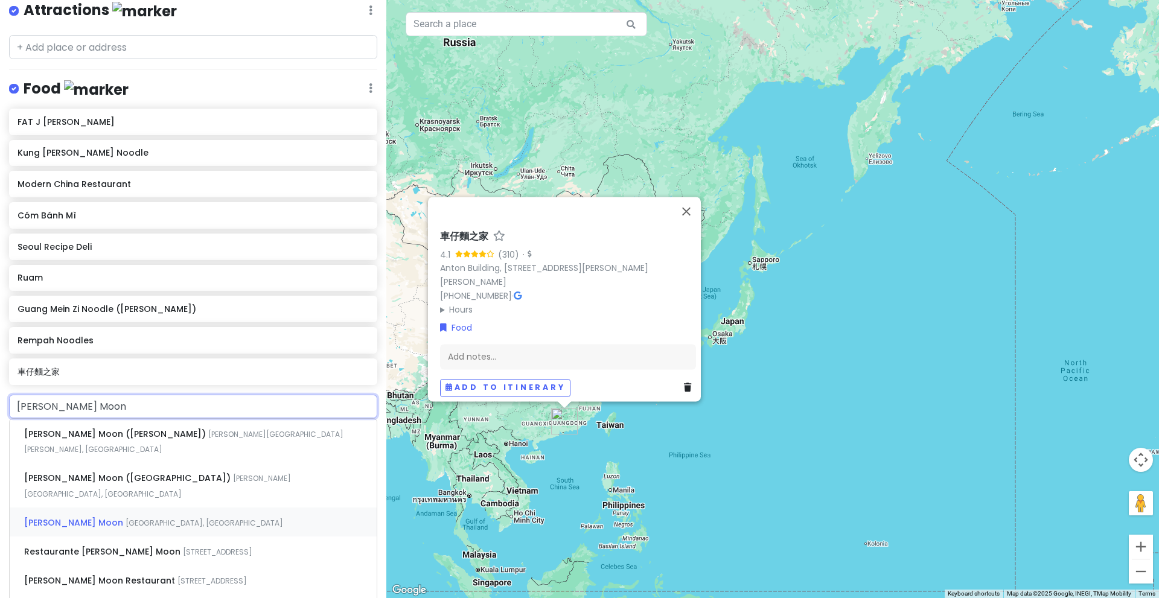
scroll to position [183, 0]
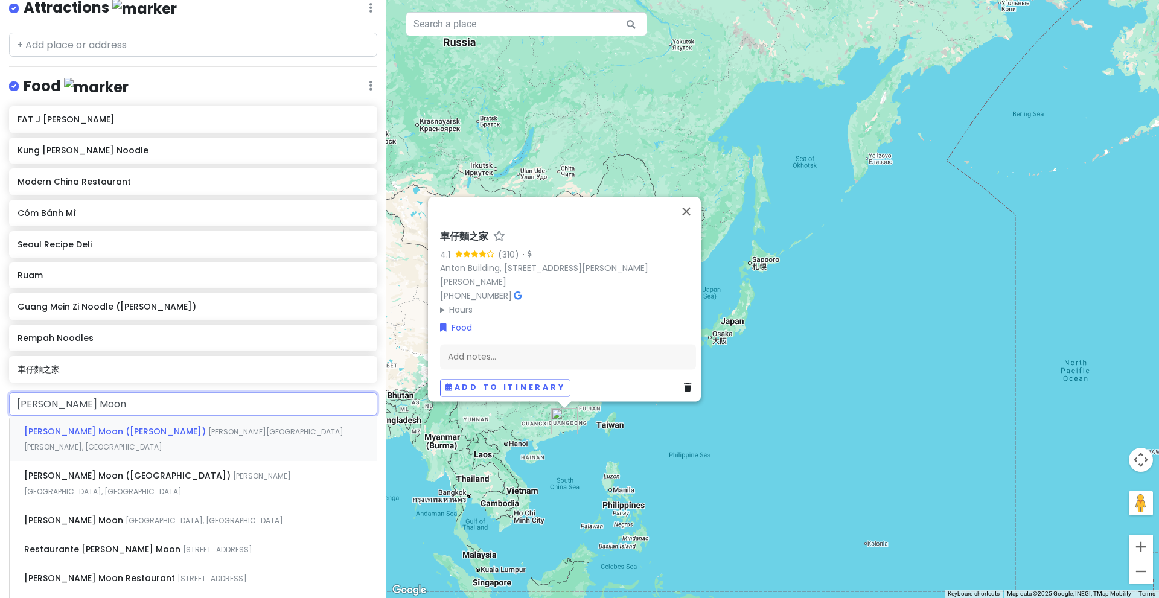
click at [153, 430] on span "Johnston Road, Wan Chai, Hong Kong" at bounding box center [183, 440] width 319 height 26
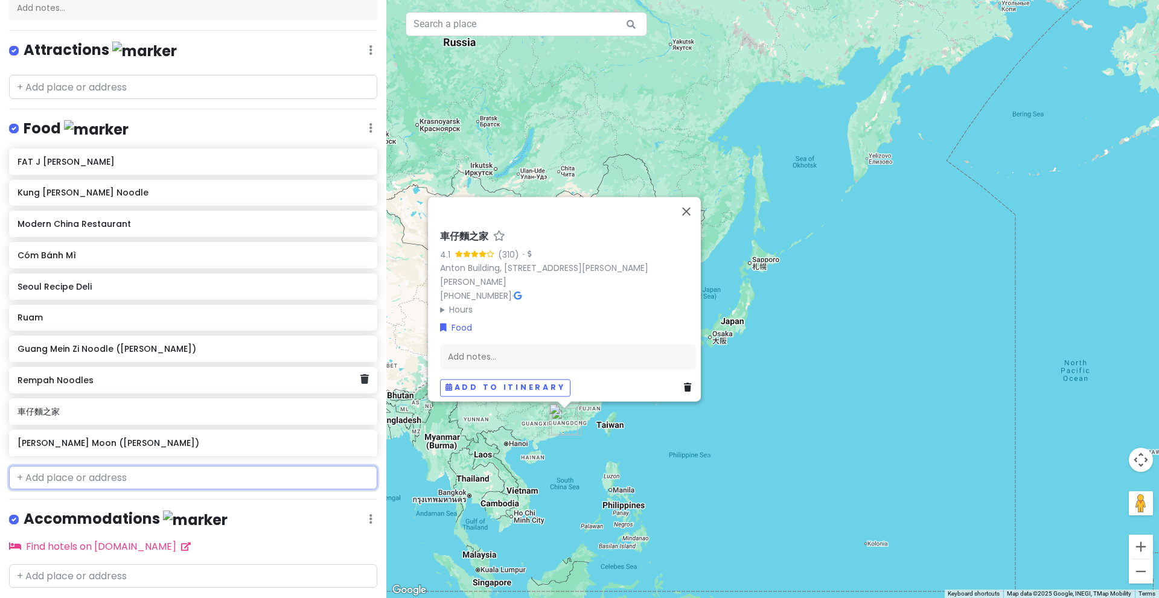
scroll to position [172, 0]
